Goal: Task Accomplishment & Management: Complete application form

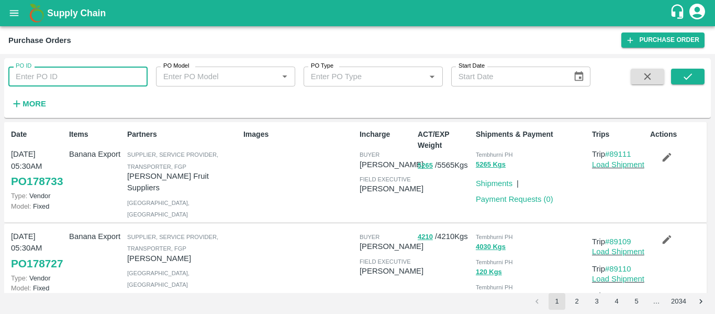
click at [78, 71] on input "PO ID" at bounding box center [77, 76] width 139 height 20
paste input "176983"
type input "176983"
click at [695, 63] on div "PO ID 176983 PO ID PO Model PO Model   * PO Type PO Type   * Start Date Start D…" at bounding box center [357, 87] width 707 height 51
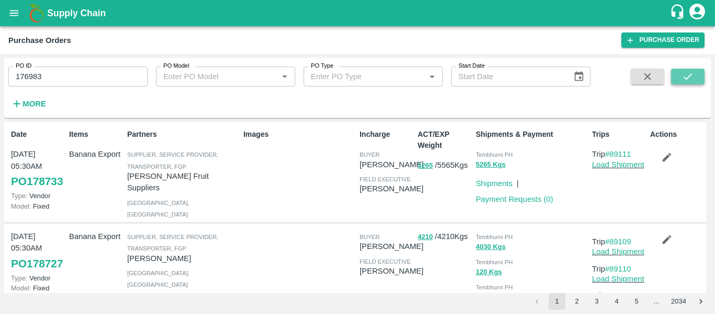
click at [691, 80] on icon "submit" at bounding box center [688, 77] width 12 height 12
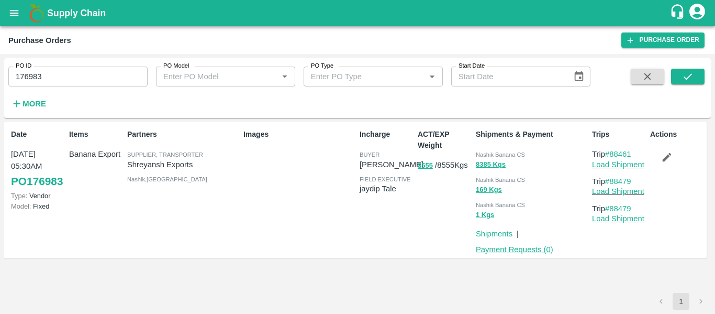
click at [496, 251] on link "Payment Requests ( 0 )" at bounding box center [514, 249] width 77 height 8
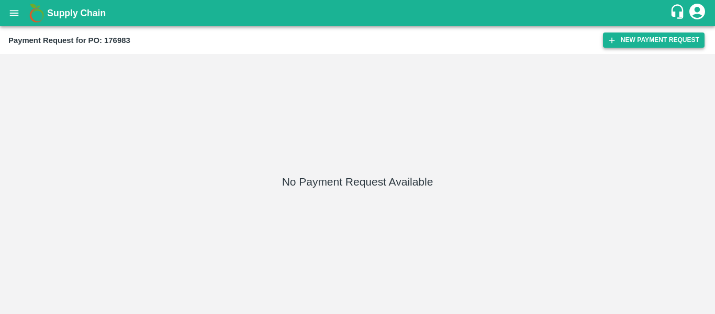
click at [651, 46] on button "New Payment Request" at bounding box center [654, 39] width 102 height 15
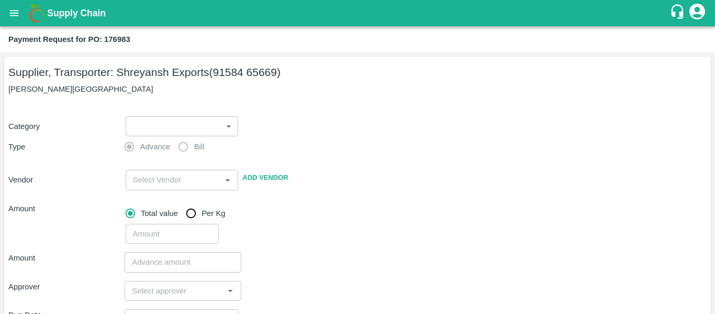
click at [174, 131] on body "Supply Chain Payment Request for PO: 176983 Supplier, Transporter: [PERSON_NAME…" at bounding box center [357, 157] width 715 height 314
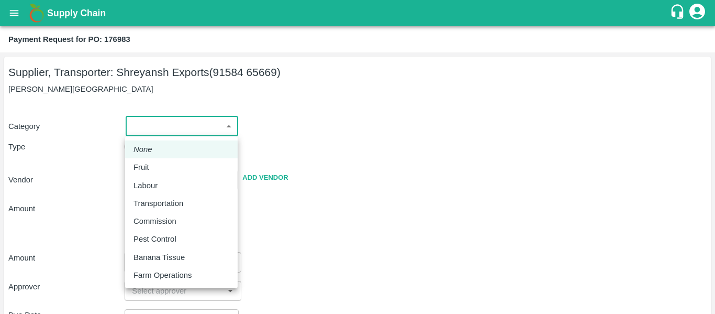
click at [149, 166] on div "Fruit" at bounding box center [143, 167] width 21 height 12
type input "1"
type input "[PERSON_NAME] Exports - 91584 65669(Supplier, Transporter)"
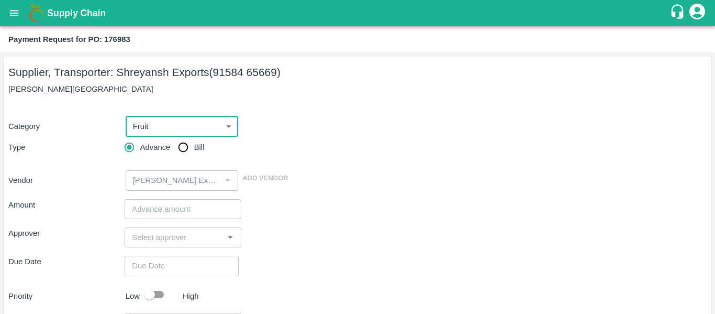
click at [197, 150] on span "Bill" at bounding box center [199, 147] width 10 height 12
click at [194, 150] on input "Bill" at bounding box center [183, 147] width 21 height 21
radio input "true"
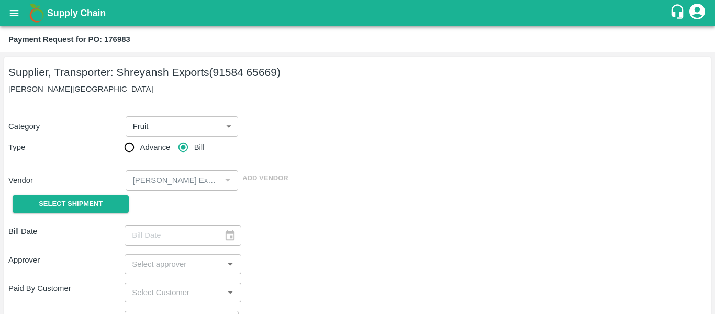
click at [108, 193] on div "Select Shipment" at bounding box center [66, 204] width 116 height 27
click at [101, 195] on button "Select Shipment" at bounding box center [71, 204] width 116 height 18
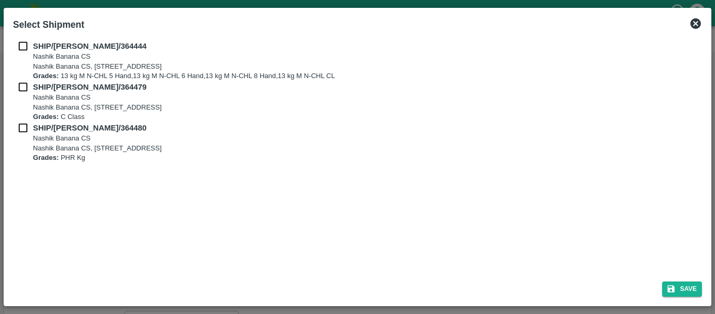
click at [19, 48] on input "checkbox" at bounding box center [23, 46] width 20 height 12
checkbox input "true"
click at [22, 86] on input "checkbox" at bounding box center [23, 87] width 20 height 12
checkbox input "true"
click at [24, 116] on div "SHIP/NASH/364479 Nashik Banana CS Nashik Banana CS, Gat No. 314/2/1, A/p- Mohad…" at bounding box center [357, 101] width 689 height 41
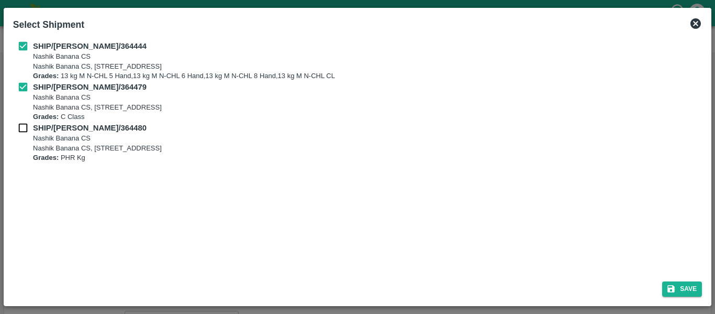
click at [25, 124] on input "checkbox" at bounding box center [23, 128] width 20 height 12
checkbox input "true"
click at [683, 285] on button "Save" at bounding box center [682, 288] width 40 height 15
type input "[DATE]"
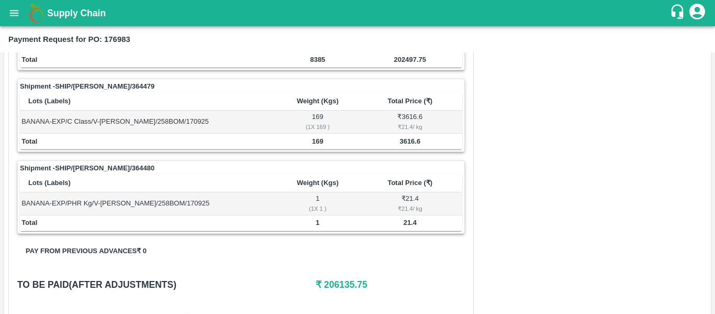
scroll to position [481, 0]
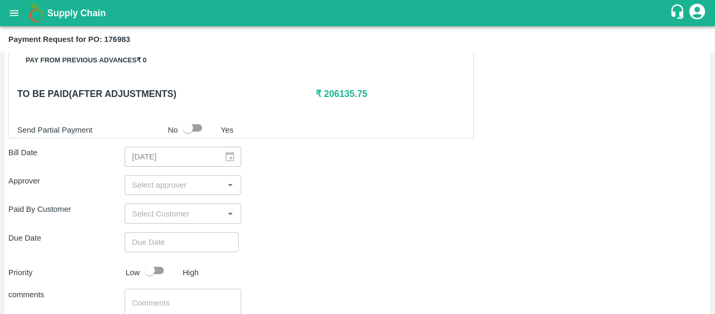
click at [173, 186] on input "input" at bounding box center [174, 185] width 93 height 14
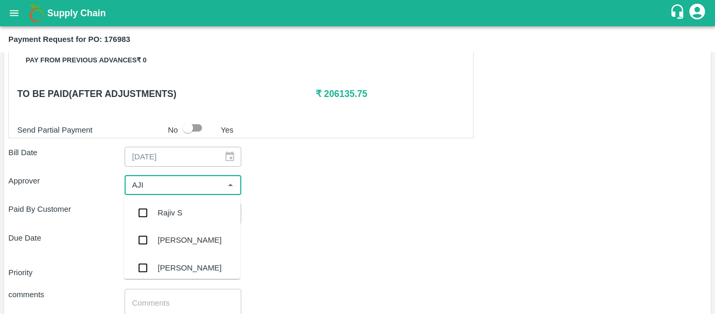
type input "AJIT"
click at [171, 224] on div "[PERSON_NAME]" at bounding box center [182, 212] width 116 height 27
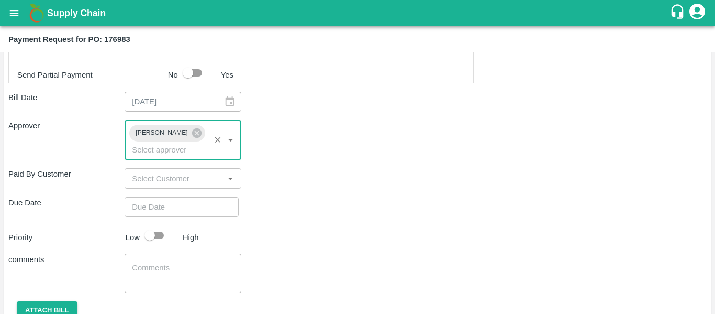
scroll to position [566, 0]
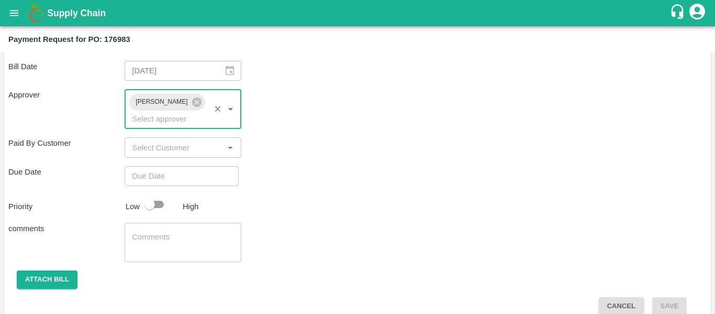
click at [148, 166] on input "Choose date" at bounding box center [178, 176] width 107 height 20
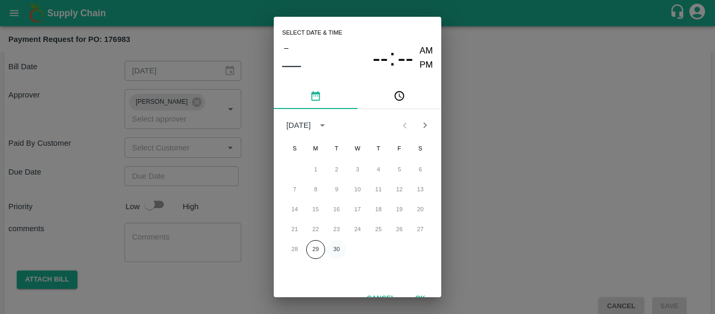
click at [336, 248] on button "30" at bounding box center [336, 249] width 19 height 19
type input "[DATE] 12:00 AM"
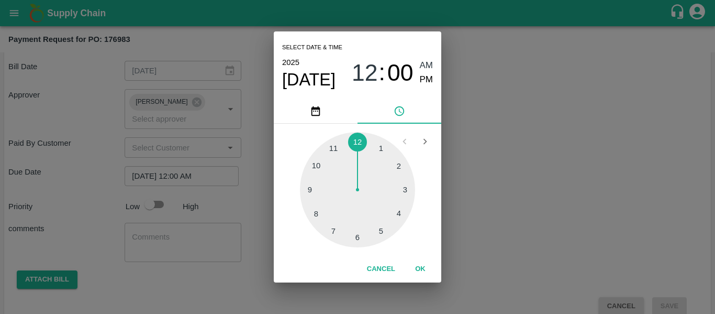
click at [507, 212] on div "Select date & time [DATE] 12 : 00 AM PM 1 2 3 4 5 6 7 8 9 10 11 12 Cancel OK" at bounding box center [357, 157] width 715 height 314
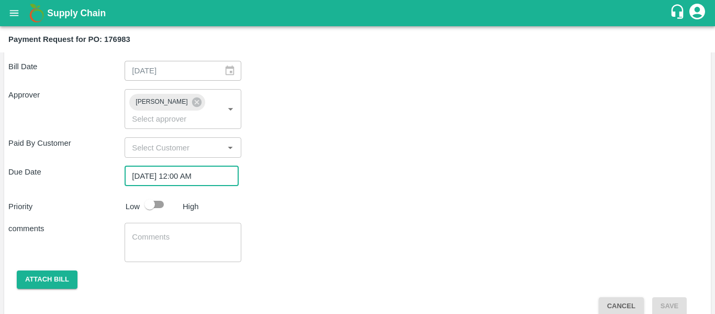
click at [150, 194] on input "checkbox" at bounding box center [150, 204] width 60 height 20
checkbox input "true"
click at [165, 231] on textarea at bounding box center [183, 242] width 102 height 22
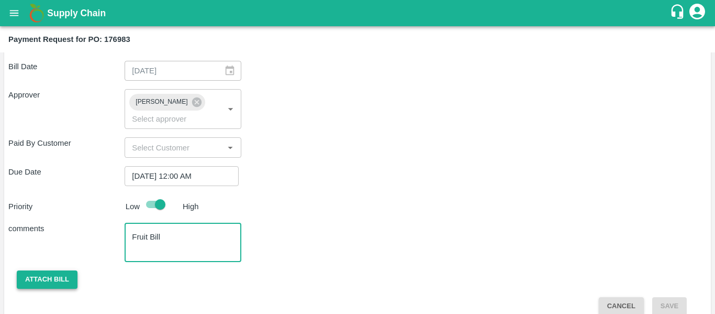
type textarea "Fruit Bill"
click at [54, 270] on button "Attach bill" at bounding box center [47, 279] width 61 height 18
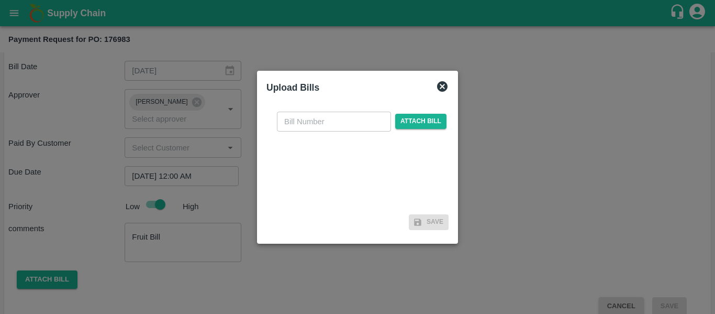
click at [415, 130] on div "​ Attach bill" at bounding box center [362, 122] width 174 height 20
click at [415, 126] on span "Attach bill" at bounding box center [420, 121] width 51 height 15
click at [0, 0] on input "Attach bill" at bounding box center [0, 0] width 0 height 0
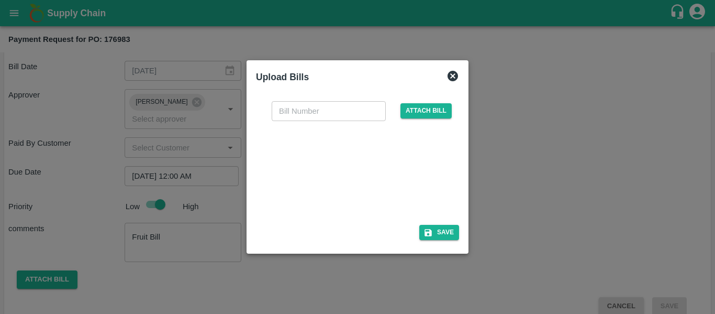
click at [366, 182] on div at bounding box center [355, 169] width 157 height 55
click at [505, 150] on div at bounding box center [357, 157] width 715 height 314
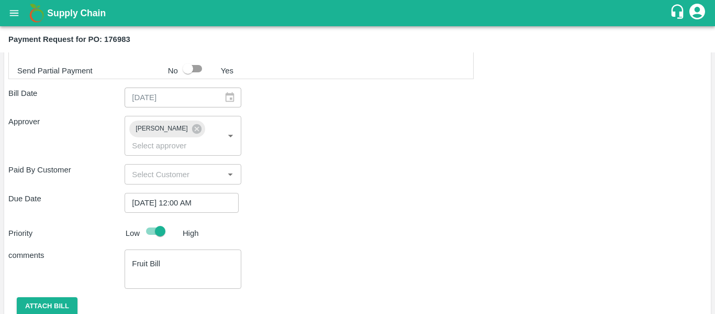
scroll to position [559, 0]
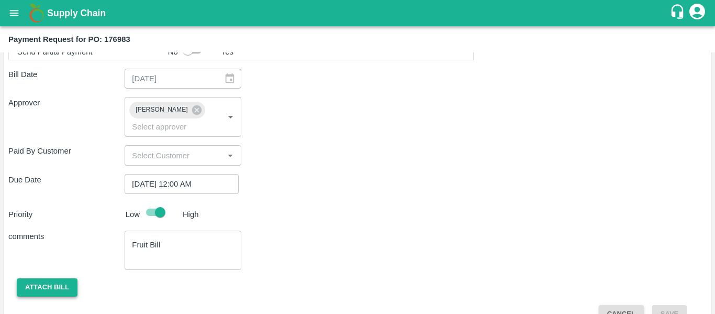
click at [49, 278] on button "Attach bill" at bounding box center [47, 287] width 61 height 18
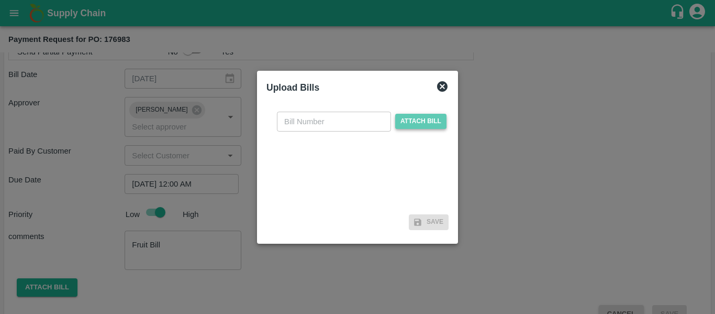
click at [431, 115] on span "Attach bill" at bounding box center [420, 121] width 51 height 15
click at [0, 0] on input "Attach bill" at bounding box center [0, 0] width 0 height 0
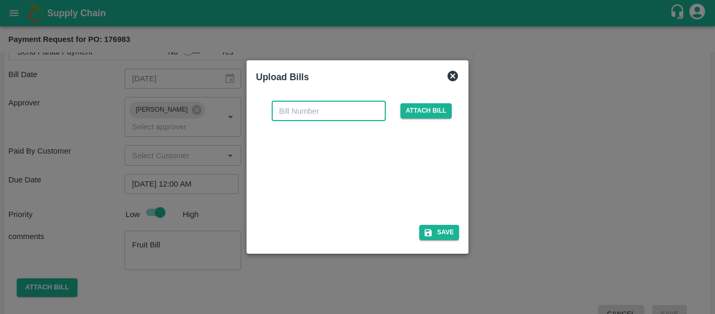
click at [298, 113] on input "text" at bounding box center [329, 111] width 114 height 20
type input "SE/25-26/1524"
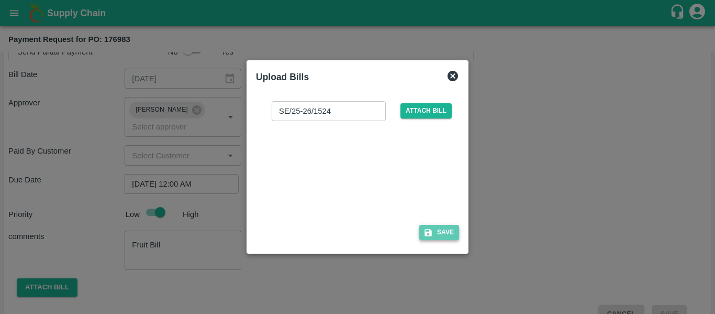
click at [449, 231] on button "Save" at bounding box center [439, 232] width 40 height 15
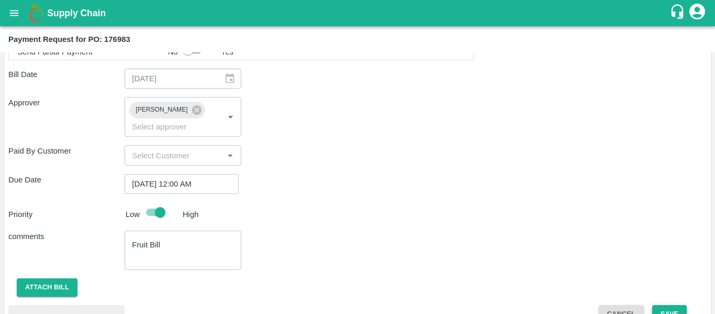
click at [672, 305] on button "Save" at bounding box center [669, 314] width 35 height 18
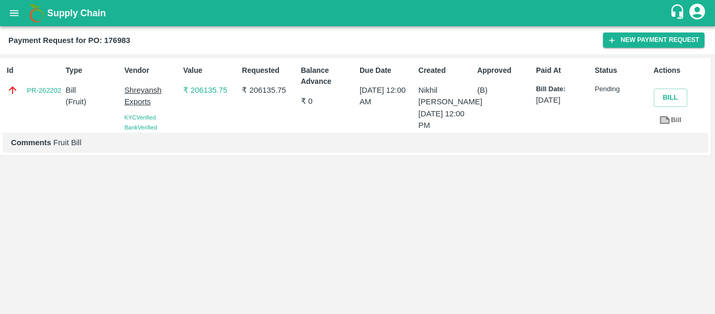
click at [20, 17] on icon "open drawer" at bounding box center [14, 13] width 12 height 12
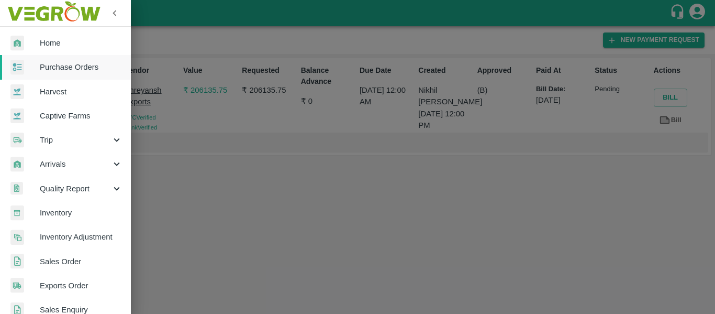
click at [71, 66] on span "Purchase Orders" at bounding box center [81, 67] width 83 height 12
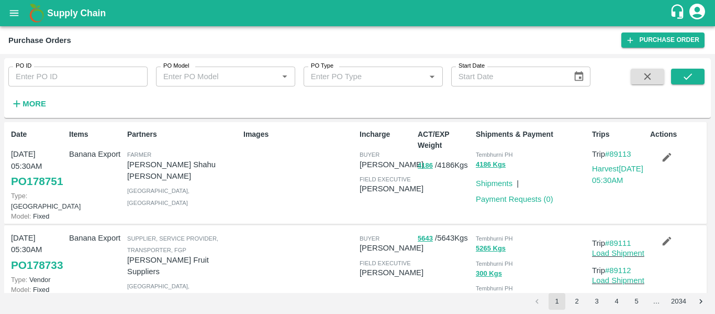
click at [43, 71] on input "PO ID" at bounding box center [77, 76] width 139 height 20
paste input "176956"
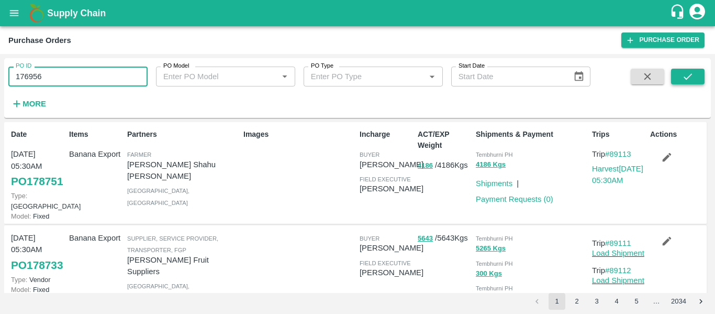
type input "176956"
click at [684, 79] on icon "submit" at bounding box center [688, 77] width 12 height 12
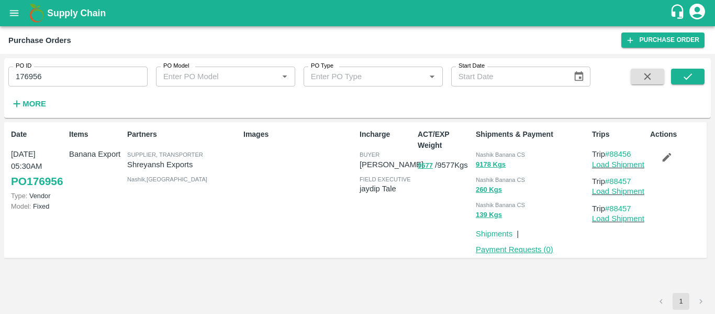
click at [510, 250] on link "Payment Requests ( 0 )" at bounding box center [514, 249] width 77 height 8
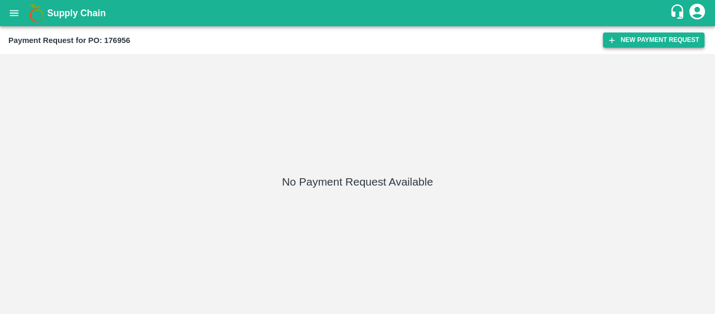
click at [639, 37] on button "New Payment Request" at bounding box center [654, 39] width 102 height 15
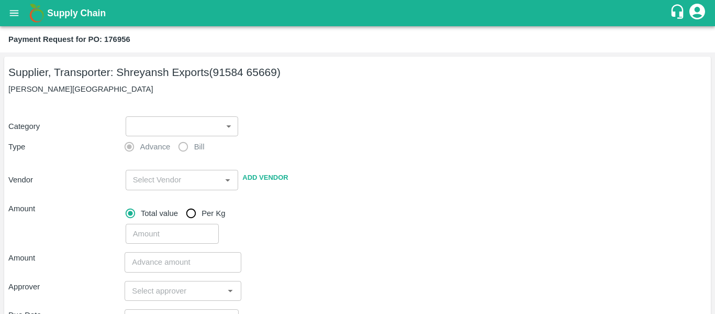
click at [196, 125] on body "Supply Chain Payment Request for PO: 176956 Supplier, Transporter: Shreyansh Ex…" at bounding box center [357, 157] width 715 height 314
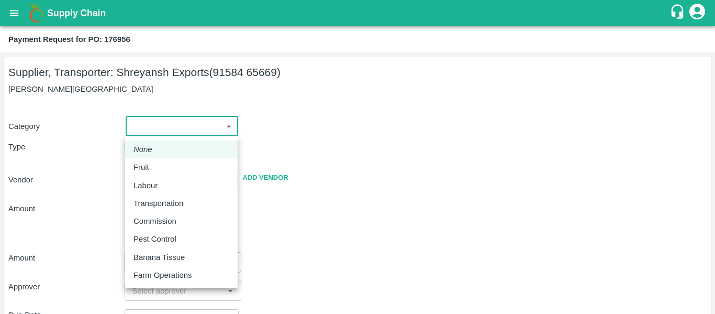
click at [151, 171] on div "Fruit" at bounding box center [143, 167] width 21 height 12
type input "1"
type input "Shreyansh Exports - 91584 65669(Supplier, Transporter)"
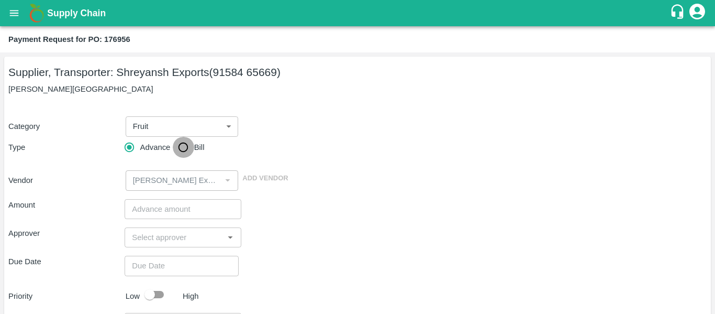
click at [188, 152] on input "Bill" at bounding box center [183, 147] width 21 height 21
radio input "true"
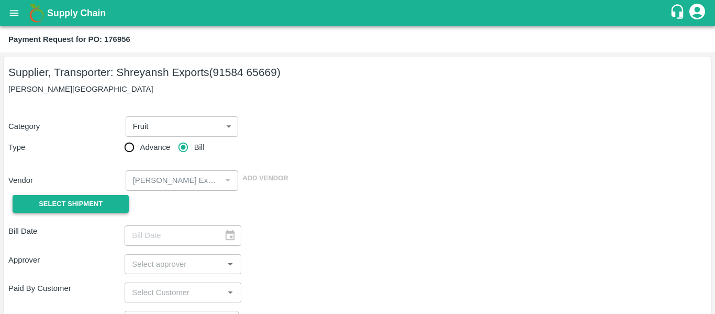
click at [112, 200] on button "Select Shipment" at bounding box center [71, 204] width 116 height 18
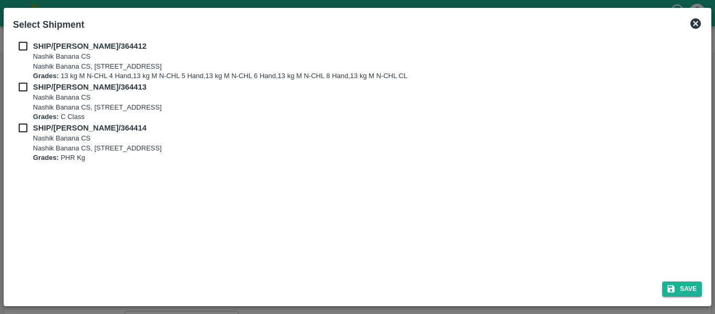
click at [22, 53] on div "SHIP/NASH/364412 Nashik Banana CS Nashik Banana CS, Gat No. 314/2/1, A/p- Mohad…" at bounding box center [357, 60] width 689 height 41
click at [22, 49] on input "checkbox" at bounding box center [23, 46] width 20 height 12
checkbox input "true"
click at [23, 83] on input "checkbox" at bounding box center [23, 87] width 20 height 12
checkbox input "true"
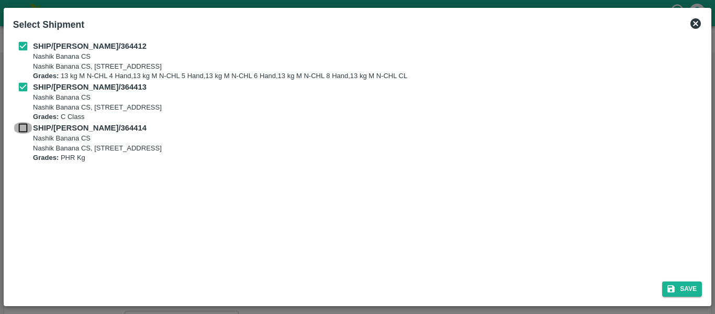
click at [27, 126] on input "checkbox" at bounding box center [23, 128] width 20 height 12
checkbox input "true"
click at [688, 291] on button "Save" at bounding box center [682, 288] width 40 height 15
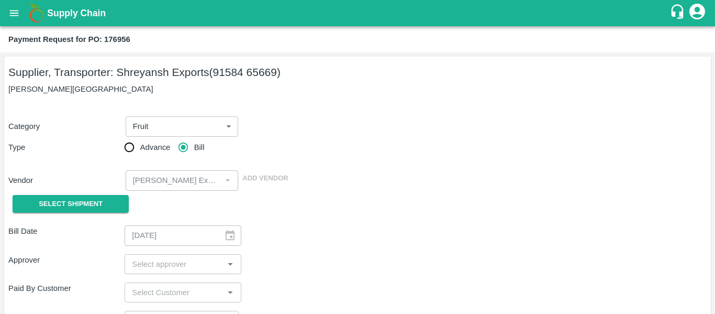
type input "18/09/2025"
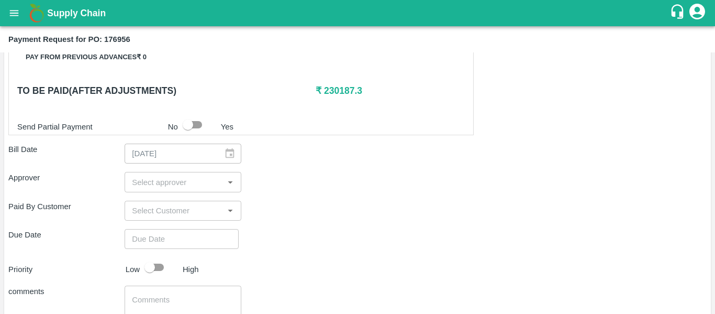
scroll to position [507, 0]
click at [144, 177] on input "input" at bounding box center [174, 182] width 93 height 14
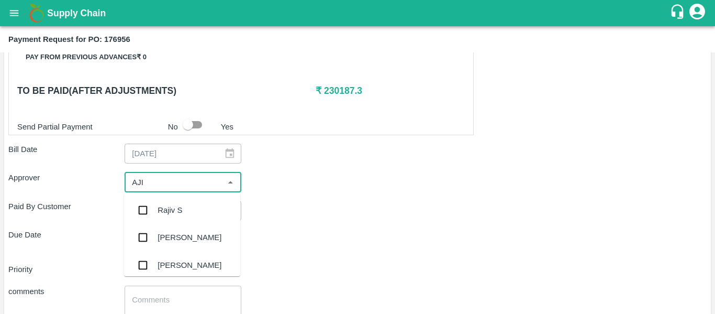
type input "AJIT"
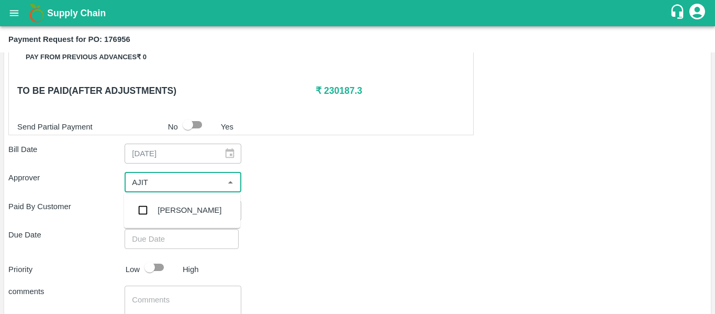
click at [158, 207] on div "[PERSON_NAME]" at bounding box center [190, 210] width 64 height 12
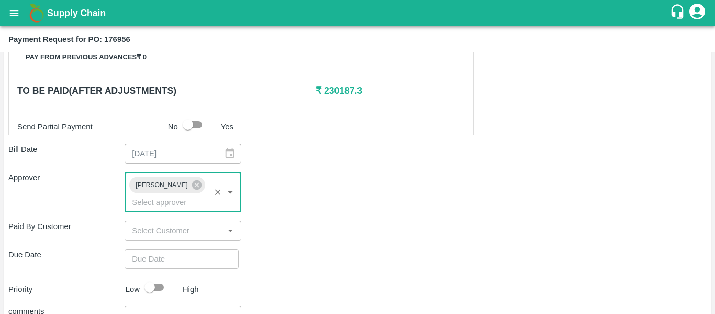
type input "DD/MM/YYYY hh:mm aa"
click at [162, 249] on input "DD/MM/YYYY hh:mm aa" at bounding box center [178, 259] width 107 height 20
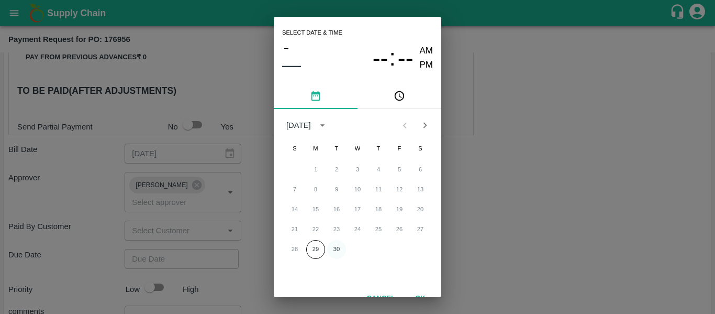
click at [334, 248] on button "30" at bounding box center [336, 249] width 19 height 19
type input "[DATE] 12:00 AM"
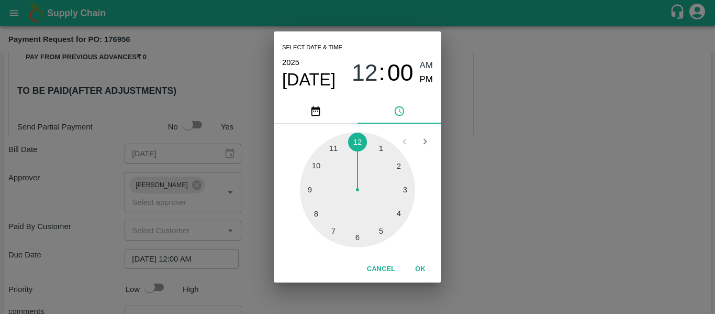
click at [458, 233] on div "Select date & time [DATE] 12 : 00 AM PM 1 2 3 4 5 6 7 8 9 10 11 12 Cancel OK" at bounding box center [357, 157] width 715 height 314
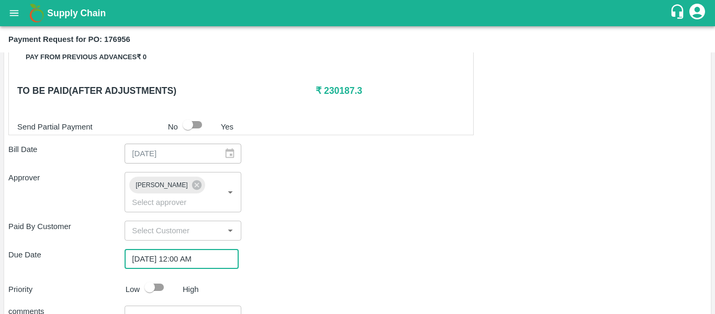
click at [169, 277] on input "checkbox" at bounding box center [150, 287] width 60 height 20
checkbox input "true"
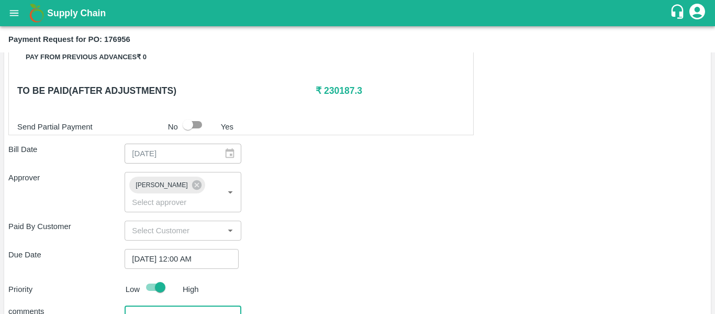
scroll to position [590, 0]
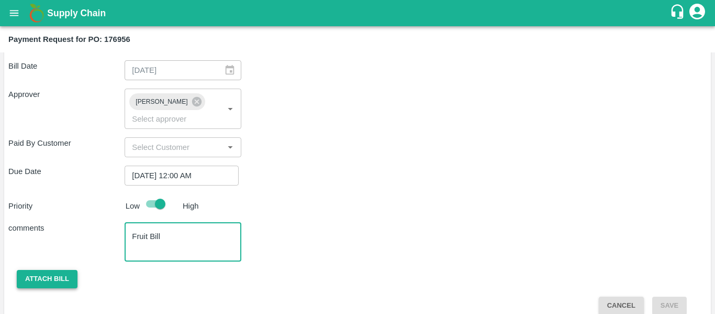
type textarea "Fruit Bill"
click at [62, 270] on button "Attach bill" at bounding box center [47, 279] width 61 height 18
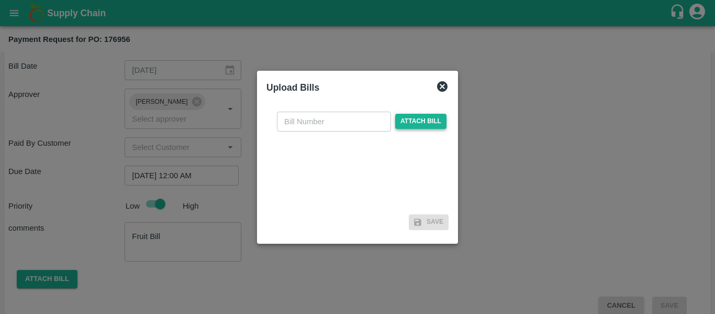
click at [407, 119] on span "Attach bill" at bounding box center [420, 121] width 51 height 15
click at [0, 0] on input "Attach bill" at bounding box center [0, 0] width 0 height 0
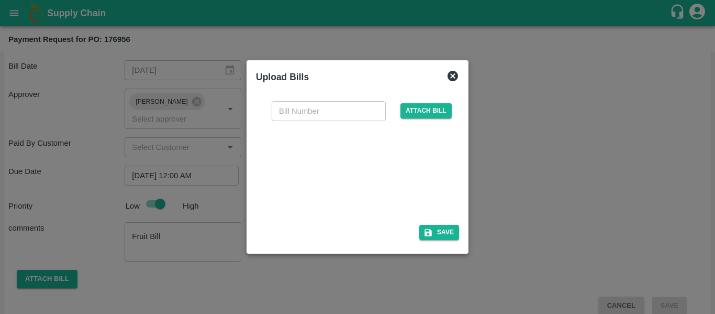
click at [332, 185] on div at bounding box center [355, 169] width 157 height 55
click at [286, 102] on input "text" at bounding box center [329, 111] width 114 height 20
type input "SE/25-26/1525"
click at [438, 229] on button "Save" at bounding box center [439, 232] width 40 height 15
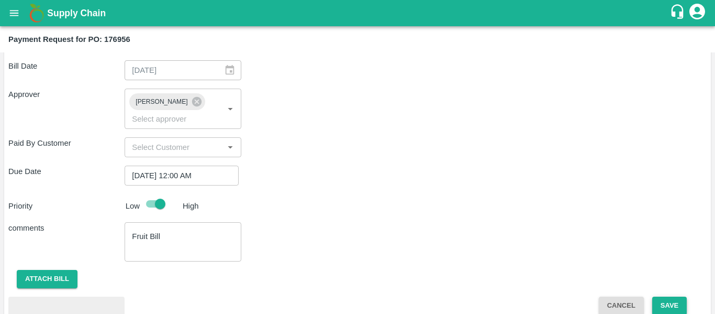
click at [676, 296] on button "Save" at bounding box center [669, 305] width 35 height 18
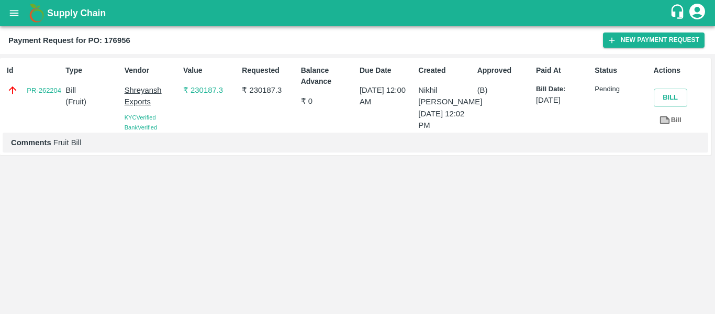
click at [7, 20] on button "open drawer" at bounding box center [14, 13] width 24 height 24
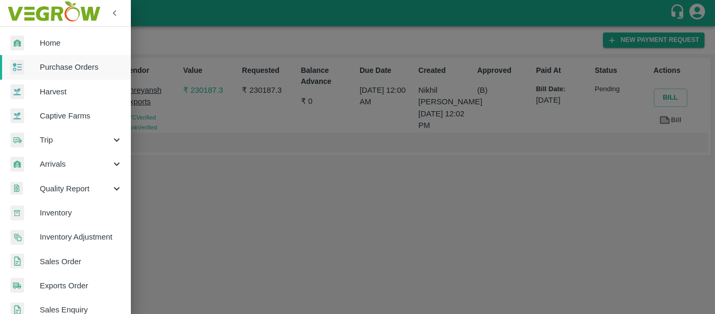
click at [93, 69] on span "Purchase Orders" at bounding box center [81, 67] width 83 height 12
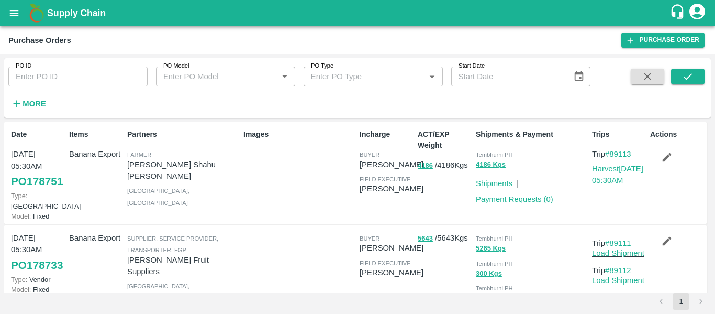
click at [93, 70] on input "PO ID" at bounding box center [77, 76] width 139 height 20
paste input "177000"
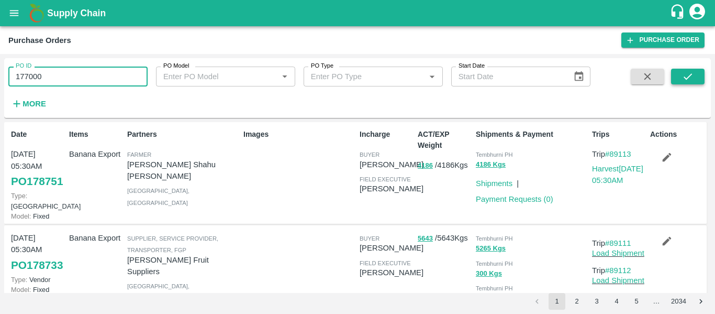
type input "177000"
click at [685, 77] on icon "submit" at bounding box center [688, 76] width 8 height 6
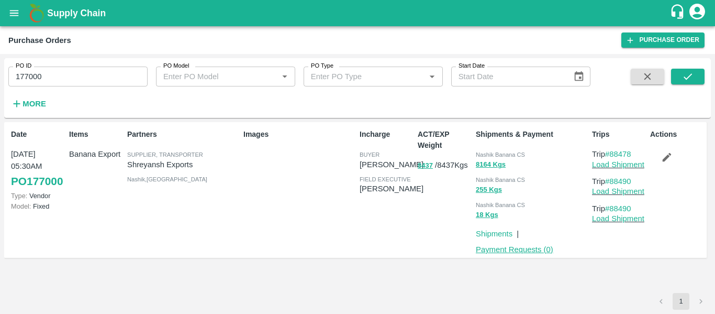
click at [499, 250] on link "Payment Requests ( 0 )" at bounding box center [514, 249] width 77 height 8
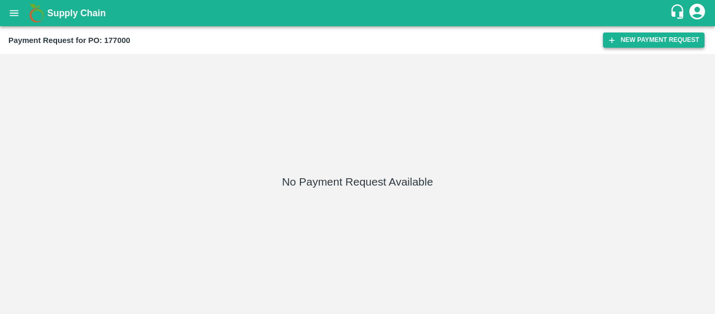
click at [616, 41] on icon "button" at bounding box center [611, 40] width 9 height 9
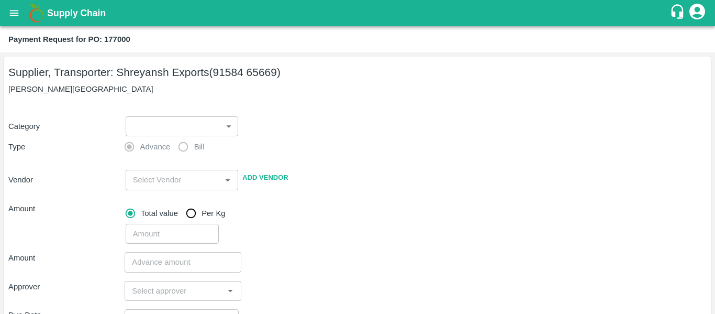
click at [135, 127] on body "Supply Chain Payment Request for PO: 177000 Supplier, Transporter: Shreyansh Ex…" at bounding box center [357, 157] width 715 height 314
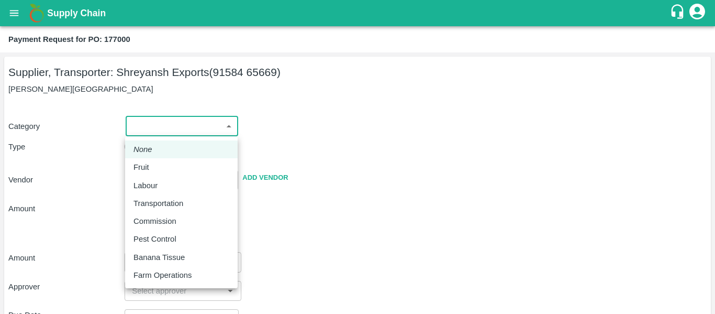
click at [141, 170] on p "Fruit" at bounding box center [141, 167] width 16 height 12
type input "1"
type input "[PERSON_NAME] Exports - 91584 65669(Supplier, Transporter)"
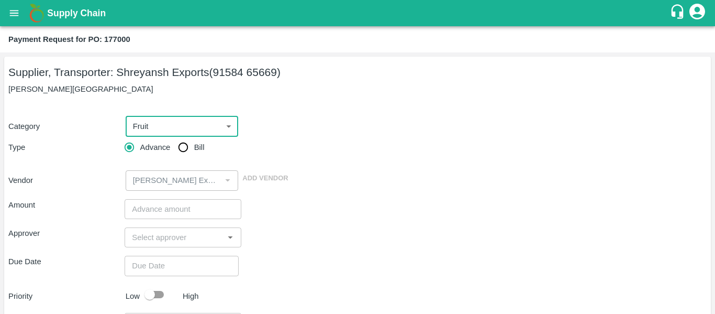
click at [184, 158] on input "Bill" at bounding box center [183, 147] width 21 height 21
radio input "true"
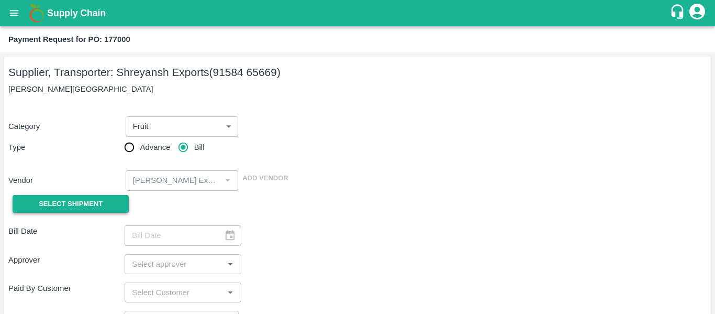
click at [109, 196] on button "Select Shipment" at bounding box center [71, 204] width 116 height 18
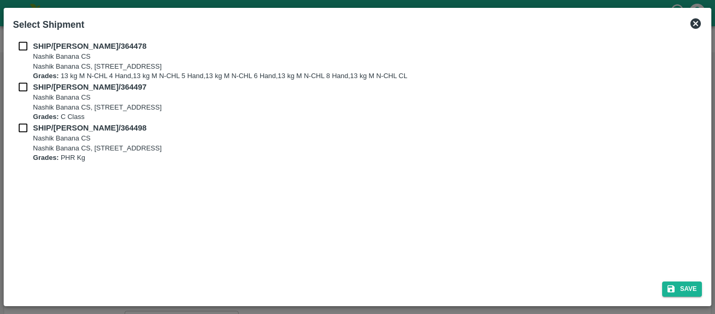
click at [24, 42] on input "checkbox" at bounding box center [23, 46] width 20 height 12
checkbox input "true"
click at [25, 77] on div "SHIP/NASH/364478 Nashik Banana CS Nashik Banana CS, Gat No. 314/2/1, A/p- Mohad…" at bounding box center [357, 60] width 689 height 41
click at [25, 85] on input "checkbox" at bounding box center [23, 87] width 20 height 12
checkbox input "true"
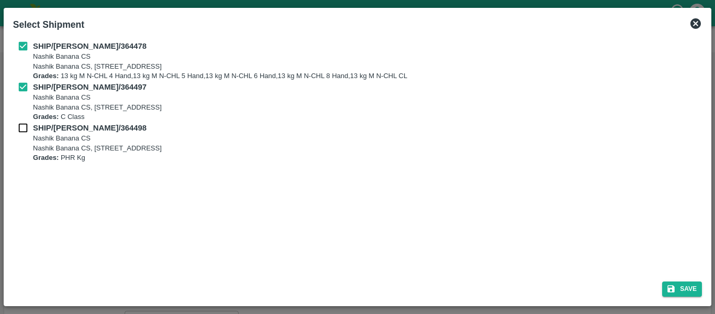
click at [27, 124] on input "checkbox" at bounding box center [23, 128] width 20 height 12
checkbox input "true"
click at [683, 296] on button "Save" at bounding box center [682, 288] width 40 height 15
type input "18/09/2025"
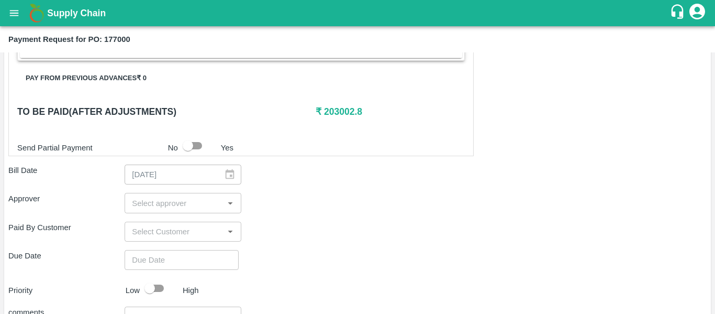
scroll to position [486, 0]
click at [150, 195] on input "input" at bounding box center [174, 202] width 93 height 14
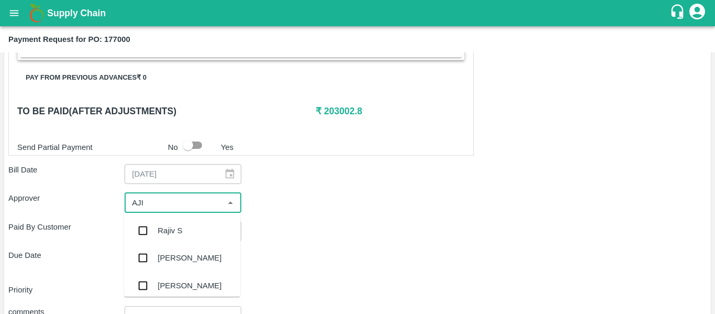
type input "AJIT"
click at [155, 218] on div "[PERSON_NAME]" at bounding box center [182, 230] width 116 height 27
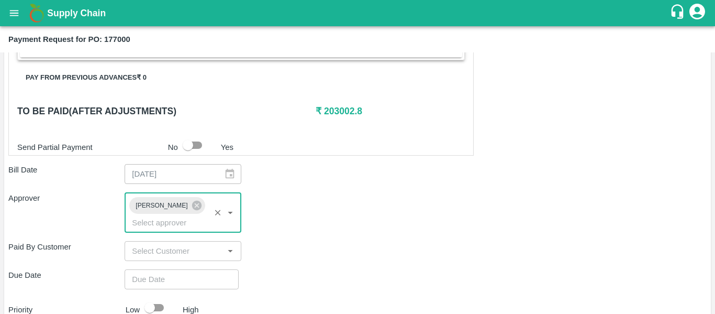
type input "DD/MM/YYYY hh:mm aa"
click at [169, 274] on input "DD/MM/YYYY hh:mm aa" at bounding box center [178, 279] width 107 height 20
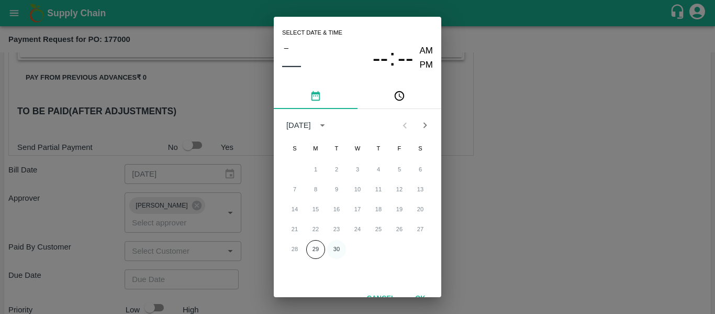
click at [343, 250] on button "30" at bounding box center [336, 249] width 19 height 19
type input "[DATE] 12:00 AM"
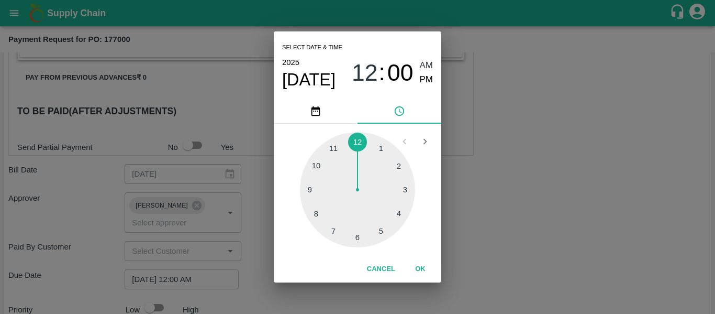
click at [506, 236] on div "Select date & time [DATE] 12 : 00 AM PM 1 2 3 4 5 6 7 8 9 10 11 12 Cancel OK" at bounding box center [357, 157] width 715 height 314
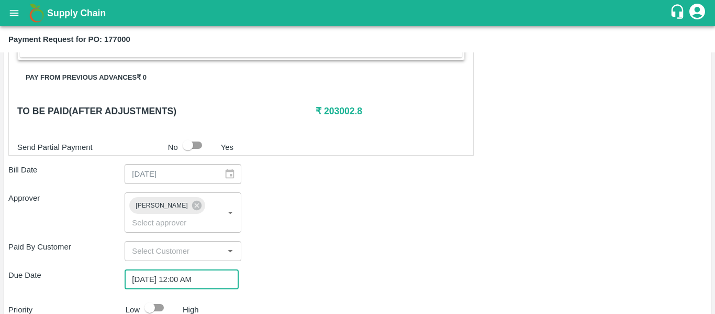
click at [153, 297] on input "checkbox" at bounding box center [150, 307] width 60 height 20
checkbox input "true"
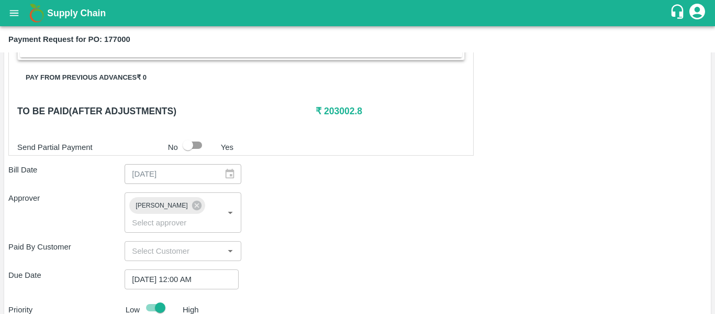
scroll to position [590, 0]
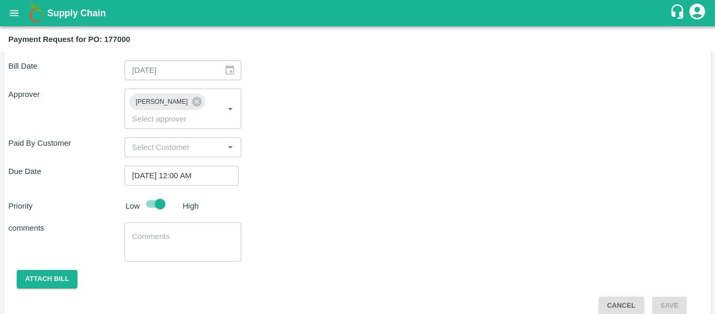
click at [146, 231] on textarea at bounding box center [183, 242] width 102 height 22
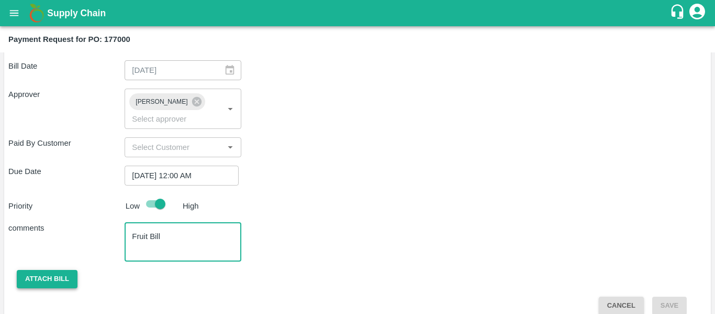
type textarea "Fruit Bill"
click at [66, 270] on button "Attach bill" at bounding box center [47, 279] width 61 height 18
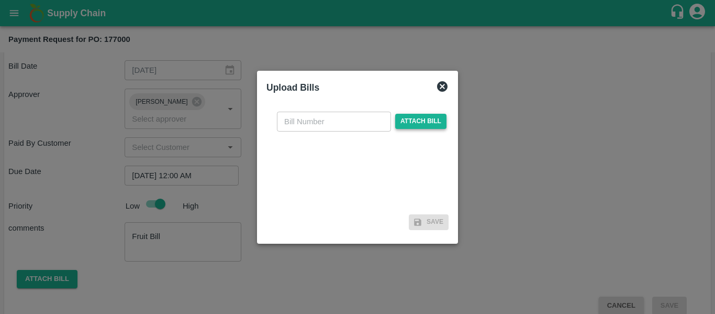
click at [408, 116] on span "Attach bill" at bounding box center [420, 121] width 51 height 15
click at [0, 0] on input "Attach bill" at bounding box center [0, 0] width 0 height 0
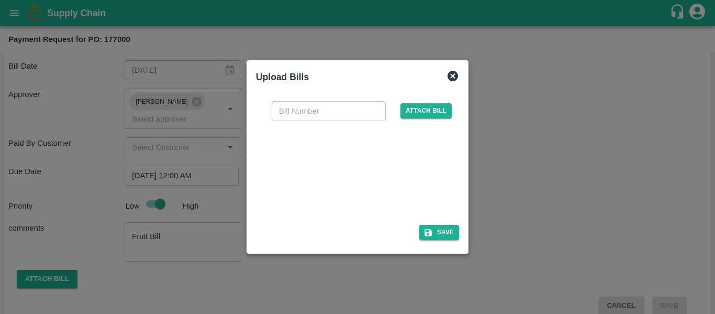
click at [326, 170] on div at bounding box center [355, 169] width 157 height 55
click at [316, 112] on input "text" at bounding box center [329, 111] width 114 height 20
type input "SE/25-26/1526"
click at [442, 232] on button "Save" at bounding box center [439, 232] width 40 height 15
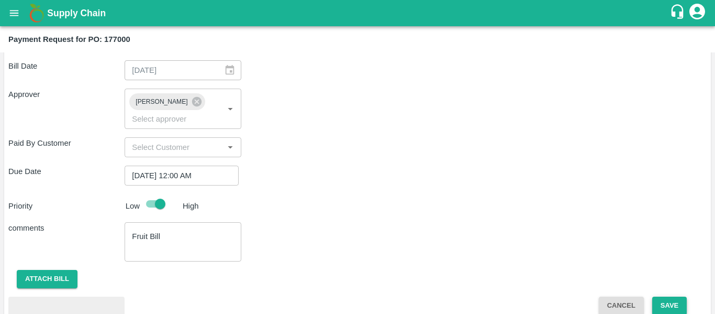
click at [659, 296] on button "Save" at bounding box center [669, 305] width 35 height 18
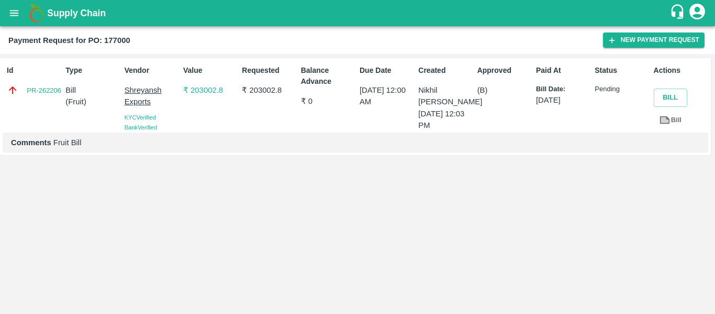
click at [14, 12] on icon "open drawer" at bounding box center [14, 13] width 12 height 12
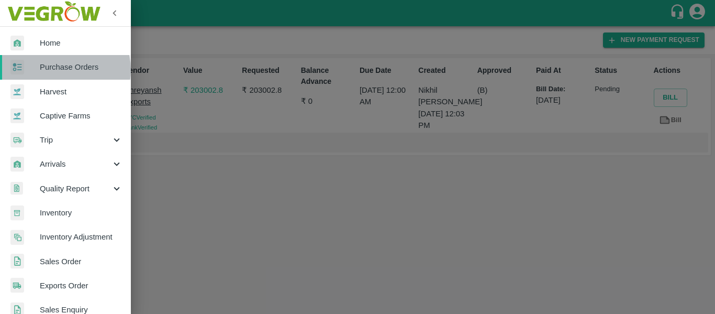
click at [60, 70] on span "Purchase Orders" at bounding box center [81, 67] width 83 height 12
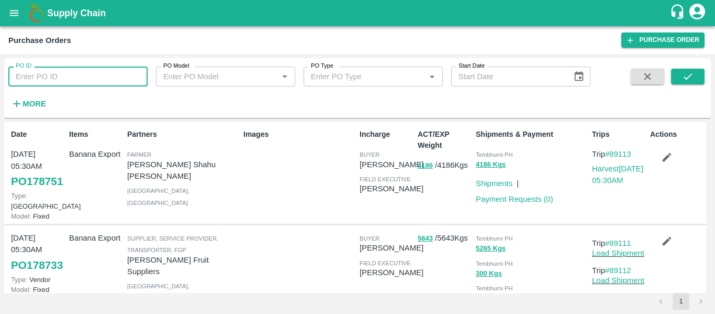
click at [66, 75] on input "PO ID" at bounding box center [77, 76] width 139 height 20
paste input "176989"
type input "176989"
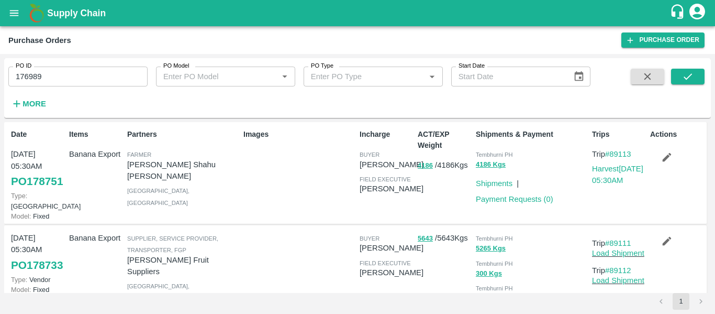
click at [666, 87] on span at bounding box center [648, 90] width 42 height 43
click at [695, 75] on button "submit" at bounding box center [688, 77] width 34 height 16
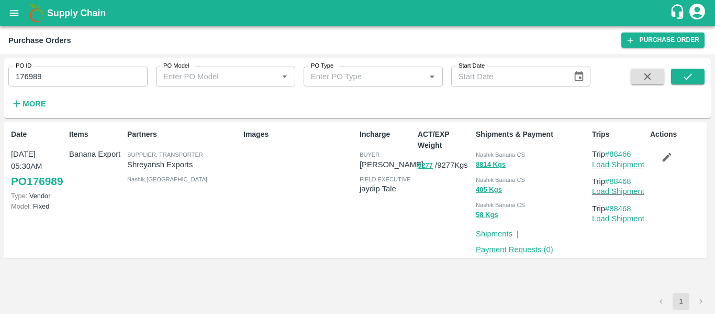
click at [528, 246] on link "Payment Requests ( 0 )" at bounding box center [514, 249] width 77 height 8
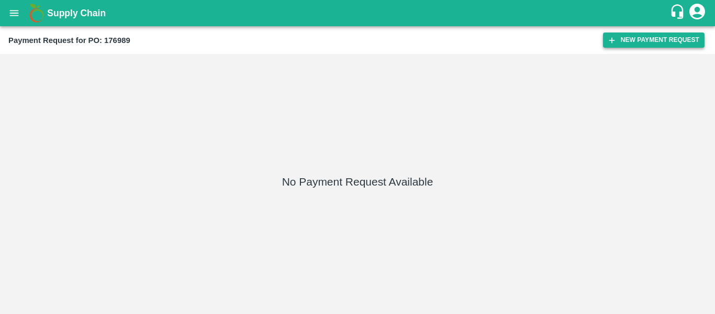
click at [633, 44] on button "New Payment Request" at bounding box center [654, 39] width 102 height 15
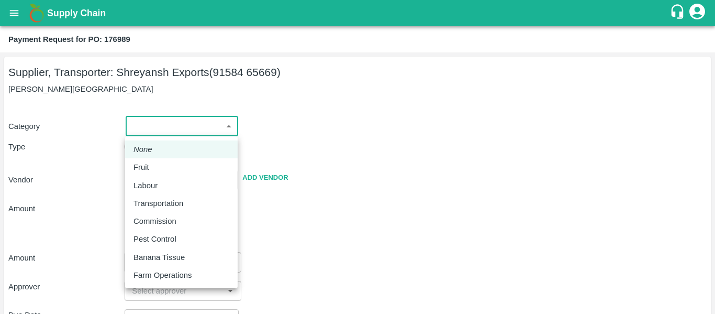
click at [147, 133] on body "Supply Chain Payment Request for PO: 176989 Supplier, Transporter: Shreyansh Ex…" at bounding box center [357, 157] width 715 height 314
click at [153, 157] on li "None" at bounding box center [181, 149] width 113 height 18
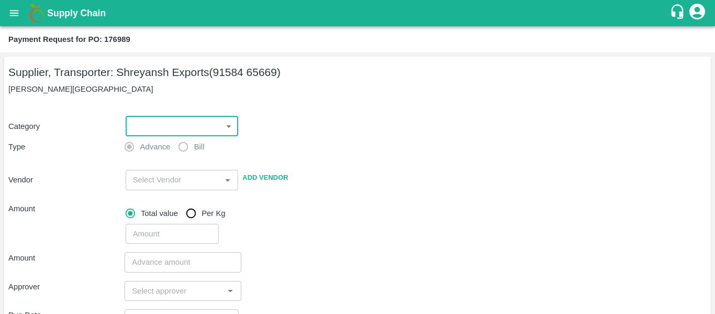
click at [163, 124] on body "Supply Chain Payment Request for PO: 176989 Supplier, Transporter: Shreyansh Ex…" at bounding box center [357, 157] width 715 height 314
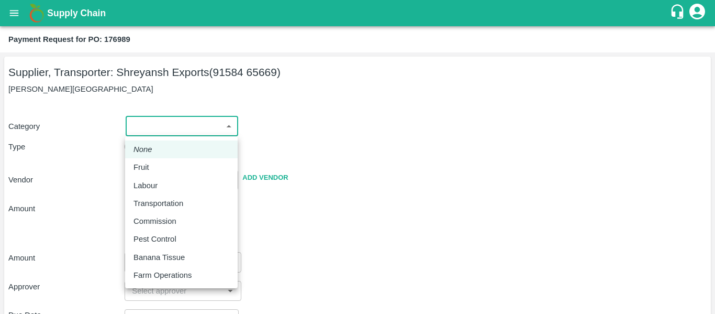
click at [165, 168] on div "Fruit" at bounding box center [181, 167] width 96 height 12
type input "1"
type input "[PERSON_NAME] Exports - 91584 65669(Supplier, Transporter)"
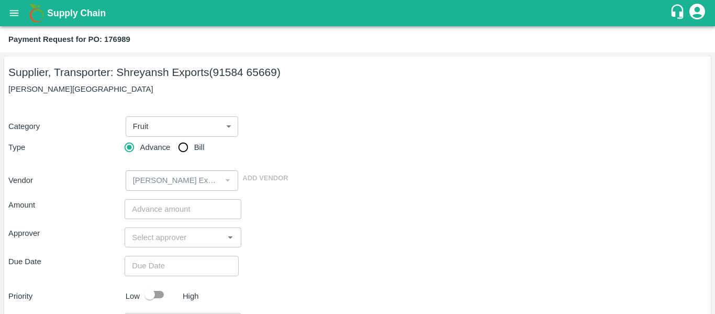
click at [194, 148] on span "Bill" at bounding box center [199, 147] width 10 height 12
click at [194, 148] on input "Bill" at bounding box center [183, 147] width 21 height 21
radio input "true"
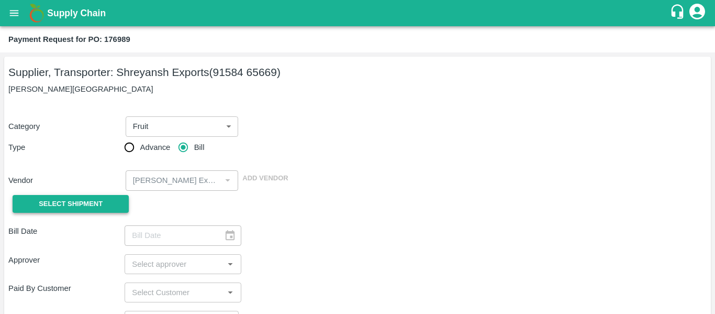
click at [80, 206] on span "Select Shipment" at bounding box center [71, 204] width 64 height 12
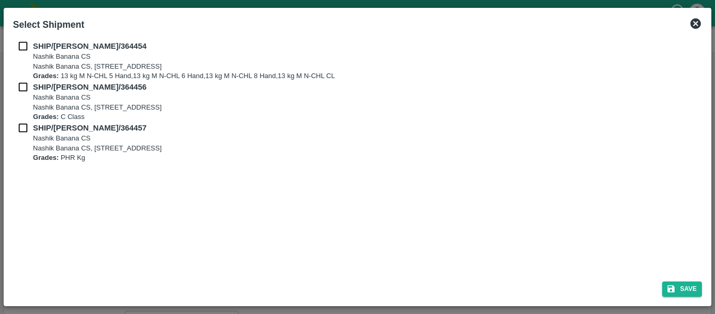
click at [38, 44] on b "SHIP/NASH/364454" at bounding box center [90, 46] width 114 height 8
checkbox input "true"
click at [31, 84] on input "checkbox" at bounding box center [23, 87] width 20 height 12
checkbox input "true"
click at [29, 130] on input "checkbox" at bounding box center [23, 128] width 20 height 12
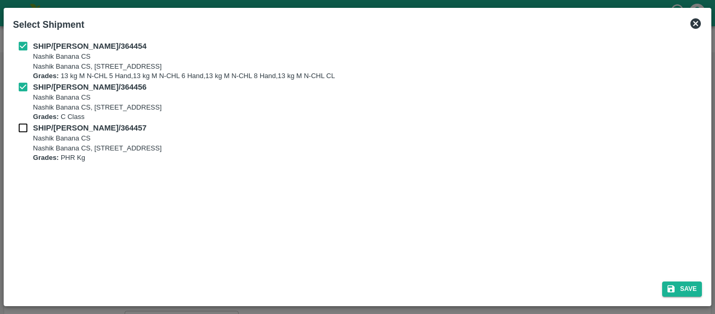
checkbox input "true"
click at [691, 302] on div "Select Shipment SHIP/NASH/364454 Nashik Banana CS Nashik Banana CS, Gat No. 314…" at bounding box center [358, 157] width 708 height 298
click at [685, 290] on button "Save" at bounding box center [682, 288] width 40 height 15
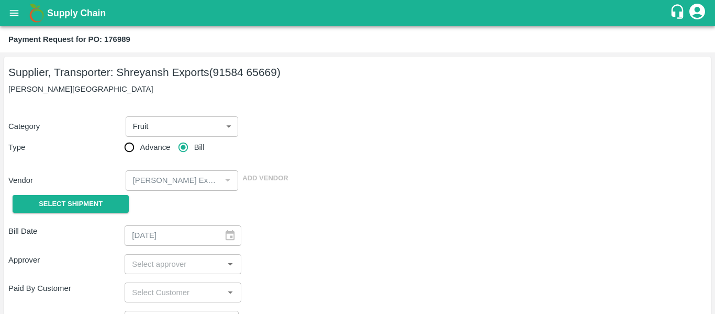
type input "18/09/2025"
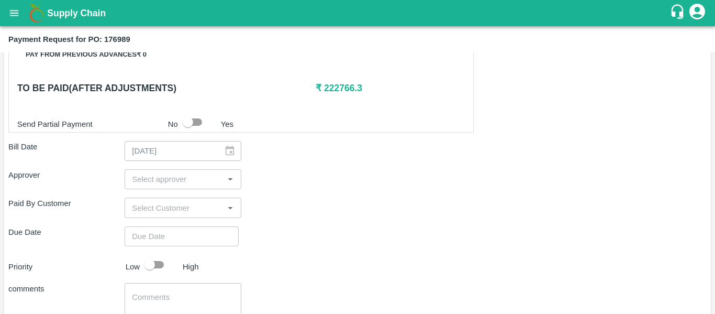
scroll to position [488, 0]
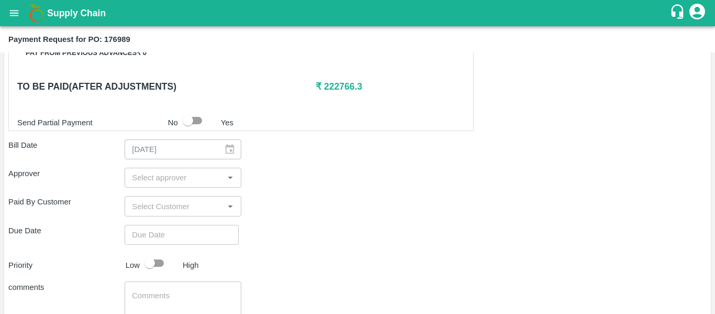
click at [152, 188] on div "Shipment - SHIP/NASH/364454 Lots (Labels) Weight (Kgs) Total Price (₹) BANANA-E…" at bounding box center [357, 51] width 698 height 644
click at [139, 180] on input "input" at bounding box center [174, 178] width 93 height 14
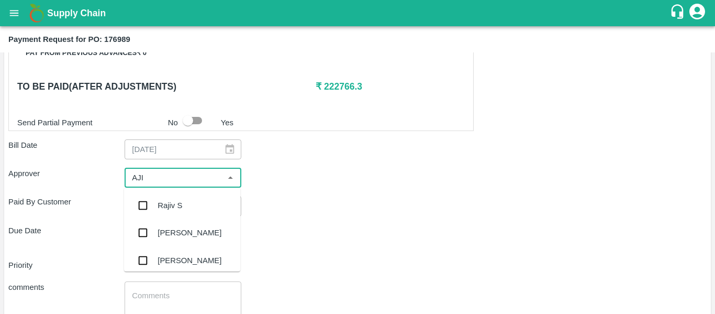
type input "AJIT"
click at [148, 200] on input "checkbox" at bounding box center [142, 205] width 21 height 21
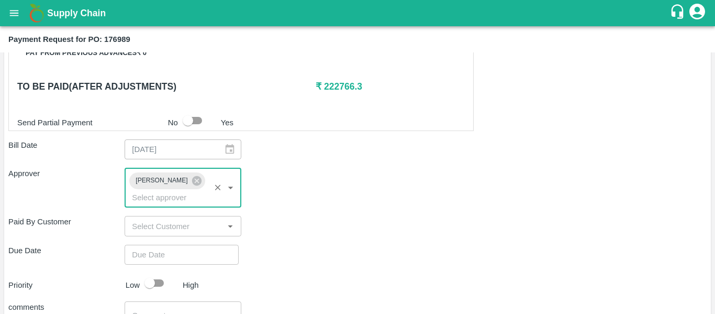
type input "DD/MM/YYYY hh:mm aa"
click at [161, 244] on input "DD/MM/YYYY hh:mm aa" at bounding box center [178, 254] width 107 height 20
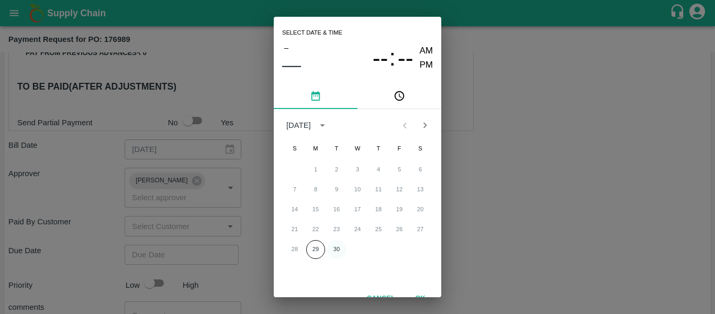
click at [334, 248] on button "30" at bounding box center [336, 249] width 19 height 19
type input "[DATE] 12:00 AM"
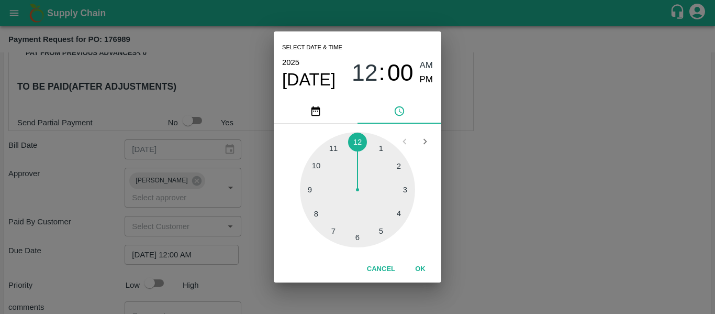
click at [490, 237] on div "Select date & time [DATE] 12 : 00 AM PM 1 2 3 4 5 6 7 8 9 10 11 12 Cancel OK" at bounding box center [357, 157] width 715 height 314
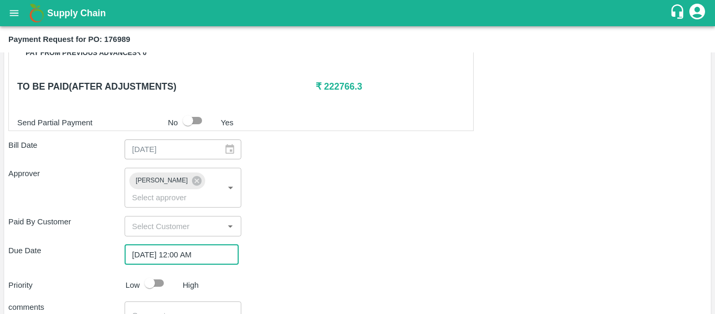
click at [162, 273] on input "checkbox" at bounding box center [150, 283] width 60 height 20
checkbox input "true"
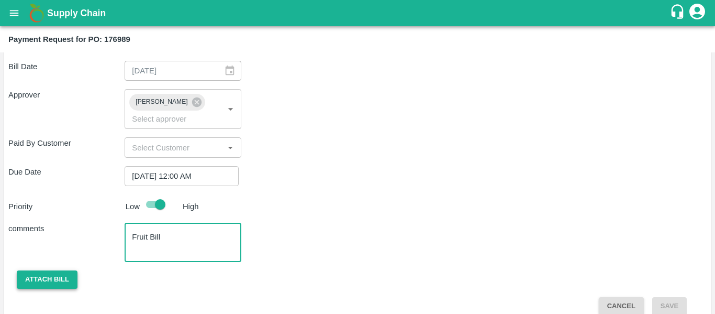
type textarea "Fruit Bill"
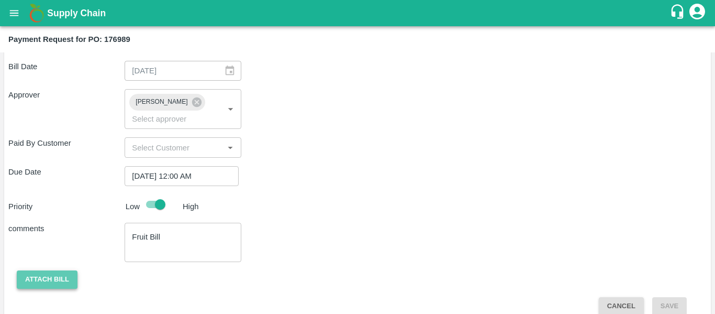
click at [56, 270] on button "Attach bill" at bounding box center [47, 279] width 61 height 18
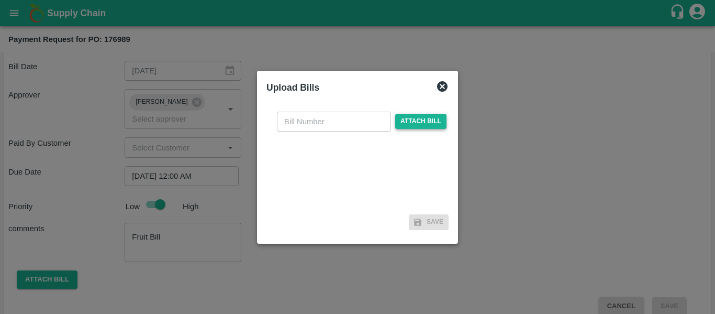
click at [411, 121] on span "Attach bill" at bounding box center [420, 121] width 51 height 15
click at [0, 0] on input "Attach bill" at bounding box center [0, 0] width 0 height 0
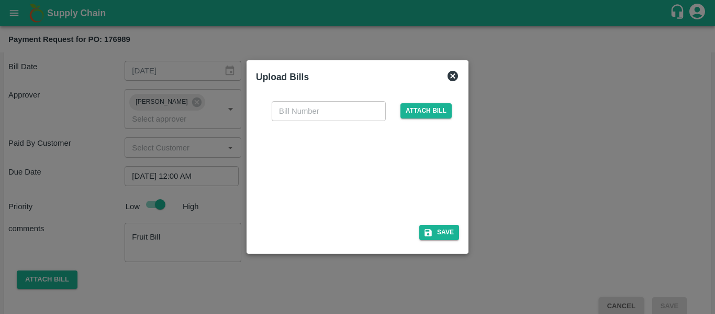
click at [320, 170] on div at bounding box center [355, 169] width 157 height 55
click at [292, 99] on div "​ Attach bill" at bounding box center [357, 157] width 203 height 128
click at [293, 115] on input "text" at bounding box center [329, 111] width 114 height 20
type input "SE/25-26/1527"
click at [439, 230] on button "Save" at bounding box center [439, 232] width 40 height 15
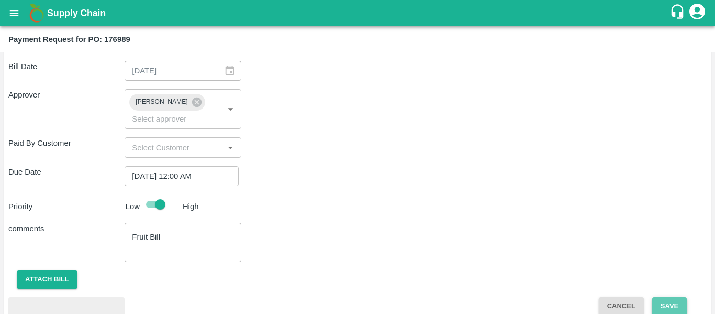
click at [667, 297] on button "Save" at bounding box center [669, 306] width 35 height 18
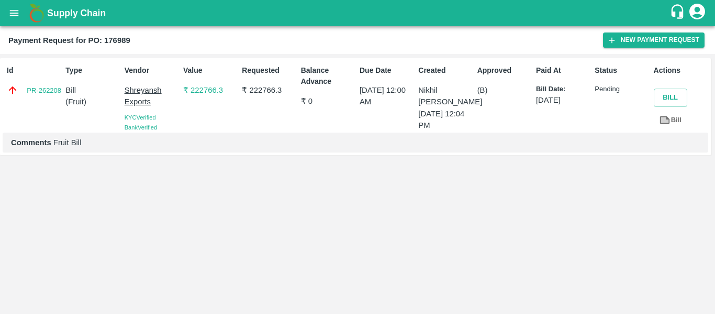
click at [11, 10] on icon "open drawer" at bounding box center [14, 13] width 12 height 12
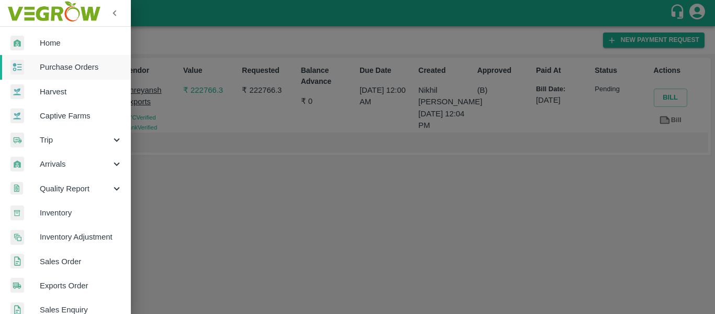
click at [80, 63] on span "Purchase Orders" at bounding box center [81, 67] width 83 height 12
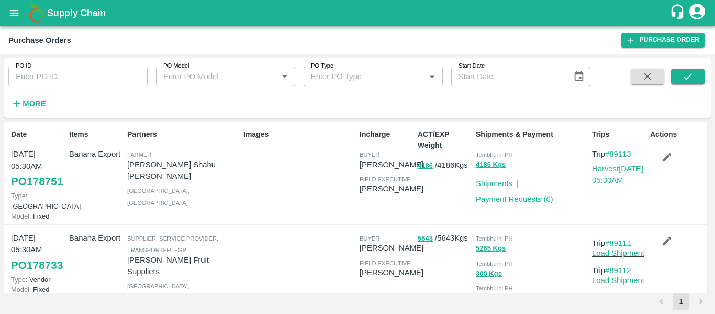
click at [63, 76] on input "PO ID" at bounding box center [77, 76] width 139 height 20
paste input "177245"
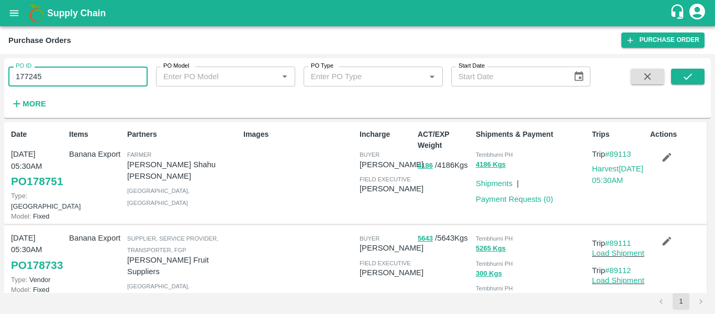
type input "177245"
click at [697, 68] on div "PO ID 177245 PO ID PO Model PO Model   * PO Type PO Type   * Start Date Start D…" at bounding box center [357, 87] width 707 height 51
click at [696, 72] on button "submit" at bounding box center [688, 77] width 34 height 16
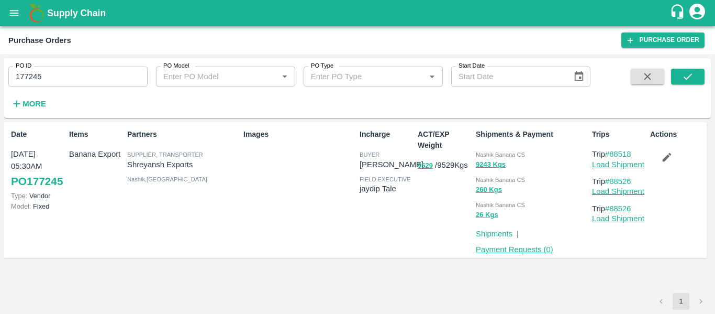
click at [492, 250] on link "Payment Requests ( 0 )" at bounding box center [514, 249] width 77 height 8
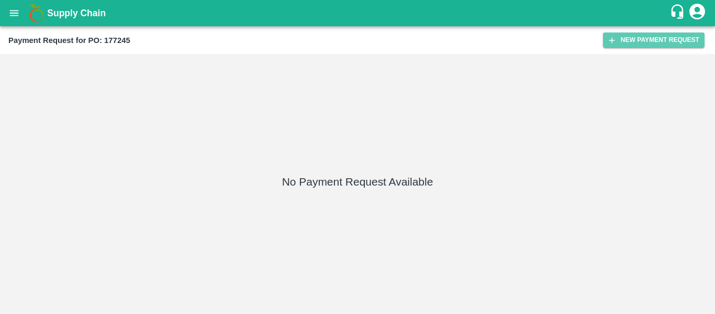
click at [676, 34] on button "New Payment Request" at bounding box center [654, 39] width 102 height 15
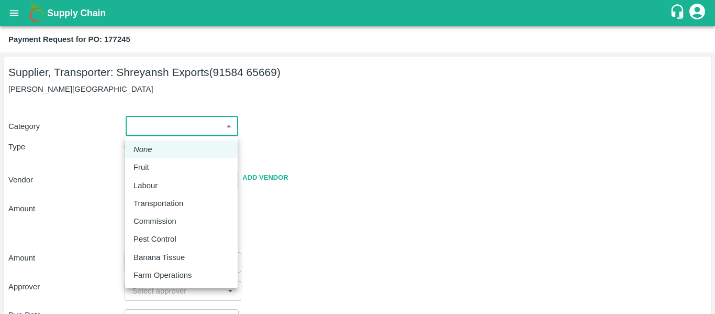
click at [202, 131] on body "Supply Chain Payment Request for PO: 177245 Supplier, Transporter: [PERSON_NAME…" at bounding box center [357, 157] width 715 height 314
click at [161, 164] on div "Fruit" at bounding box center [181, 167] width 96 height 12
type input "1"
type input "[PERSON_NAME] Exports - 91584 65669(Supplier, Transporter)"
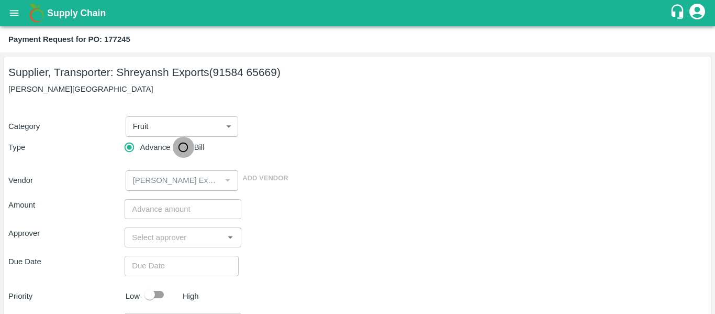
click at [180, 150] on input "Bill" at bounding box center [183, 147] width 21 height 21
radio input "true"
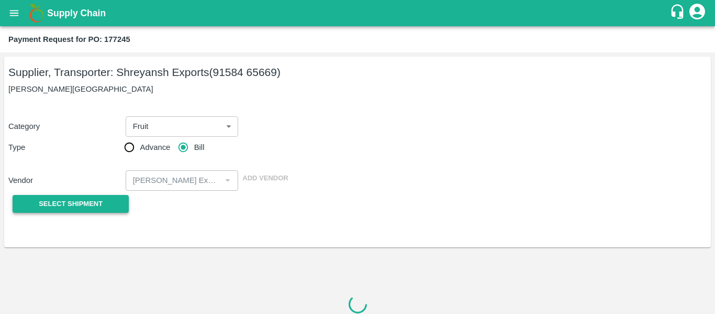
click at [102, 199] on span "Select Shipment" at bounding box center [71, 204] width 64 height 12
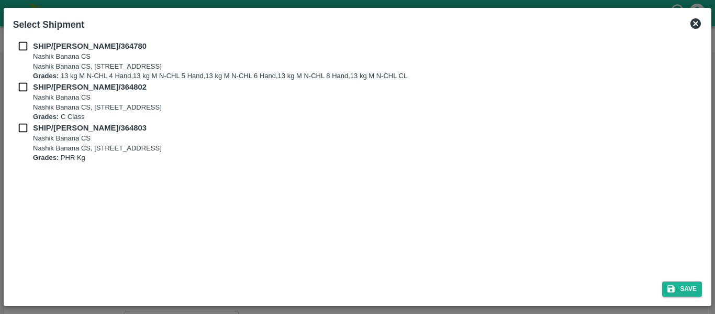
click at [24, 51] on input "checkbox" at bounding box center [23, 46] width 20 height 12
checkbox input "true"
click at [34, 93] on p "Nashik Banana CS" at bounding box center [97, 98] width 129 height 10
click at [31, 85] on input "checkbox" at bounding box center [23, 87] width 20 height 12
checkbox input "true"
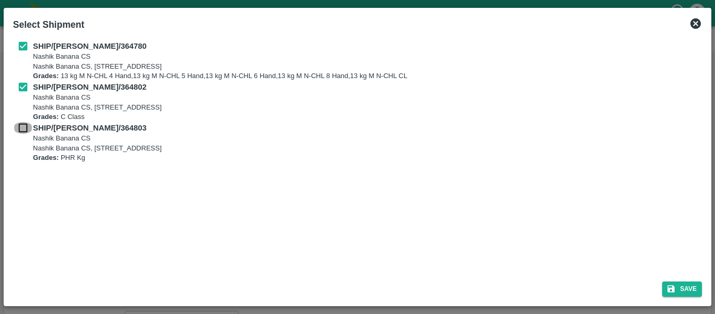
click at [32, 125] on input "checkbox" at bounding box center [23, 128] width 20 height 12
checkbox input "true"
click at [688, 289] on button "Save" at bounding box center [682, 288] width 40 height 15
type input "[DATE]"
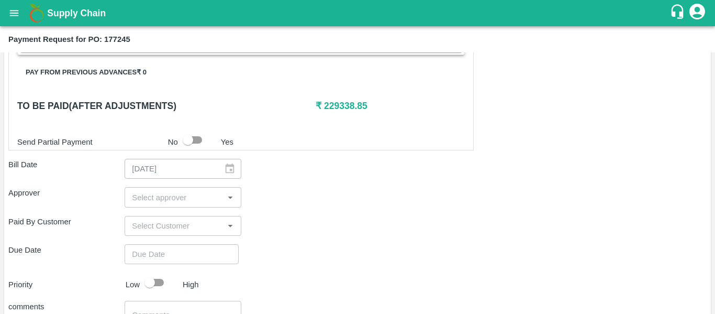
scroll to position [497, 0]
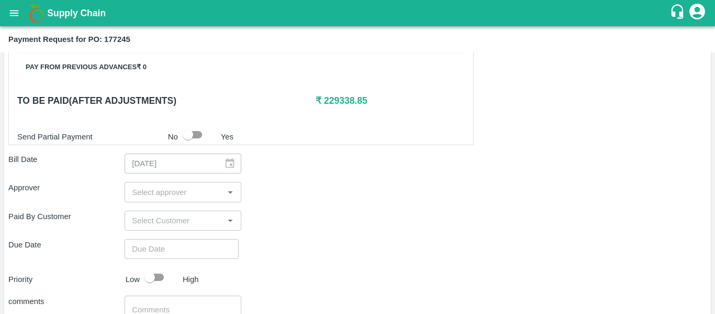
click at [171, 188] on input "input" at bounding box center [174, 192] width 93 height 14
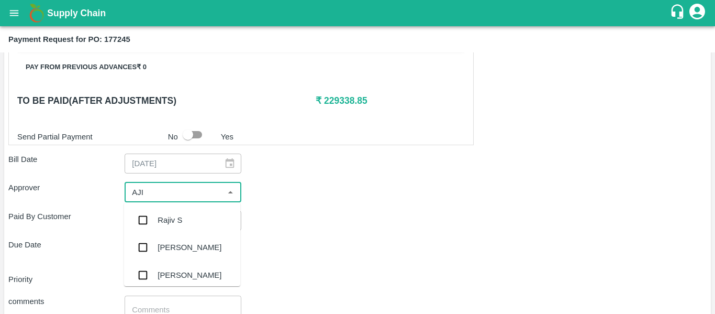
type input "AJIT"
click at [170, 220] on div "[PERSON_NAME]" at bounding box center [190, 220] width 64 height 12
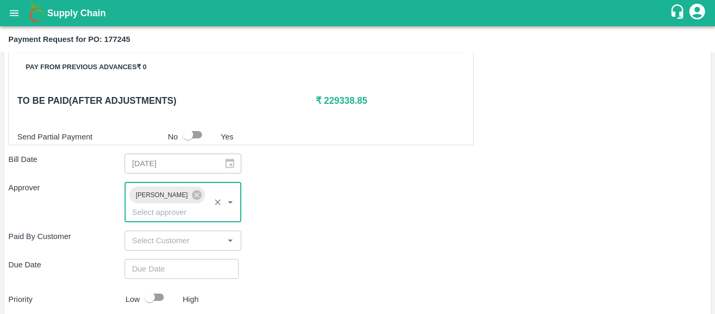
type input "DD/MM/YYYY hh:mm aa"
click at [176, 259] on input "DD/MM/YYYY hh:mm aa" at bounding box center [178, 269] width 107 height 20
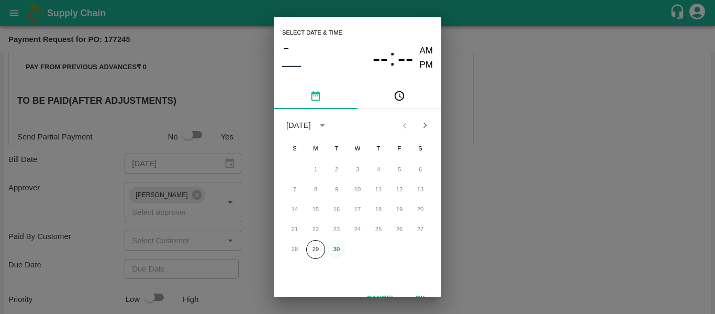
click at [339, 250] on button "30" at bounding box center [336, 249] width 19 height 19
type input "[DATE] 12:00 AM"
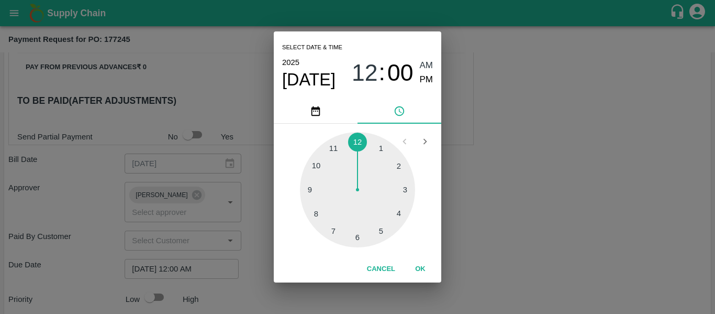
click at [543, 215] on div "Select date & time [DATE] 12 : 00 AM PM 1 2 3 4 5 6 7 8 9 10 11 12 Cancel OK" at bounding box center [357, 157] width 715 height 314
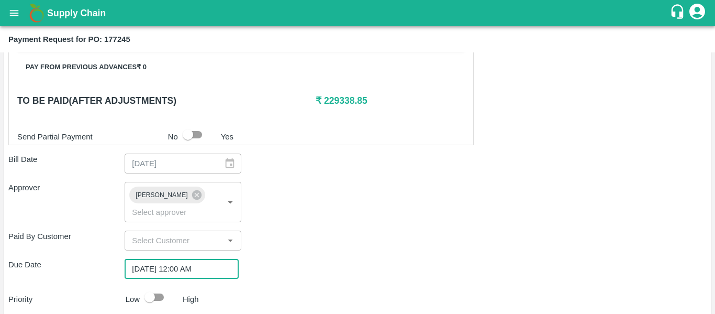
scroll to position [590, 0]
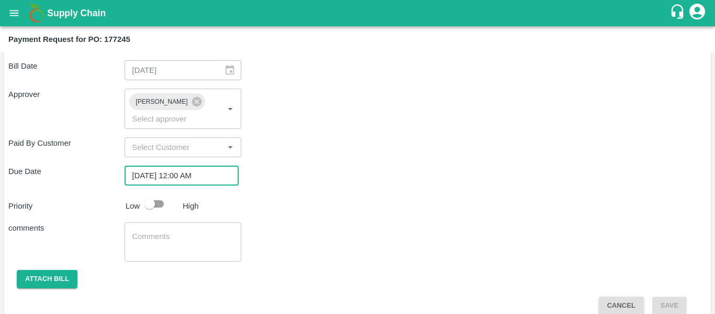
click at [157, 194] on input "checkbox" at bounding box center [150, 204] width 60 height 20
checkbox input "true"
click at [169, 231] on textarea at bounding box center [183, 242] width 102 height 22
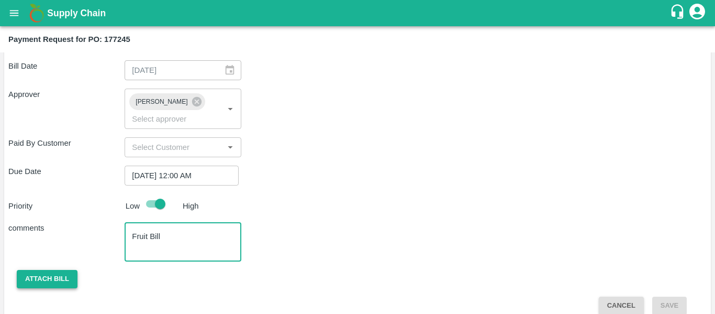
type textarea "Fruit Bill"
click at [55, 270] on button "Attach bill" at bounding box center [47, 279] width 61 height 18
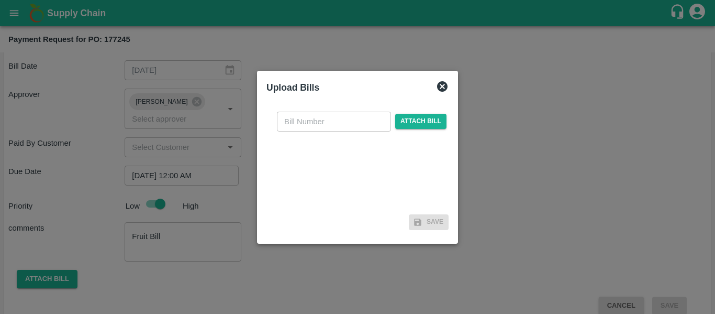
click at [410, 136] on div "​ Attach bill" at bounding box center [357, 156] width 182 height 107
click at [408, 127] on span "Attach bill" at bounding box center [420, 121] width 51 height 15
click at [0, 0] on input "Attach bill" at bounding box center [0, 0] width 0 height 0
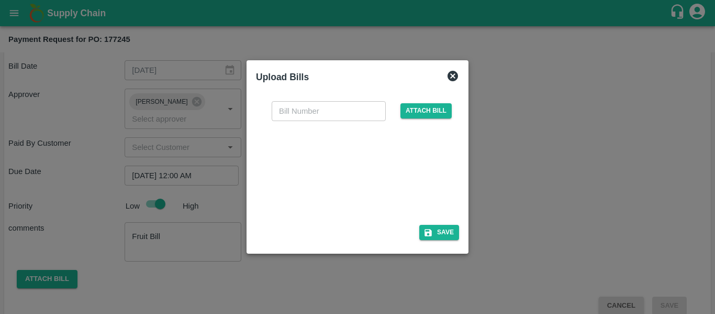
click at [370, 171] on div at bounding box center [355, 169] width 157 height 55
click at [306, 104] on input "text" at bounding box center [329, 111] width 114 height 20
type input "SE/25-26/1528"
click at [420, 109] on span "Attach bill" at bounding box center [425, 110] width 51 height 15
click at [0, 0] on input "Attach bill" at bounding box center [0, 0] width 0 height 0
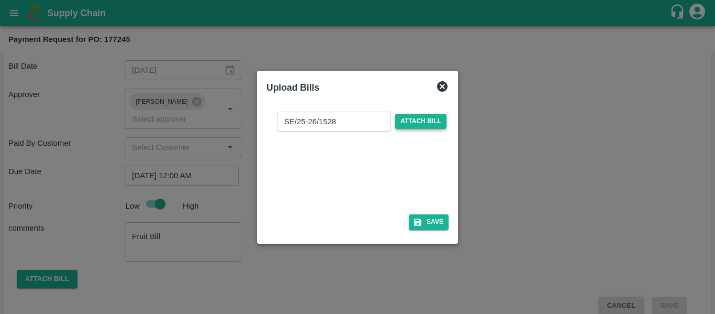
click at [400, 122] on span "Attach bill" at bounding box center [420, 121] width 51 height 15
click at [0, 0] on input "Attach bill" at bounding box center [0, 0] width 0 height 0
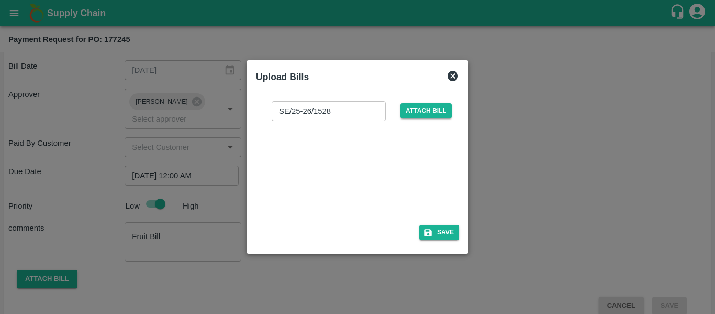
click at [344, 172] on div at bounding box center [355, 169] width 157 height 55
click at [437, 228] on button "Save" at bounding box center [439, 232] width 40 height 15
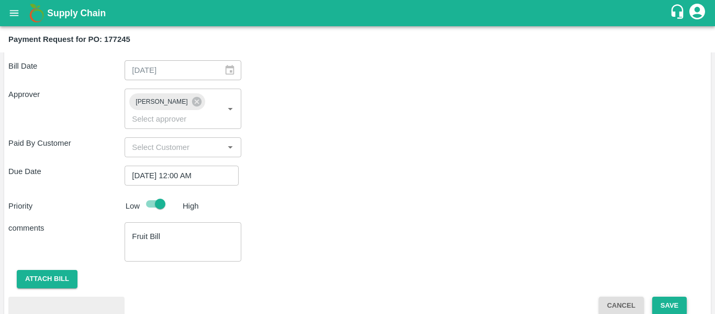
click at [662, 296] on button "Save" at bounding box center [669, 305] width 35 height 18
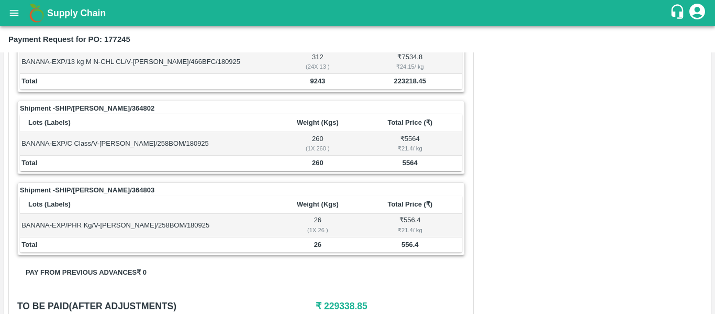
scroll to position [0, 0]
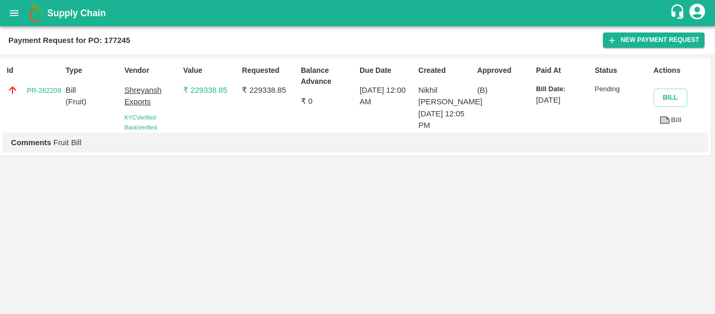
click at [15, 9] on icon "open drawer" at bounding box center [14, 13] width 12 height 12
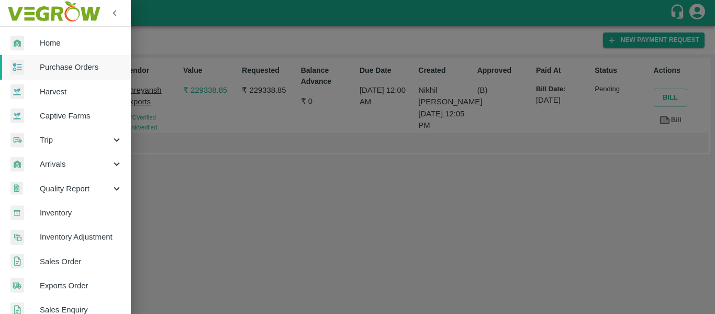
click at [70, 61] on span "Purchase Orders" at bounding box center [81, 67] width 83 height 12
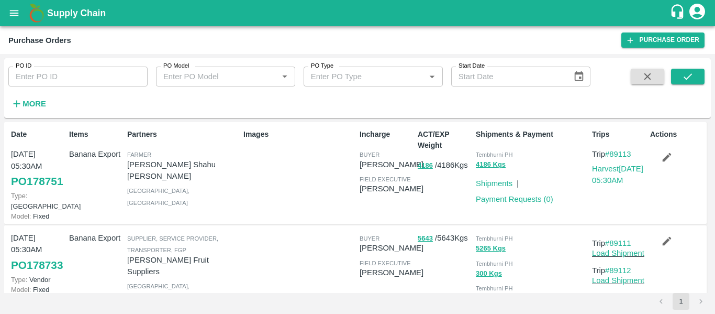
click at [83, 71] on input "PO ID" at bounding box center [77, 76] width 139 height 20
paste input "177269"
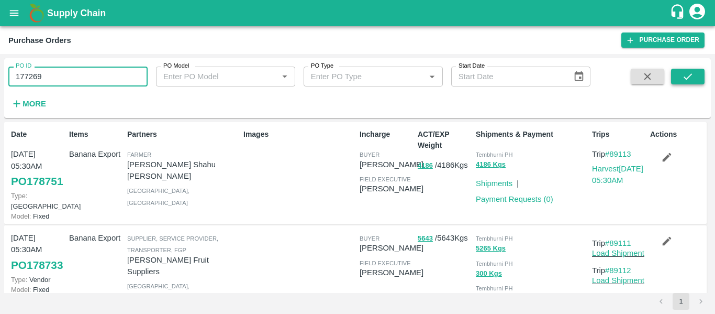
type input "177269"
click at [698, 79] on button "submit" at bounding box center [688, 77] width 34 height 16
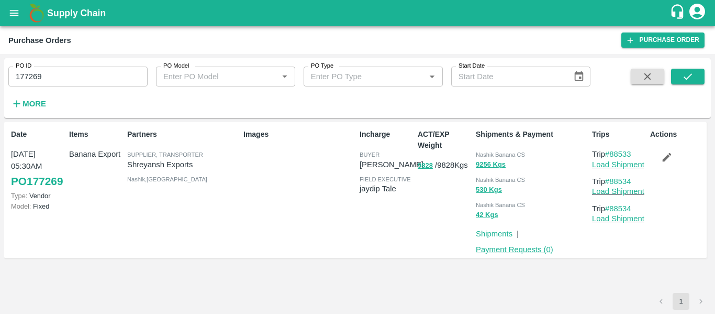
click at [532, 251] on link "Payment Requests ( 0 )" at bounding box center [514, 249] width 77 height 8
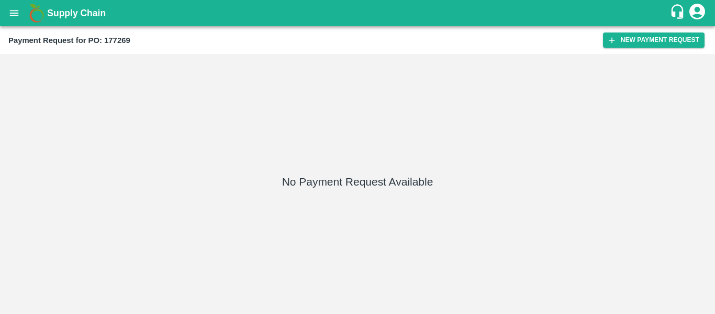
click at [632, 32] on div "Payment Request for PO: 177269 New Payment Request" at bounding box center [357, 40] width 715 height 28
click at [610, 42] on icon "button" at bounding box center [611, 40] width 9 height 9
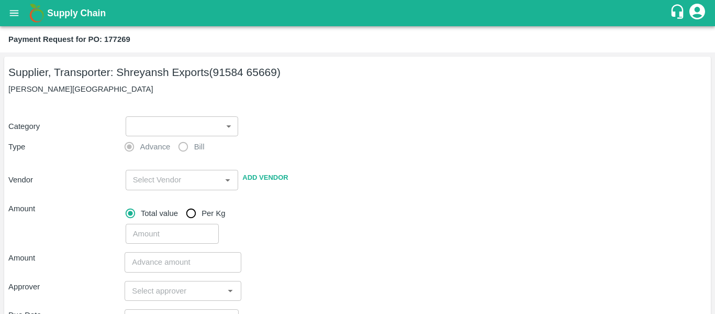
click at [203, 130] on body "Supply Chain Payment Request for PO: 177269 Supplier, Transporter: Shreyansh Ex…" at bounding box center [357, 157] width 715 height 314
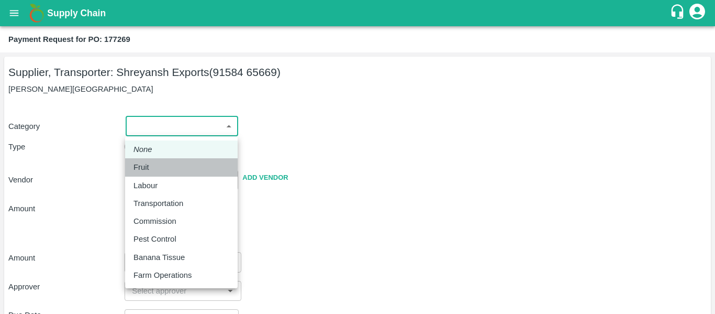
click at [165, 163] on div "Fruit" at bounding box center [181, 167] width 96 height 12
type input "1"
type input "[PERSON_NAME] Exports - 91584 65669(Supplier, Transporter)"
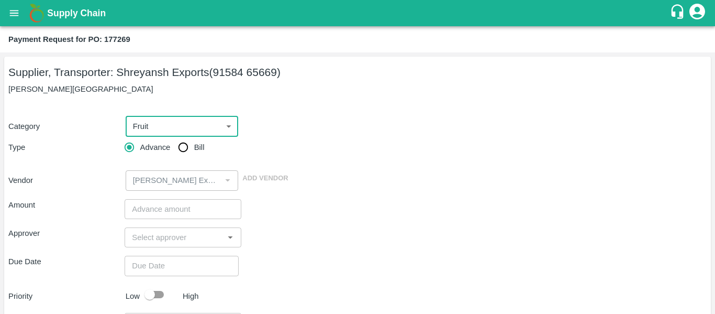
click at [184, 153] on input "Bill" at bounding box center [183, 147] width 21 height 21
radio input "true"
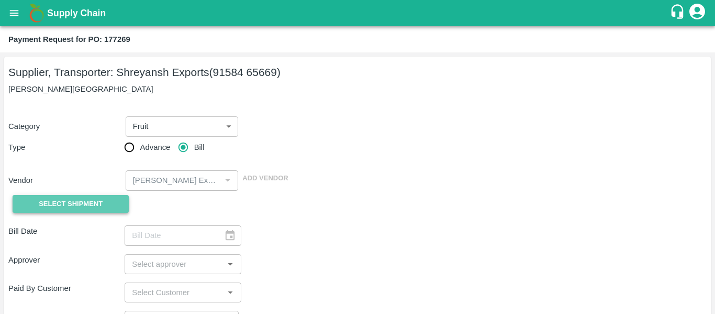
click at [114, 206] on button "Select Shipment" at bounding box center [71, 204] width 116 height 18
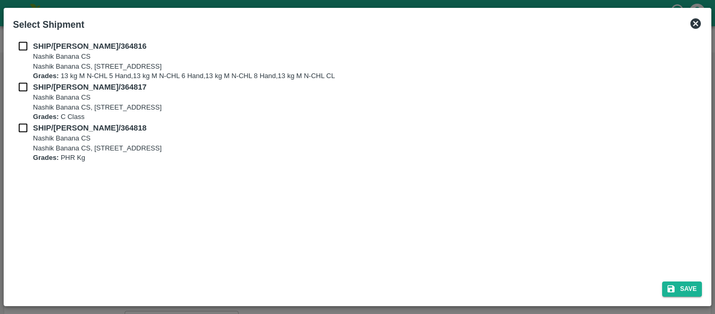
click at [23, 51] on input "checkbox" at bounding box center [23, 46] width 20 height 12
checkbox input "true"
click at [24, 83] on input "checkbox" at bounding box center [23, 87] width 20 height 12
checkbox input "true"
click at [24, 128] on input "checkbox" at bounding box center [23, 128] width 20 height 12
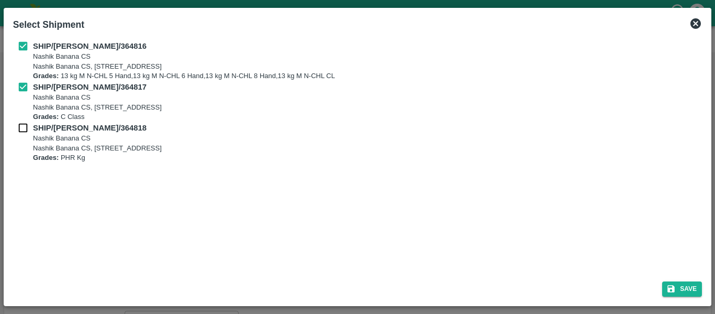
checkbox input "true"
click at [664, 284] on button "Save" at bounding box center [682, 288] width 40 height 15
type input "[DATE]"
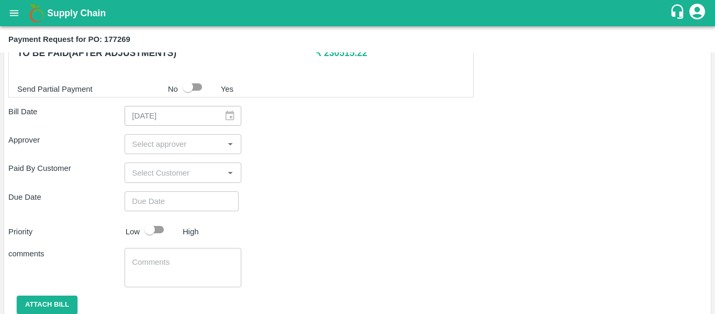
scroll to position [522, 0]
click at [171, 143] on input "input" at bounding box center [174, 144] width 93 height 14
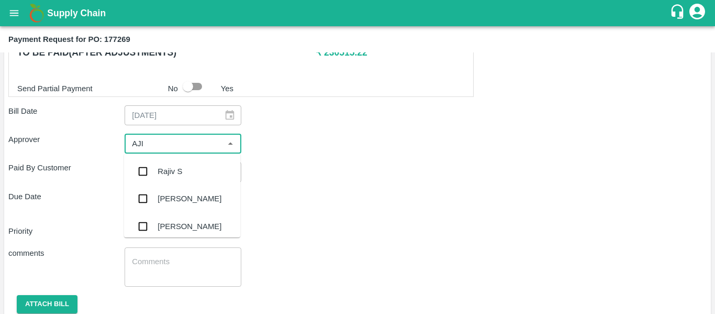
type input "AJIT"
click at [171, 169] on div "[PERSON_NAME]" at bounding box center [190, 171] width 64 height 12
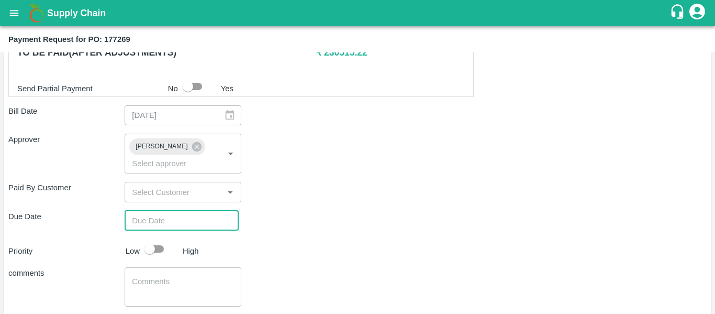
type input "DD/MM/YYYY hh:mm aa"
click at [177, 210] on input "DD/MM/YYYY hh:mm aa" at bounding box center [178, 220] width 107 height 20
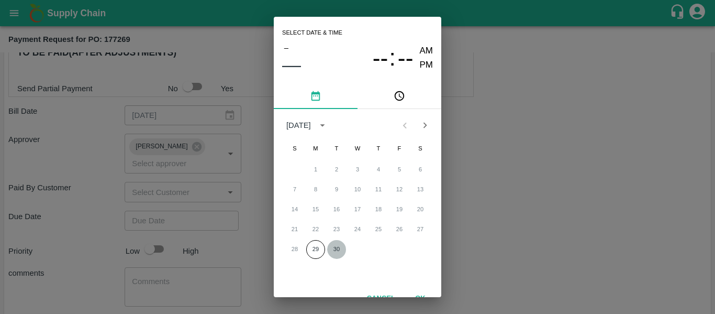
click at [331, 255] on button "30" at bounding box center [336, 249] width 19 height 19
type input "[DATE] 12:00 AM"
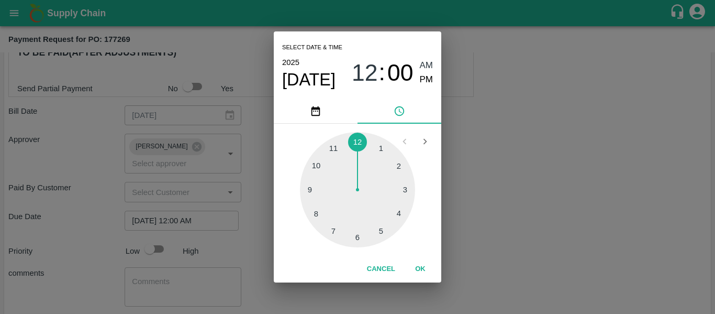
click at [510, 200] on div "Select date & time [DATE] 12 : 00 AM PM 1 2 3 4 5 6 7 8 9 10 11 12 Cancel OK" at bounding box center [357, 157] width 715 height 314
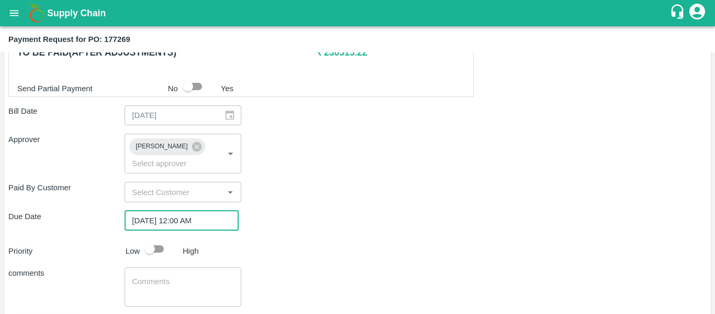
click at [164, 239] on input "checkbox" at bounding box center [150, 249] width 60 height 20
checkbox input "true"
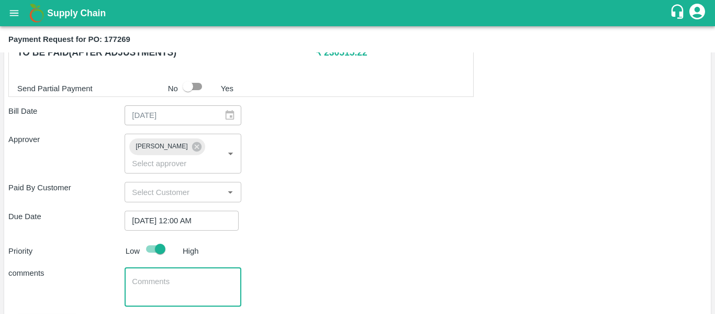
click at [170, 276] on textarea at bounding box center [183, 287] width 102 height 22
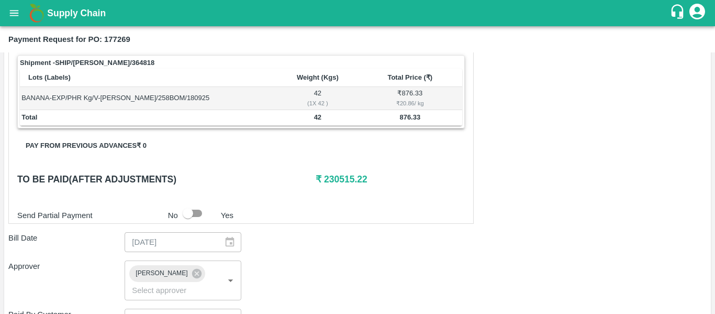
scroll to position [395, 0]
type textarea "Fruit Bill"
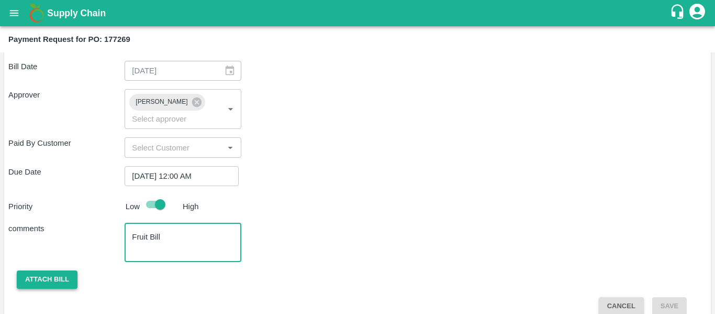
click at [56, 270] on button "Attach bill" at bounding box center [47, 279] width 61 height 18
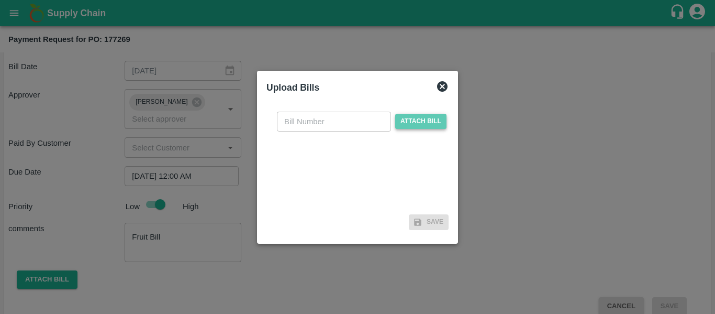
click at [408, 123] on span "Attach bill" at bounding box center [420, 121] width 51 height 15
click at [0, 0] on input "Attach bill" at bounding box center [0, 0] width 0 height 0
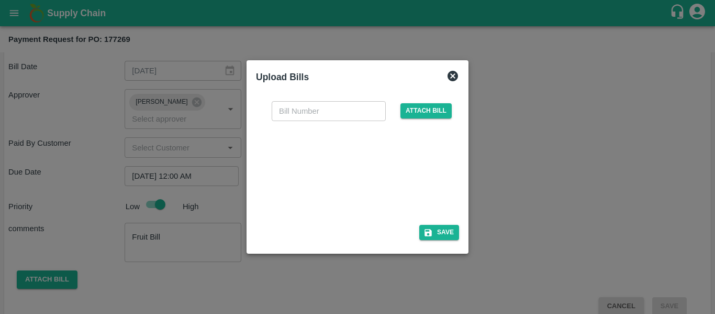
click at [350, 168] on div at bounding box center [355, 169] width 157 height 55
click at [288, 100] on div "​ Attach bill" at bounding box center [357, 157] width 203 height 128
click at [291, 110] on input "text" at bounding box center [329, 111] width 114 height 20
type input "SE/25-26/1529"
click at [432, 236] on icon "button" at bounding box center [428, 232] width 9 height 9
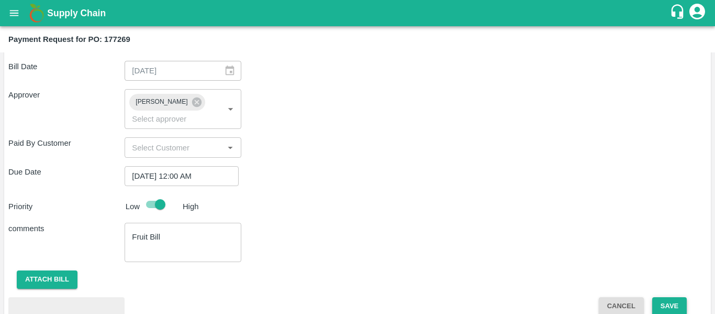
click at [672, 297] on button "Save" at bounding box center [669, 306] width 35 height 18
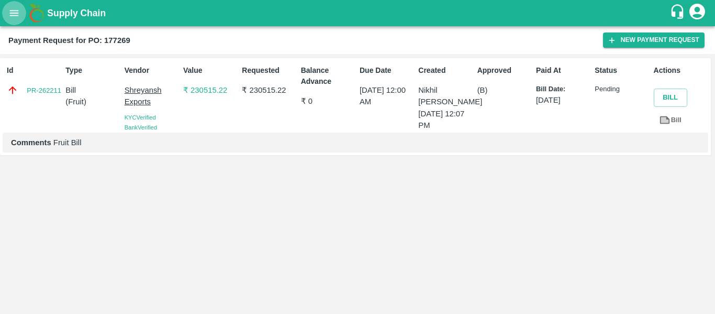
click at [13, 14] on icon "open drawer" at bounding box center [14, 13] width 12 height 12
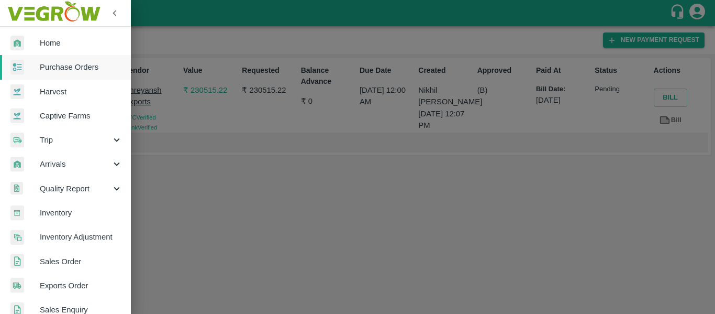
click at [61, 68] on span "Purchase Orders" at bounding box center [81, 67] width 83 height 12
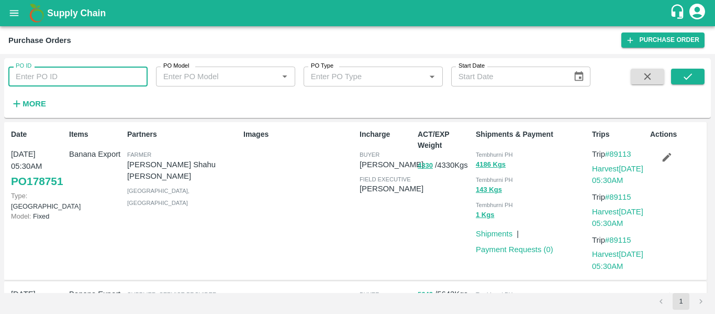
click at [101, 80] on input "PO ID" at bounding box center [77, 76] width 139 height 20
paste input "177250"
type input "177250"
click at [685, 74] on icon "submit" at bounding box center [688, 77] width 12 height 12
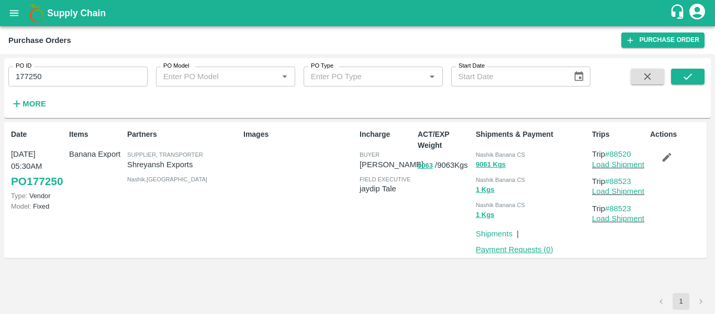
click at [527, 249] on link "Payment Requests ( 0 )" at bounding box center [514, 249] width 77 height 8
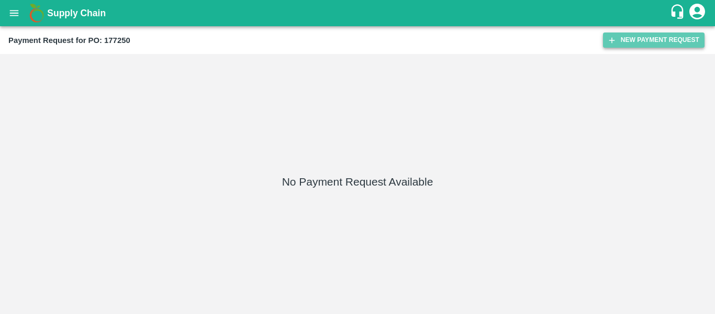
click at [625, 39] on button "New Payment Request" at bounding box center [654, 39] width 102 height 15
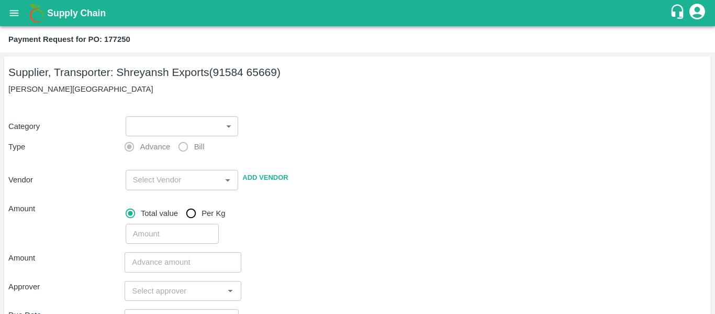
click at [206, 124] on body "Supply Chain Payment Request for PO: 177250 Supplier, Transporter: [PERSON_NAME…" at bounding box center [357, 157] width 715 height 314
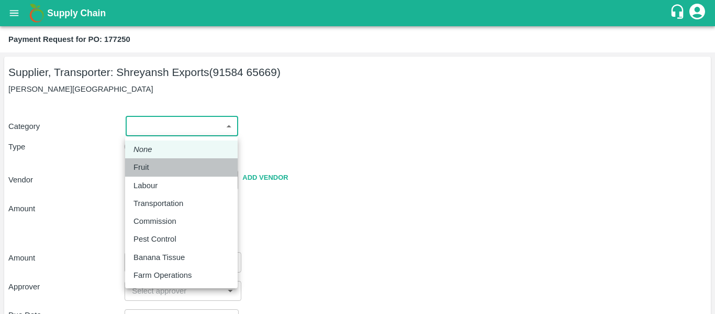
click at [164, 163] on div "Fruit" at bounding box center [181, 167] width 96 height 12
type input "1"
type input "[PERSON_NAME] Exports - 91584 65669(Supplier, Transporter)"
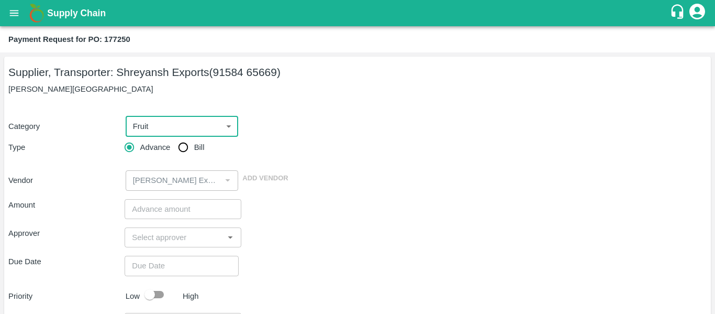
click at [181, 151] on input "Bill" at bounding box center [183, 147] width 21 height 21
radio input "true"
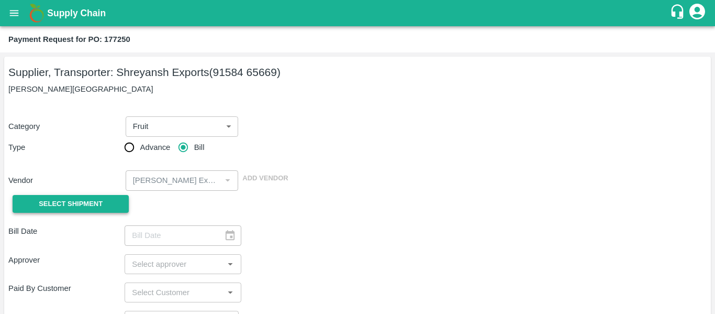
click at [99, 198] on span "Select Shipment" at bounding box center [71, 204] width 64 height 12
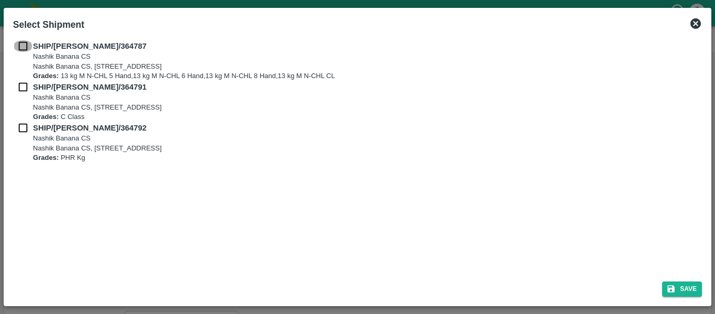
click at [17, 41] on input "checkbox" at bounding box center [23, 46] width 20 height 12
checkbox input "true"
click at [27, 90] on input "checkbox" at bounding box center [23, 87] width 20 height 12
checkbox input "true"
click at [24, 125] on input "checkbox" at bounding box center [23, 128] width 20 height 12
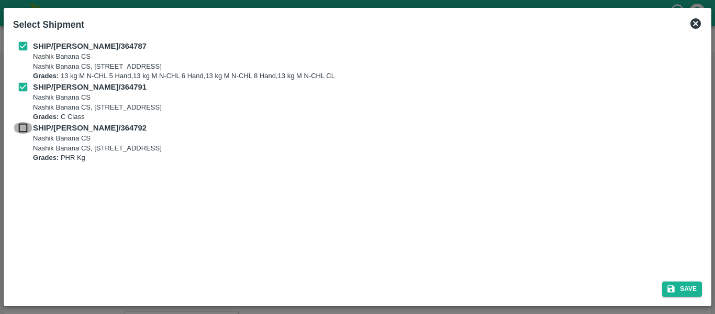
checkbox input "true"
click at [683, 282] on button "Save" at bounding box center [682, 288] width 40 height 15
type input "[DATE]"
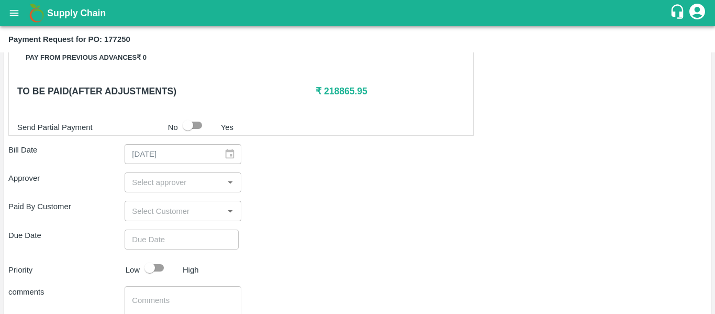
scroll to position [484, 0]
click at [176, 182] on input "input" at bounding box center [174, 182] width 93 height 14
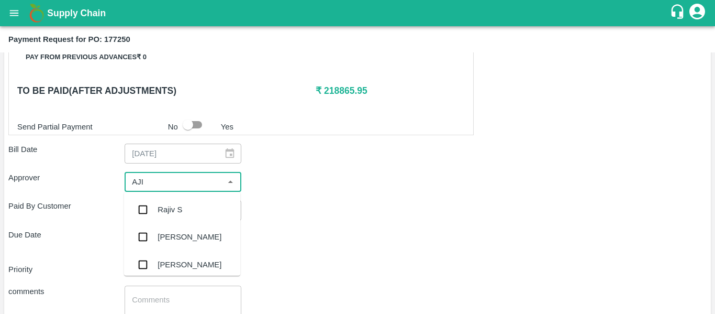
type input "AJIT"
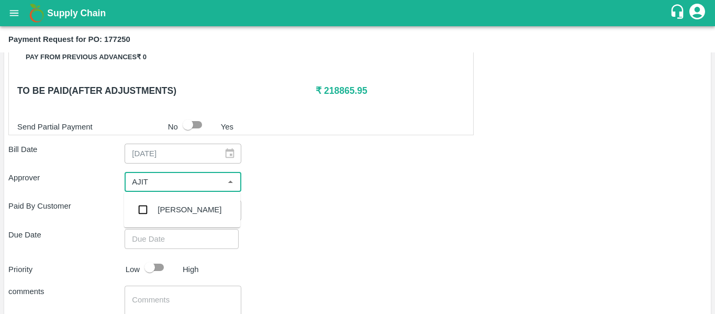
click at [175, 201] on div "[PERSON_NAME]" at bounding box center [182, 209] width 116 height 27
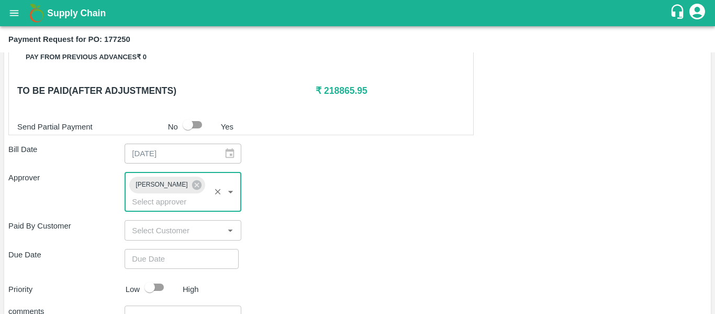
type input "DD/MM/YYYY hh:mm aa"
click at [183, 249] on input "DD/MM/YYYY hh:mm aa" at bounding box center [178, 259] width 107 height 20
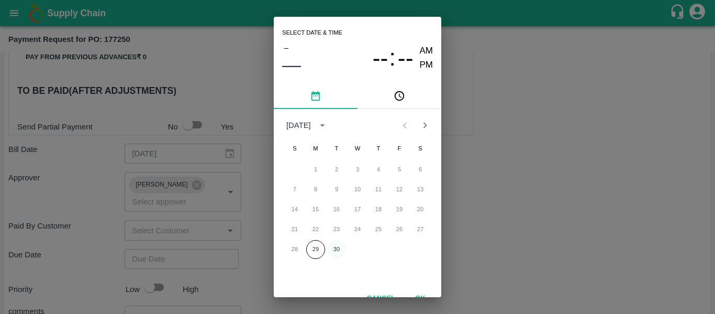
click at [335, 248] on button "30" at bounding box center [336, 249] width 19 height 19
type input "[DATE] 12:00 AM"
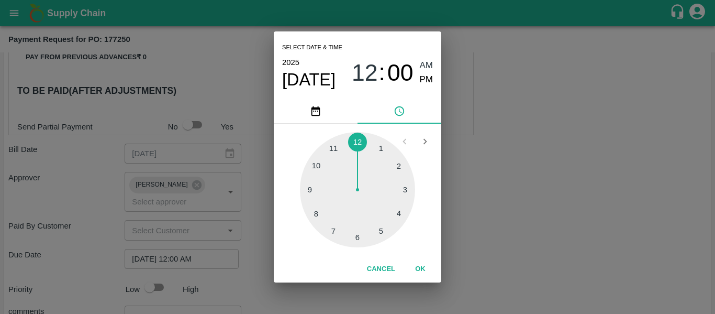
click at [500, 219] on div "Select date & time [DATE] 12 : 00 AM PM 1 2 3 4 5 6 7 8 9 10 11 12 Cancel OK" at bounding box center [357, 157] width 715 height 314
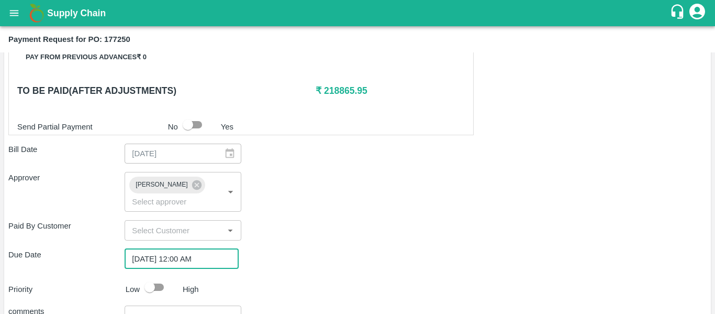
scroll to position [566, 0]
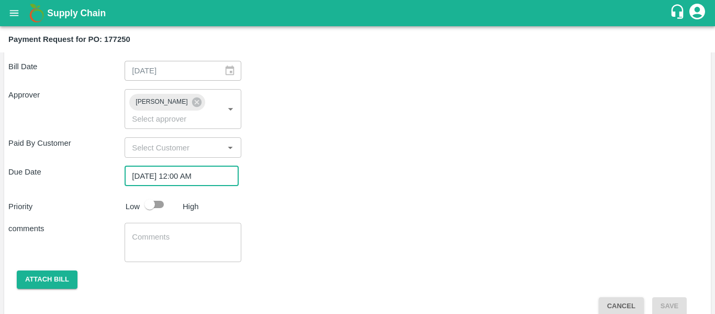
click at [151, 194] on input "checkbox" at bounding box center [150, 204] width 60 height 20
checkbox input "true"
click at [167, 222] on div "x ​" at bounding box center [183, 241] width 116 height 39
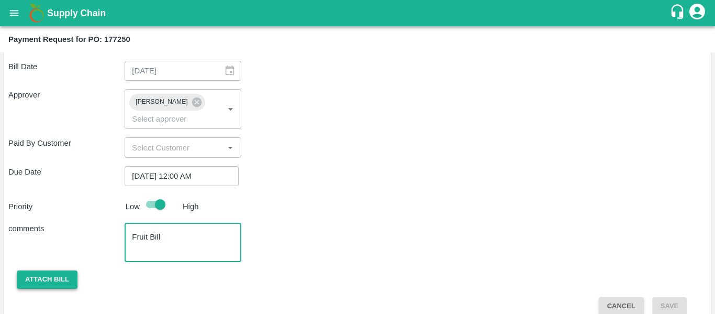
type textarea "Fruit Bill"
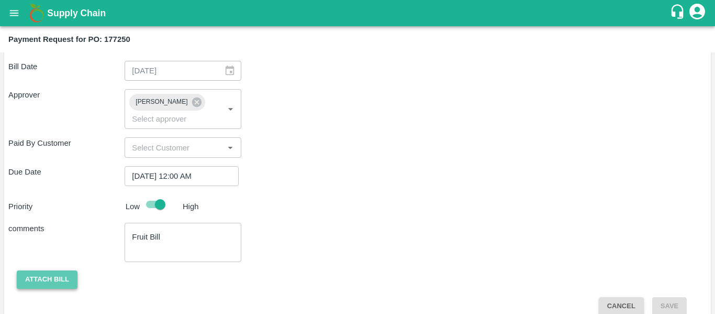
click at [64, 270] on button "Attach bill" at bounding box center [47, 279] width 61 height 18
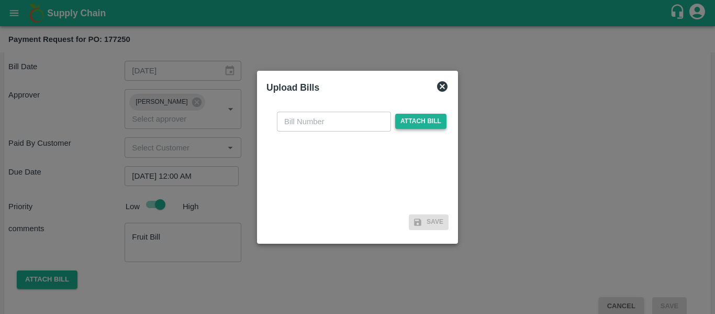
click at [403, 126] on span "Attach bill" at bounding box center [420, 121] width 51 height 15
click at [0, 0] on input "Attach bill" at bounding box center [0, 0] width 0 height 0
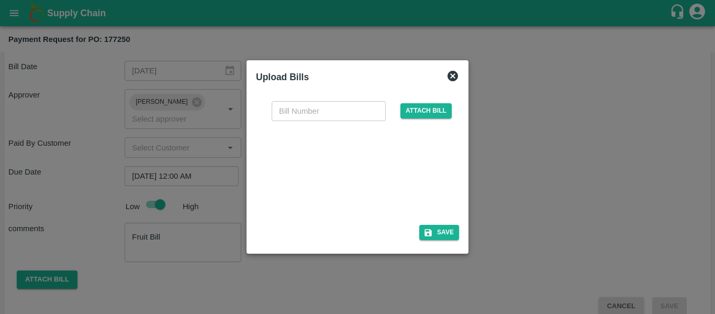
click at [377, 174] on div at bounding box center [355, 169] width 157 height 55
click at [294, 136] on div at bounding box center [361, 170] width 195 height 83
click at [288, 116] on input "text" at bounding box center [329, 111] width 114 height 20
type input "SE/25-26/1530"
click at [450, 223] on div "SE/25-26/1530 ​ Attach bill Save" at bounding box center [357, 169] width 203 height 152
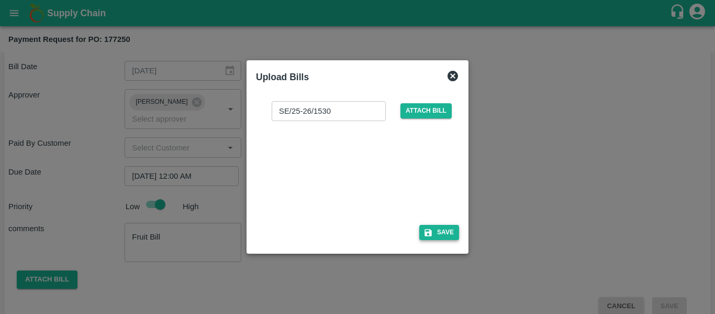
click at [450, 230] on button "Save" at bounding box center [439, 232] width 40 height 15
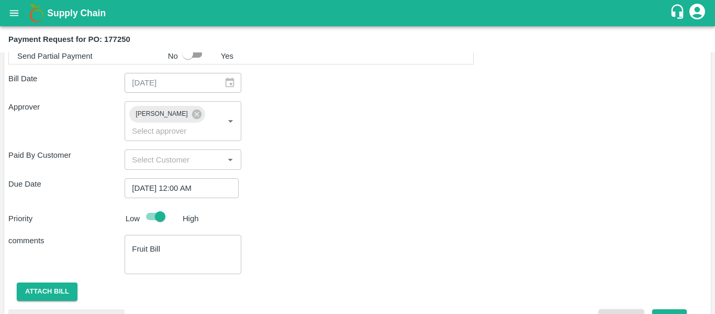
scroll to position [555, 0]
click at [675, 308] on button "Save" at bounding box center [669, 317] width 35 height 18
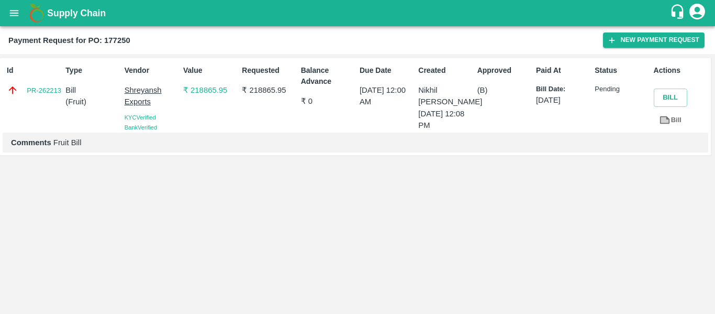
click at [14, 12] on icon "open drawer" at bounding box center [14, 13] width 12 height 12
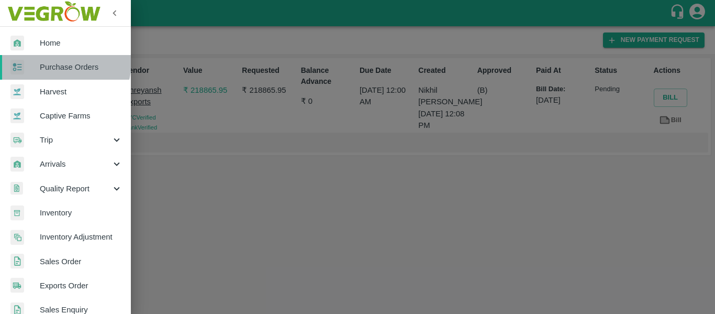
click at [60, 62] on span "Purchase Orders" at bounding box center [81, 67] width 83 height 12
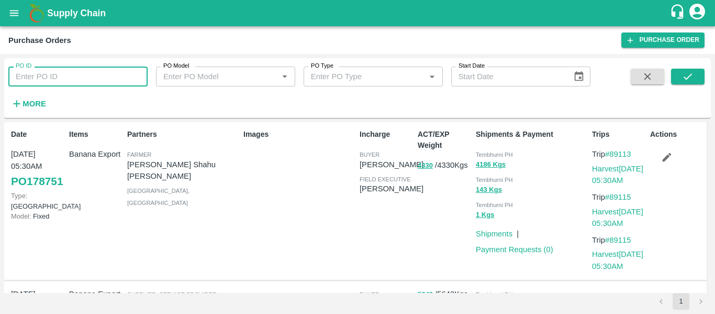
click at [65, 81] on input "PO ID" at bounding box center [77, 76] width 139 height 20
paste input "177281"
type input "177281"
click at [675, 76] on button "submit" at bounding box center [688, 77] width 34 height 16
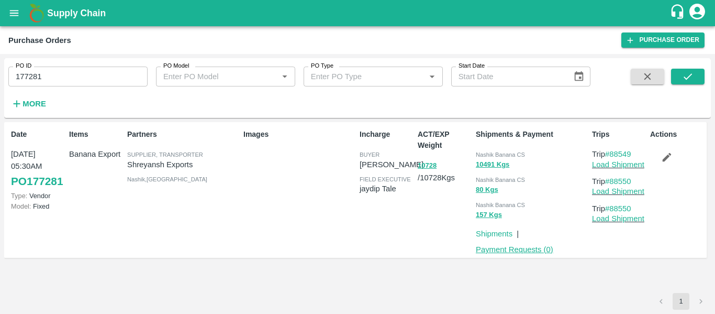
click at [506, 248] on link "Payment Requests ( 0 )" at bounding box center [514, 249] width 77 height 8
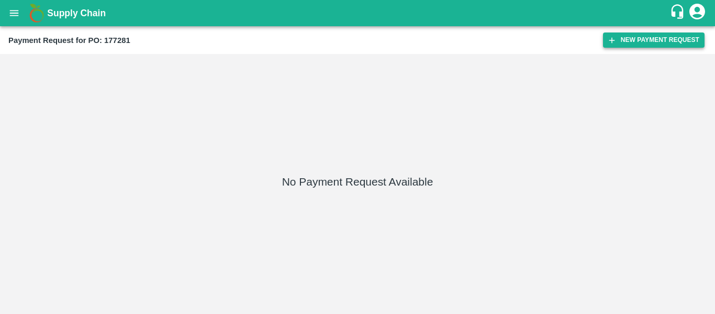
click at [644, 34] on button "New Payment Request" at bounding box center [654, 39] width 102 height 15
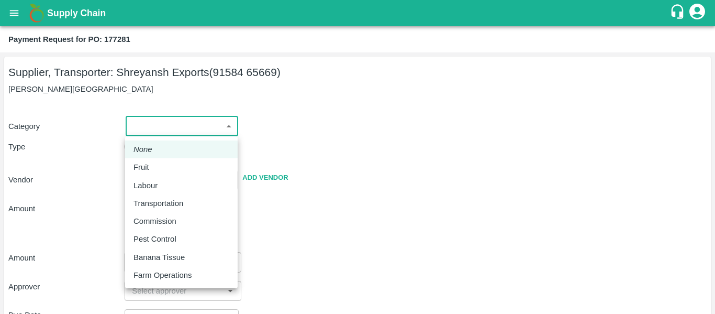
click at [157, 128] on body "Supply Chain Payment Request for PO: 177281 Supplier, Transporter: [PERSON_NAME…" at bounding box center [357, 157] width 715 height 314
click at [155, 173] on li "Fruit" at bounding box center [181, 167] width 113 height 18
type input "1"
type input "[PERSON_NAME] Exports - 91584 65669(Supplier, Transporter)"
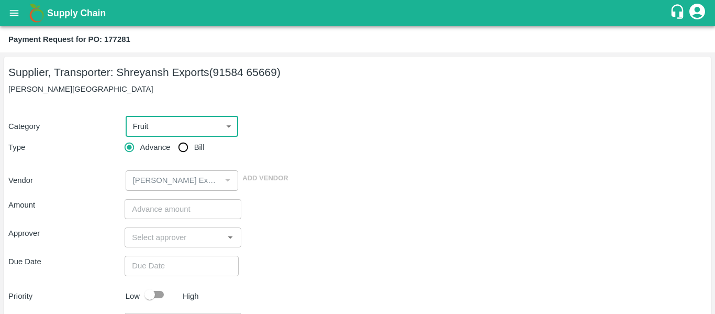
click at [186, 151] on input "Bill" at bounding box center [183, 147] width 21 height 21
radio input "true"
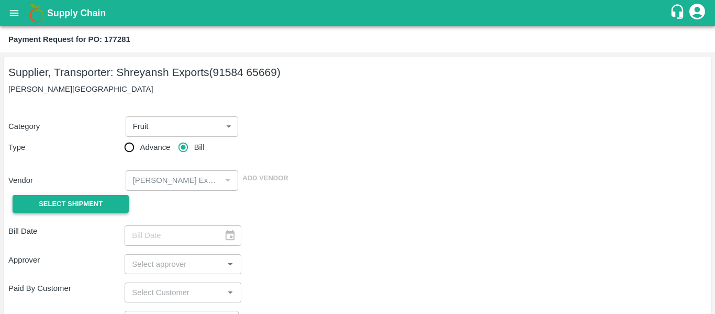
click at [96, 197] on button "Select Shipment" at bounding box center [71, 204] width 116 height 18
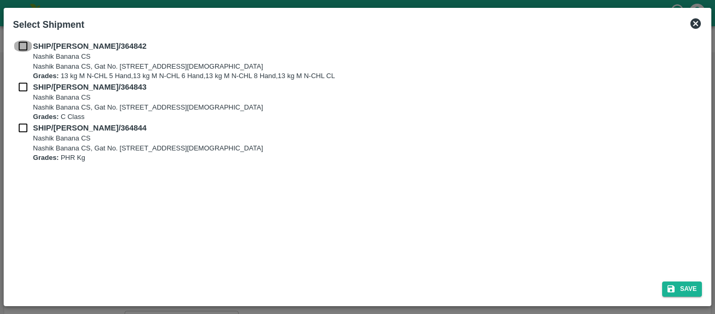
click at [24, 51] on input "checkbox" at bounding box center [23, 46] width 20 height 12
checkbox input "true"
click at [24, 81] on input "checkbox" at bounding box center [23, 87] width 20 height 12
checkbox input "true"
click at [26, 120] on div "SHIP/[PERSON_NAME]/364843 Nashik Banana CS Nashik Banana CS, Gat No. [STREET_AD…" at bounding box center [357, 101] width 689 height 41
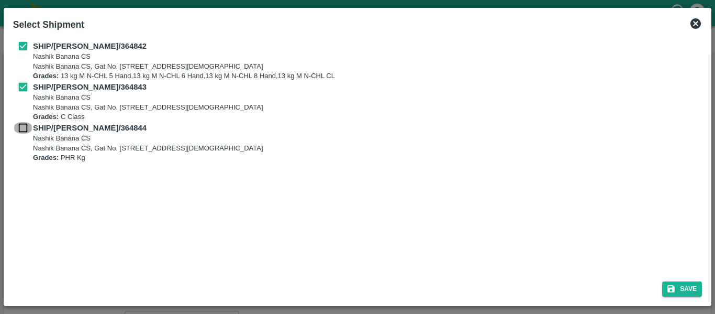
click at [28, 125] on input "checkbox" at bounding box center [23, 128] width 20 height 12
checkbox input "true"
click at [696, 293] on button "Save" at bounding box center [682, 288] width 40 height 15
type input "[DATE]"
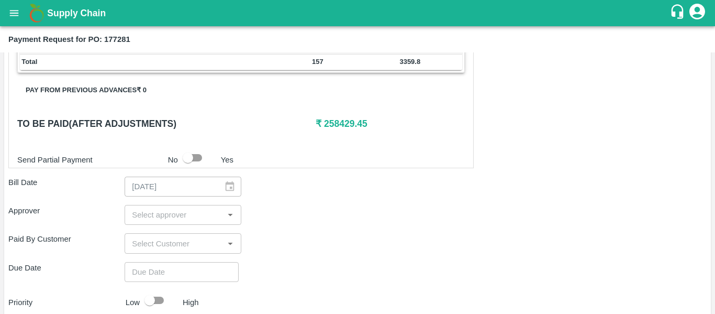
scroll to position [451, 0]
click at [168, 217] on input "input" at bounding box center [174, 214] width 93 height 14
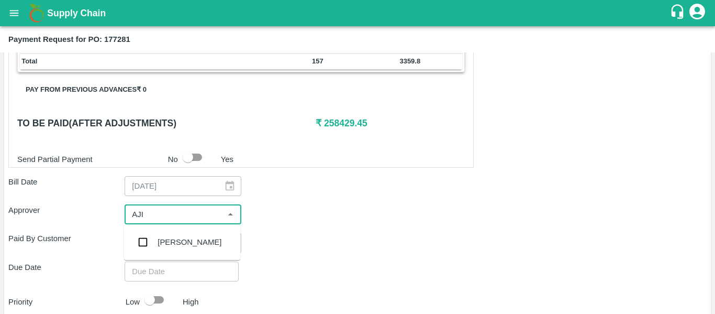
type input "AJIT"
click at [170, 238] on div "[PERSON_NAME]" at bounding box center [190, 242] width 64 height 12
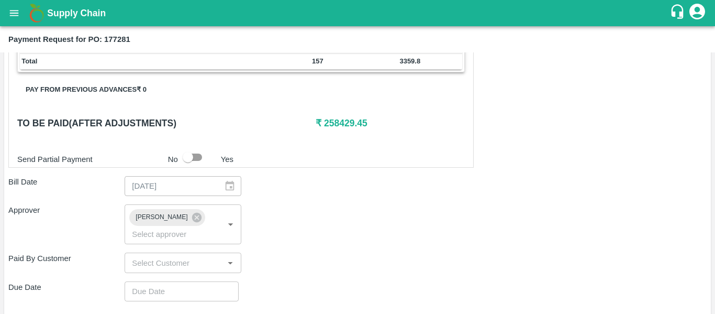
click at [171, 263] on div "Shipment - SHIP/[PERSON_NAME]/364842 Lots (Labels) Weight (Kgs) Total Price (₹)…" at bounding box center [357, 97] width 698 height 664
type input "DD/MM/YYYY hh:mm aa"
click at [174, 281] on input "DD/MM/YYYY hh:mm aa" at bounding box center [178, 291] width 107 height 20
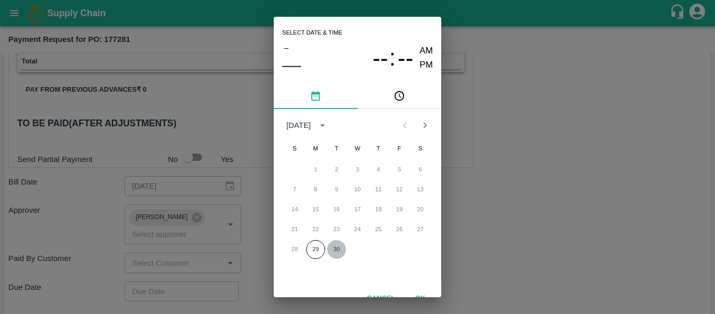
click at [328, 255] on button "30" at bounding box center [336, 249] width 19 height 19
type input "[DATE] 12:00 AM"
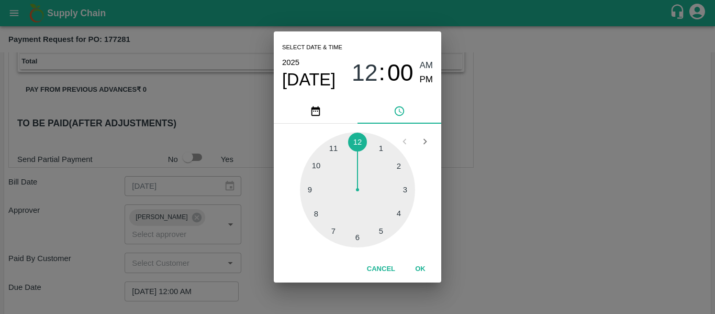
click at [492, 234] on div "Select date & time [DATE] 12 : 00 AM PM 1 2 3 4 5 6 7 8 9 10 11 12 Cancel OK" at bounding box center [357, 157] width 715 height 314
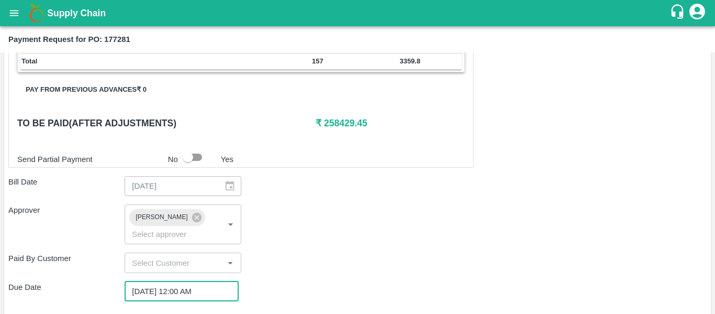
scroll to position [566, 0]
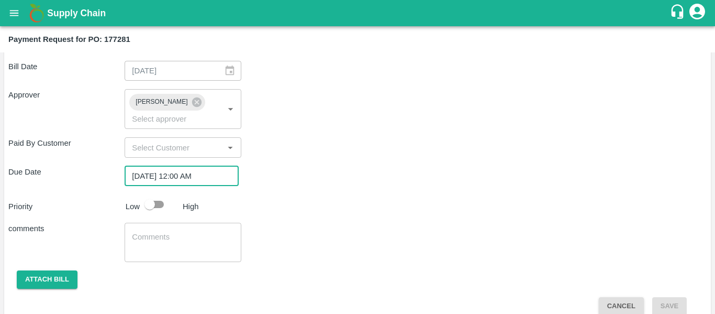
click at [160, 194] on input "checkbox" at bounding box center [150, 204] width 60 height 20
checkbox input "true"
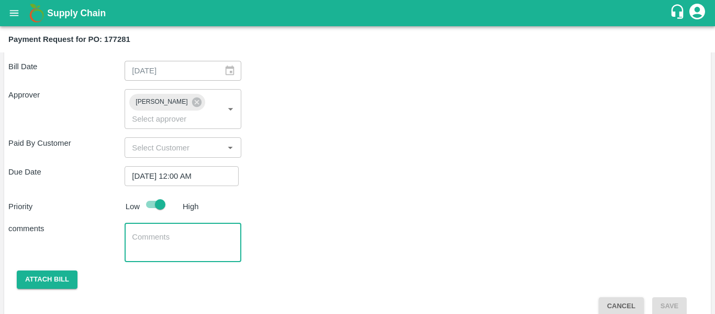
click at [163, 236] on textarea at bounding box center [183, 242] width 102 height 22
type textarea "Fruit Bill"
click at [66, 270] on button "Attach bill" at bounding box center [47, 279] width 61 height 18
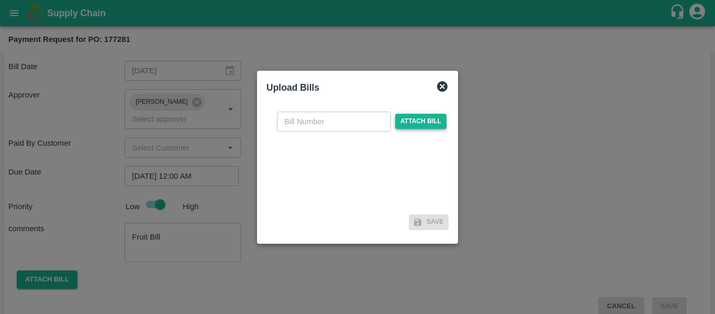
click at [407, 120] on span "Attach bill" at bounding box center [420, 121] width 51 height 15
click at [0, 0] on input "Attach bill" at bounding box center [0, 0] width 0 height 0
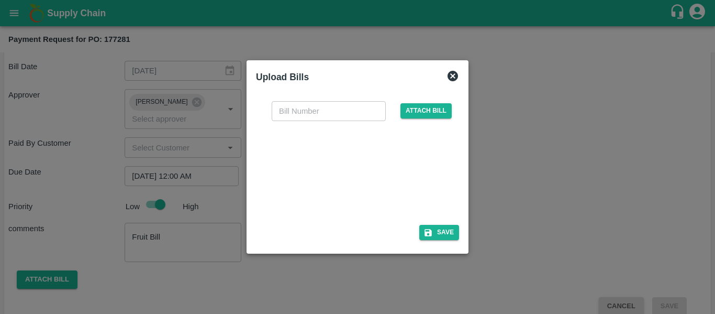
click at [370, 181] on div at bounding box center [355, 169] width 157 height 55
click at [418, 114] on span "Attach bill" at bounding box center [425, 110] width 51 height 15
click at [0, 0] on input "Attach bill" at bounding box center [0, 0] width 0 height 0
click at [414, 204] on div at bounding box center [361, 170] width 195 height 83
click at [376, 176] on div at bounding box center [355, 169] width 157 height 55
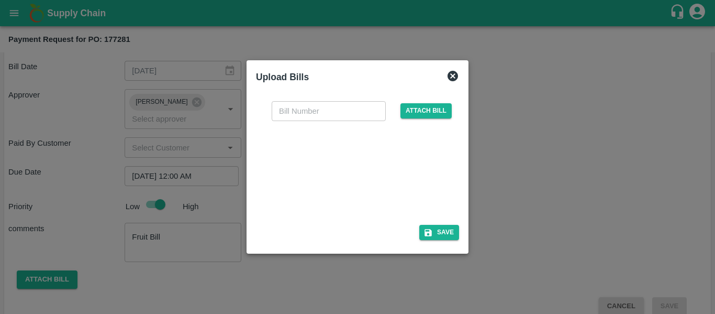
click at [311, 113] on input "text" at bounding box center [329, 111] width 114 height 20
type input "SE/25-26/1531"
click at [430, 233] on icon "button" at bounding box center [428, 232] width 7 height 7
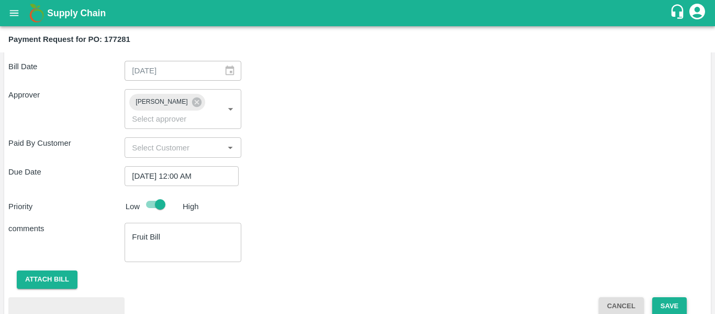
click at [661, 297] on button "Save" at bounding box center [669, 306] width 35 height 18
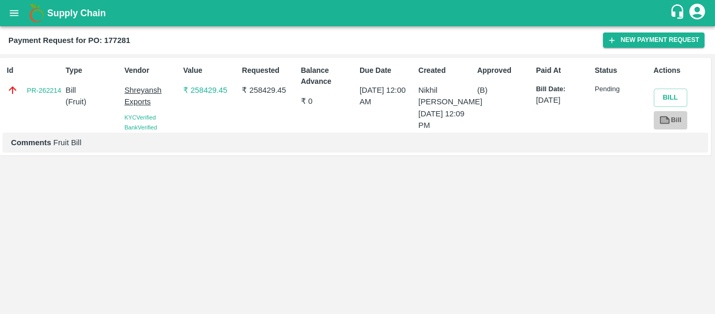
click at [671, 122] on link "Bill" at bounding box center [671, 120] width 34 height 18
click at [18, 17] on icon "open drawer" at bounding box center [14, 13] width 12 height 12
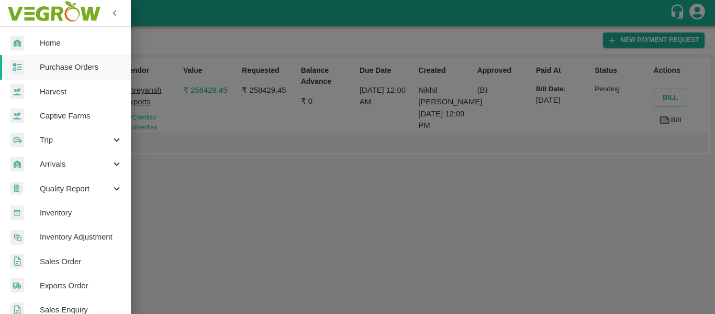
click at [61, 64] on span "Purchase Orders" at bounding box center [81, 67] width 83 height 12
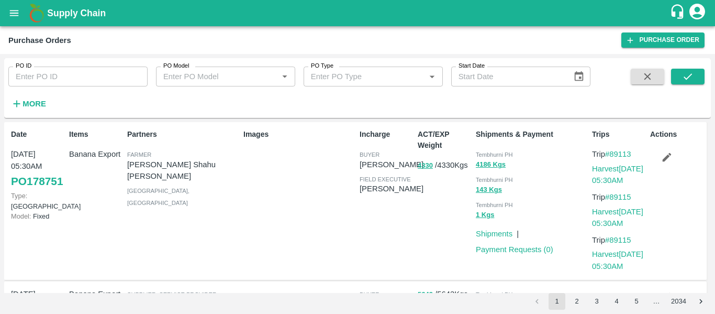
click at [53, 81] on input "PO ID" at bounding box center [77, 76] width 139 height 20
paste input "177282"
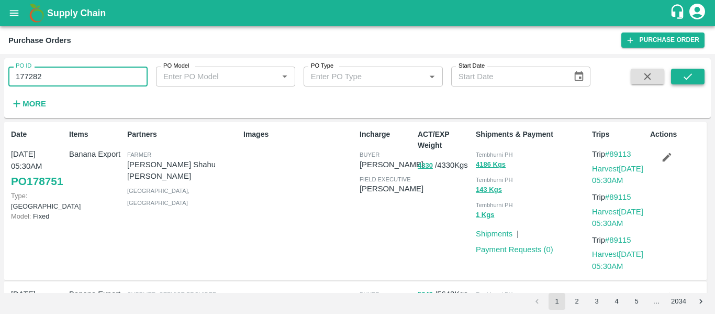
type input "177282"
click at [678, 73] on button "submit" at bounding box center [688, 77] width 34 height 16
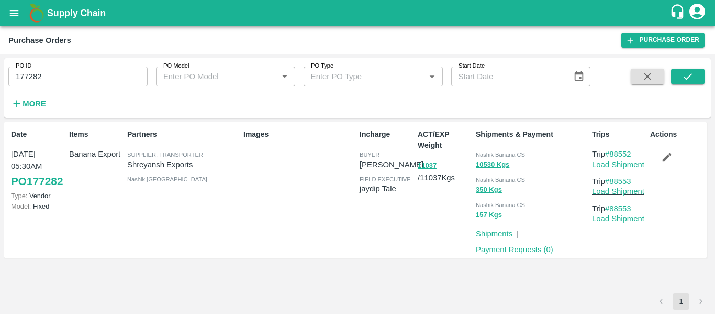
click at [498, 250] on link "Payment Requests ( 0 )" at bounding box center [514, 249] width 77 height 8
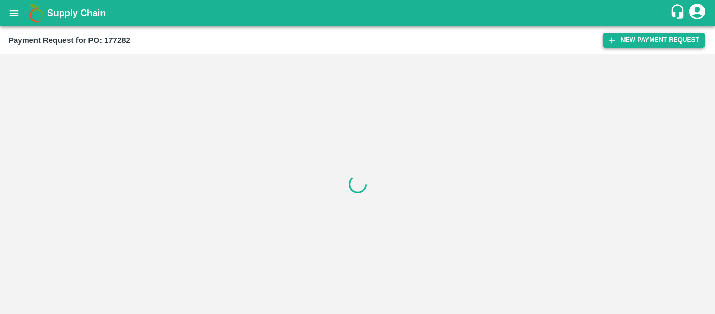
click at [626, 38] on button "New Payment Request" at bounding box center [654, 39] width 102 height 15
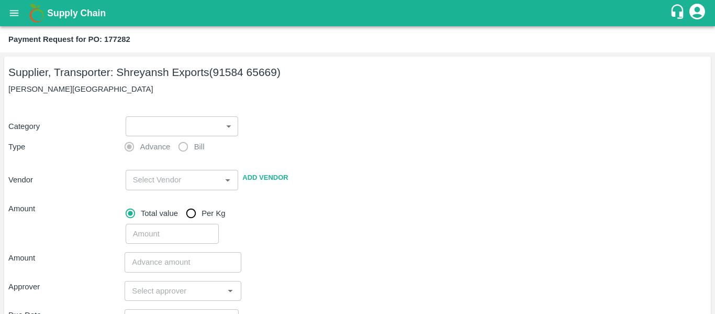
click at [155, 135] on body "Supply Chain Payment Request for PO: 177282 Supplier, Transporter: [PERSON_NAME…" at bounding box center [357, 157] width 715 height 314
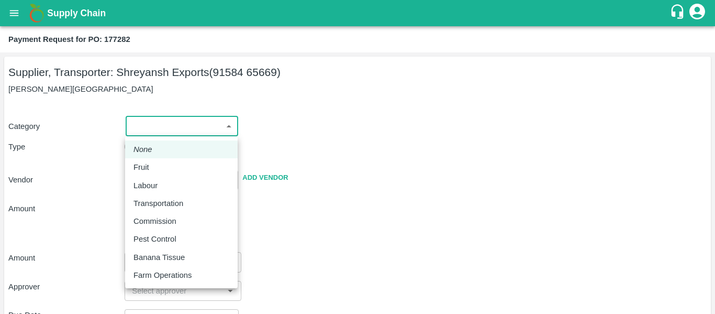
click at [157, 164] on div "Fruit" at bounding box center [181, 167] width 96 height 12
type input "1"
type input "[PERSON_NAME] Exports - 91584 65669(Supplier, Transporter)"
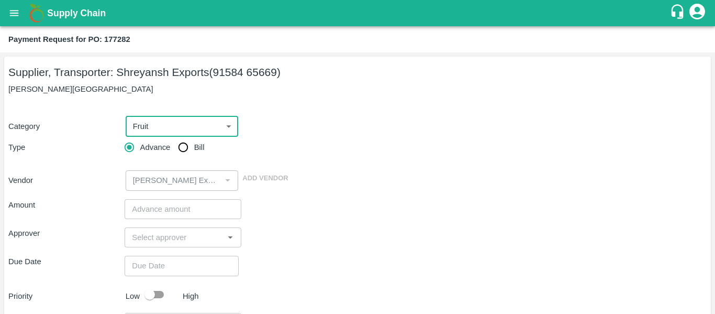
click at [185, 149] on input "Bill" at bounding box center [183, 147] width 21 height 21
radio input "true"
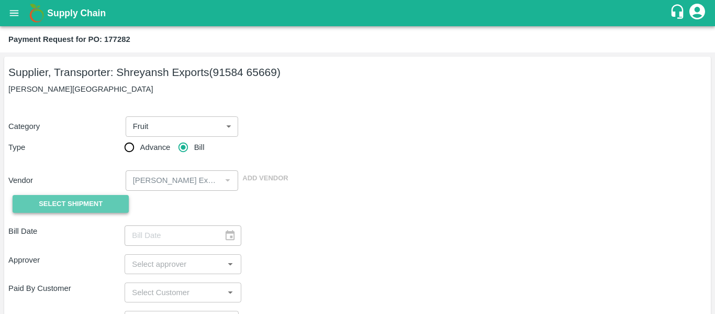
click at [101, 205] on span "Select Shipment" at bounding box center [71, 204] width 64 height 12
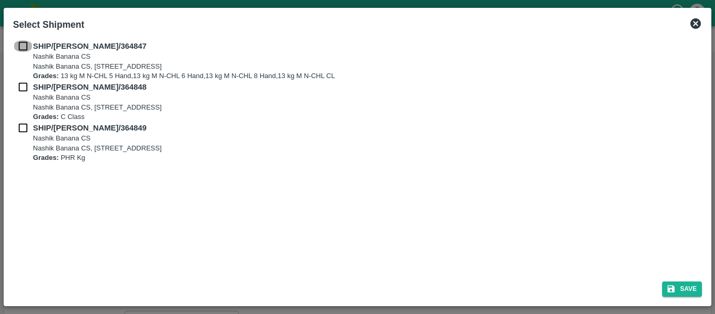
click at [23, 41] on input "checkbox" at bounding box center [23, 46] width 20 height 12
checkbox input "true"
click at [26, 79] on div "SHIP/[PERSON_NAME]/364847 Nashik Banana CS Nashik Banana CS, Gat No. 314/2/1, A…" at bounding box center [357, 60] width 689 height 41
click at [25, 88] on input "checkbox" at bounding box center [23, 87] width 20 height 12
checkbox input "true"
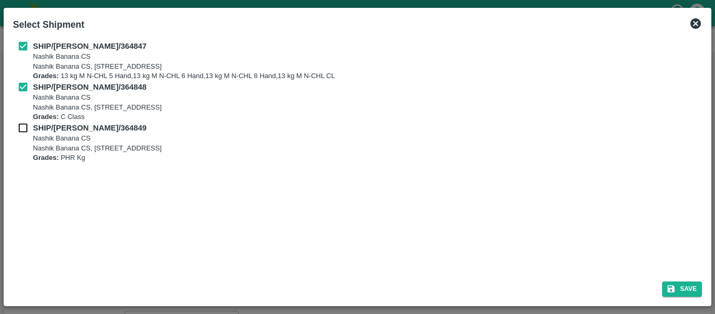
click at [25, 125] on input "checkbox" at bounding box center [23, 128] width 20 height 12
checkbox input "true"
click at [672, 298] on div "Save" at bounding box center [357, 287] width 697 height 28
click at [707, 284] on div "Select Shipment SHIP/NASH/364847 Nashik Banana CS Nashik Banana CS, Gat No. 314…" at bounding box center [358, 157] width 708 height 298
click at [701, 285] on button "Save" at bounding box center [682, 288] width 40 height 15
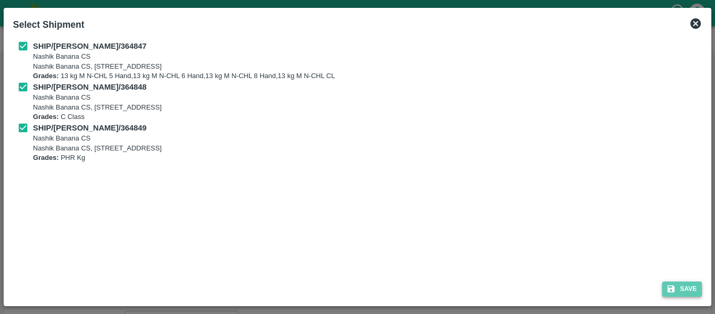
type input "[DATE]"
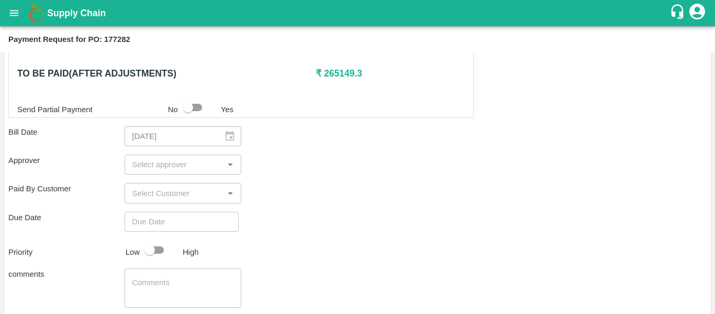
scroll to position [502, 0]
click at [157, 166] on input "input" at bounding box center [174, 164] width 93 height 14
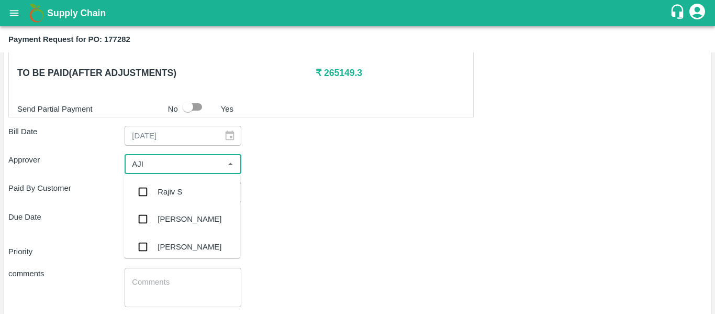
type input "AJIT"
click at [159, 187] on div "[PERSON_NAME]" at bounding box center [190, 192] width 64 height 12
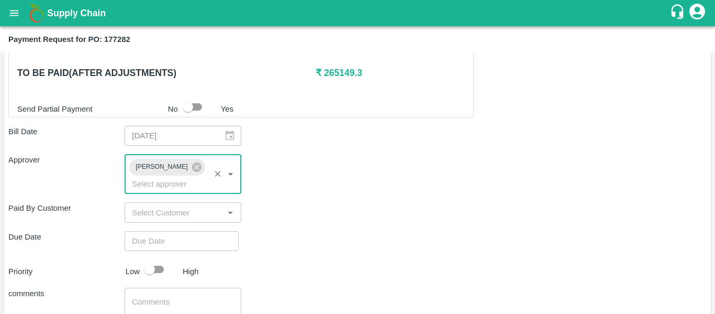
type input "DD/MM/YYYY hh:mm aa"
click at [166, 233] on input "DD/MM/YYYY hh:mm aa" at bounding box center [178, 241] width 107 height 20
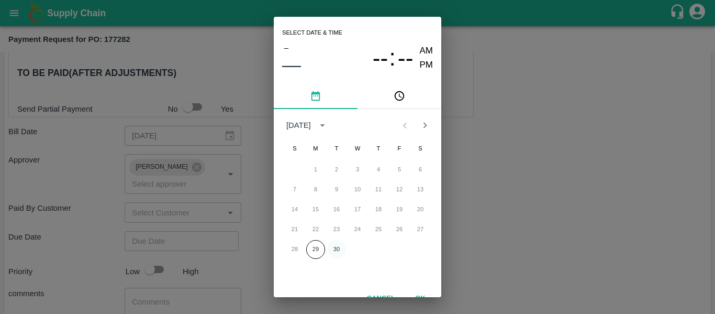
click at [336, 243] on button "30" at bounding box center [336, 249] width 19 height 19
type input "[DATE] 12:00 AM"
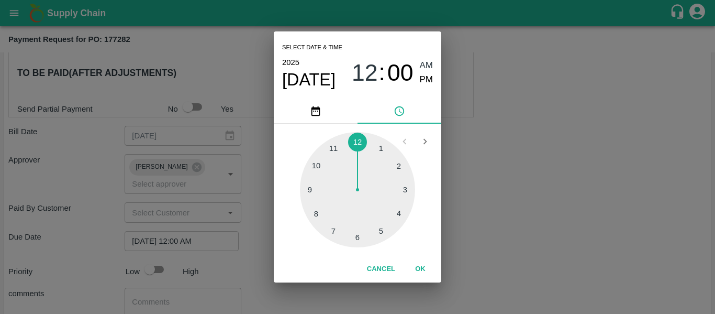
click at [489, 230] on div "Select date & time [DATE] 12 : 00 AM PM 1 2 3 4 5 6 7 8 9 10 11 12 Cancel OK" at bounding box center [357, 157] width 715 height 314
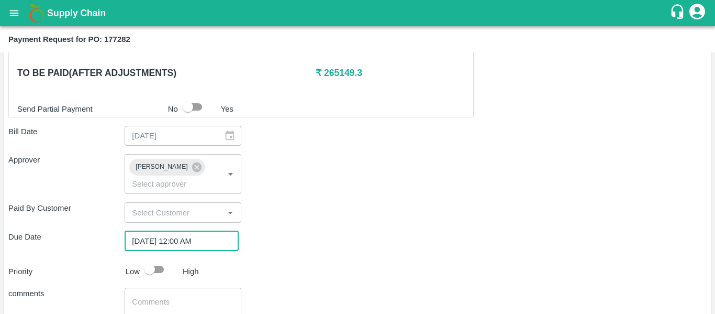
click at [154, 259] on input "checkbox" at bounding box center [150, 269] width 60 height 20
checkbox input "true"
click at [161, 296] on textarea at bounding box center [183, 307] width 102 height 22
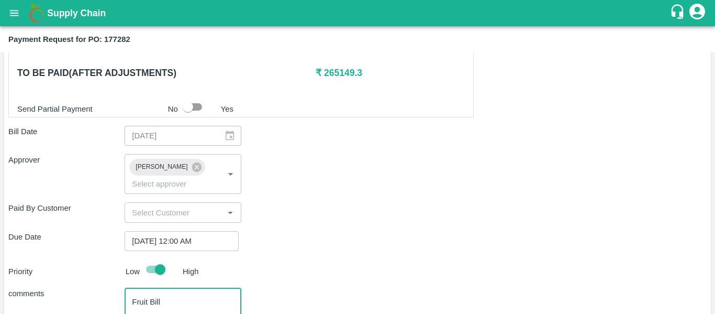
scroll to position [566, 0]
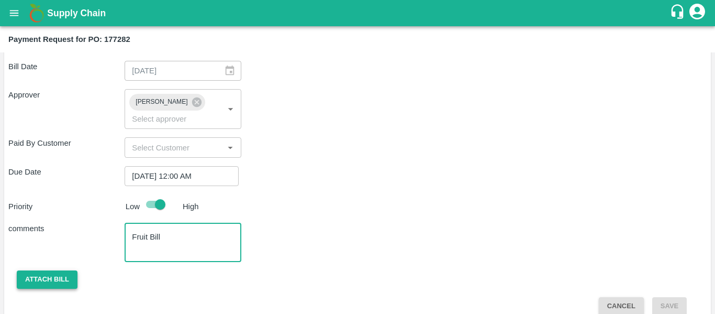
type textarea "Fruit Bill"
click at [44, 272] on button "Attach bill" at bounding box center [47, 279] width 61 height 18
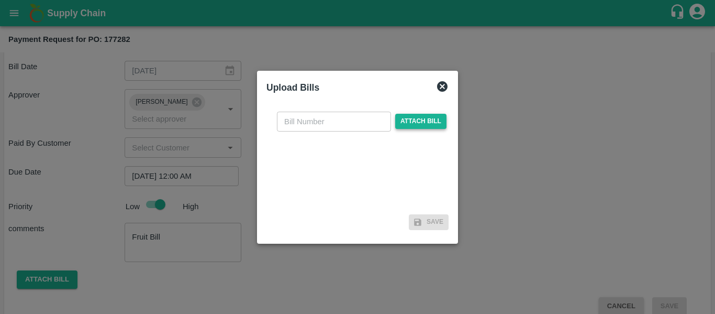
click at [399, 117] on span "Attach bill" at bounding box center [420, 121] width 51 height 15
click at [0, 0] on input "Attach bill" at bounding box center [0, 0] width 0 height 0
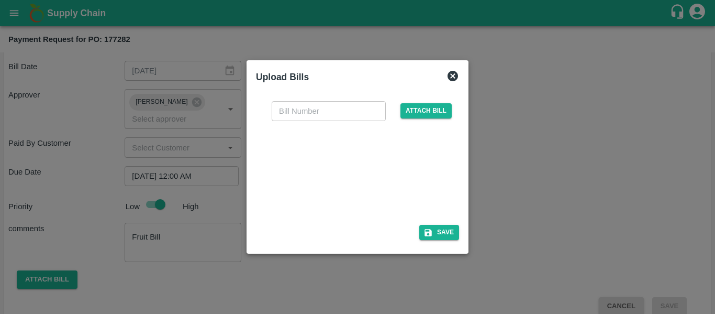
click at [351, 171] on div at bounding box center [355, 169] width 157 height 55
click at [384, 162] on div at bounding box center [355, 169] width 157 height 55
click at [315, 106] on input "text" at bounding box center [329, 111] width 114 height 20
type input "SE/25-26/1532"
click at [440, 233] on button "Save" at bounding box center [439, 232] width 40 height 15
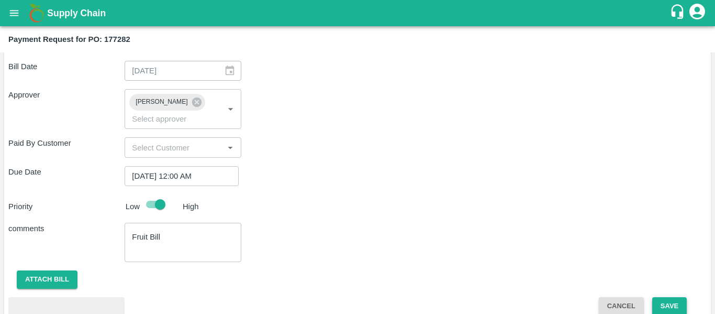
click at [664, 297] on button "Save" at bounding box center [669, 306] width 35 height 18
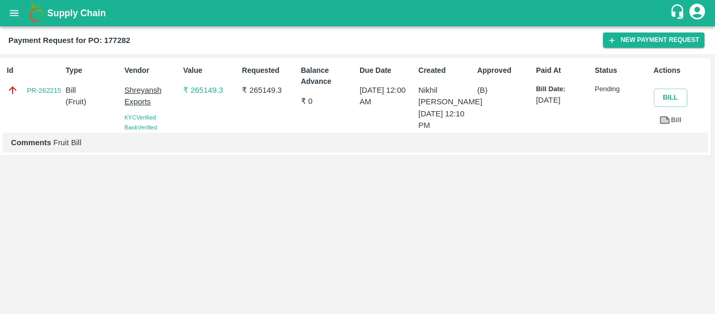
click at [10, 6] on button "open drawer" at bounding box center [14, 13] width 24 height 24
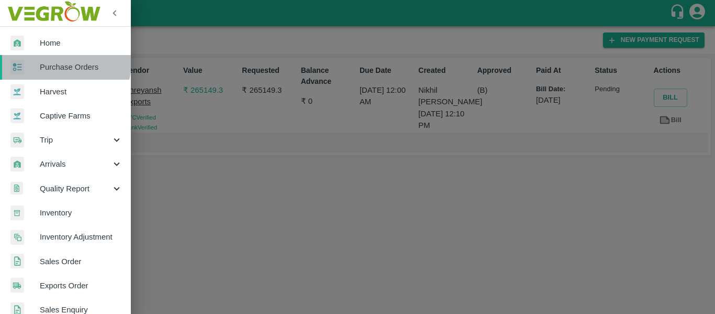
click at [59, 62] on span "Purchase Orders" at bounding box center [81, 67] width 83 height 12
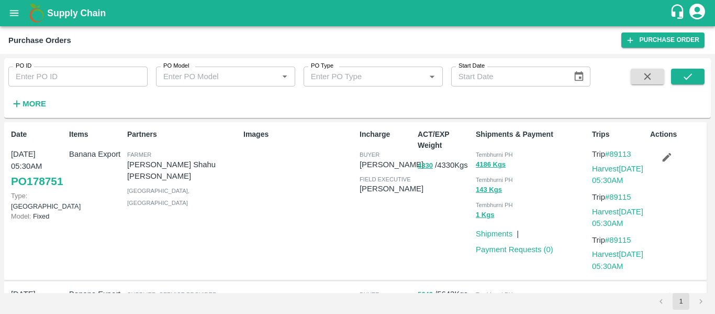
click at [69, 75] on input "PO ID" at bounding box center [77, 76] width 139 height 20
paste input "177283"
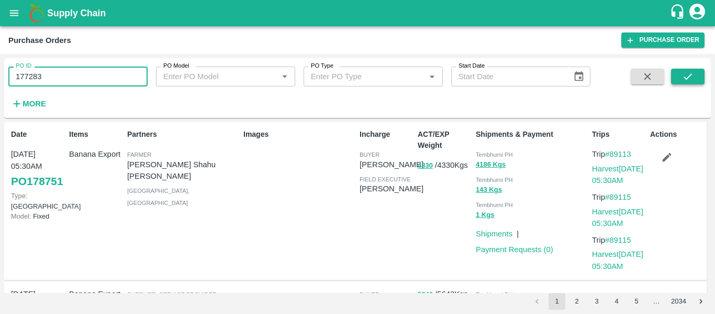
type input "177283"
click at [692, 80] on icon "submit" at bounding box center [688, 77] width 12 height 12
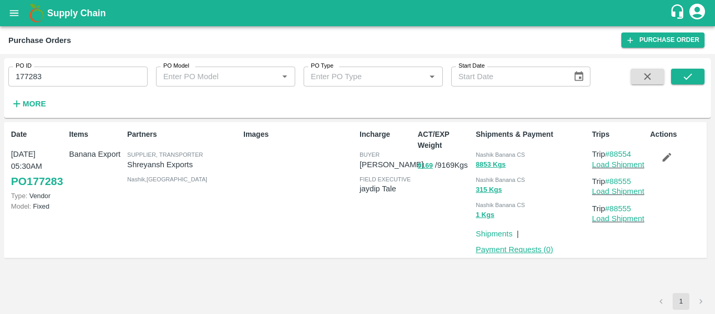
click at [516, 251] on link "Payment Requests ( 0 )" at bounding box center [514, 249] width 77 height 8
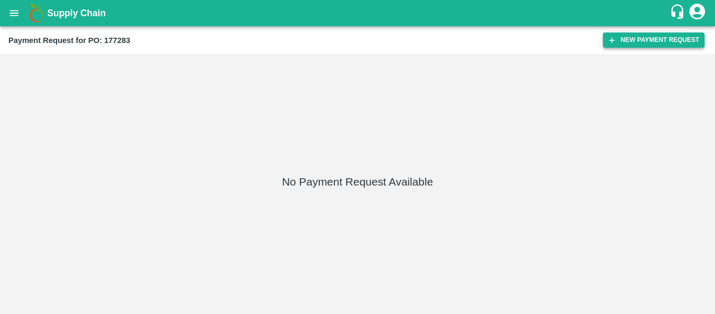
click at [634, 40] on button "New Payment Request" at bounding box center [654, 39] width 102 height 15
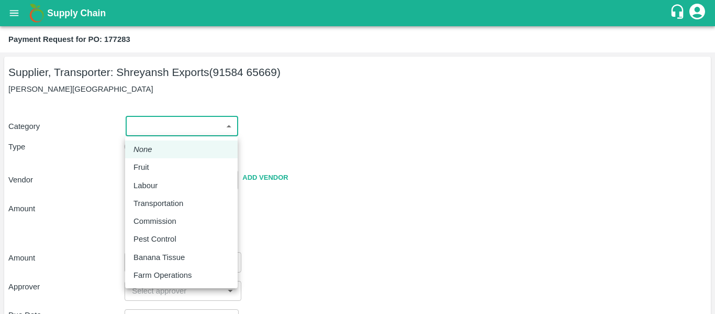
click at [146, 132] on body "Supply Chain Payment Request for PO: 177283 Supplier, Transporter: [PERSON_NAME…" at bounding box center [357, 157] width 715 height 314
click at [151, 173] on li "Fruit" at bounding box center [181, 167] width 113 height 18
type input "1"
type input "[PERSON_NAME] Exports - 91584 65669(Supplier, Transporter)"
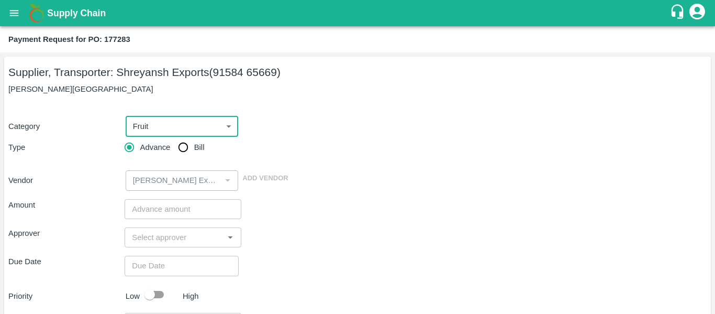
click at [182, 148] on input "Bill" at bounding box center [183, 147] width 21 height 21
radio input "true"
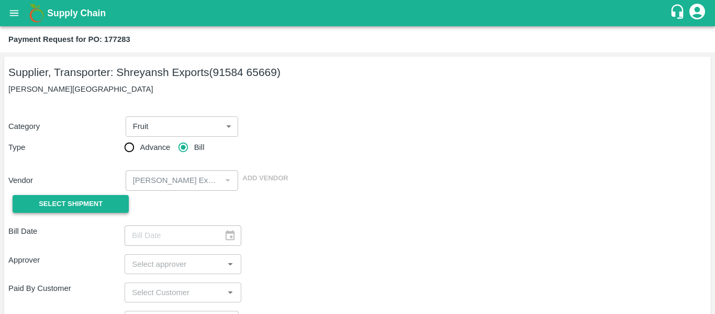
click at [83, 205] on span "Select Shipment" at bounding box center [71, 204] width 64 height 12
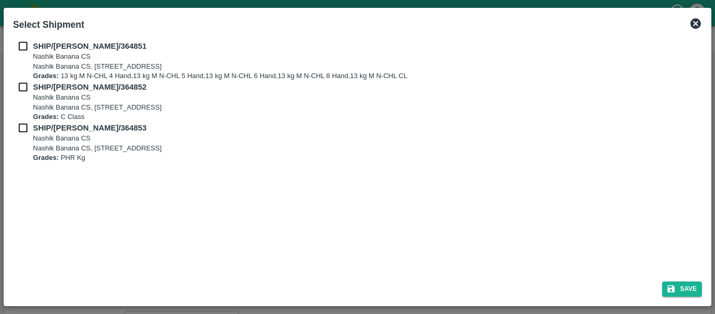
click at [25, 43] on input "checkbox" at bounding box center [23, 46] width 20 height 12
checkbox input "true"
click at [28, 83] on input "checkbox" at bounding box center [23, 87] width 20 height 12
checkbox input "true"
click at [30, 122] on input "checkbox" at bounding box center [23, 128] width 20 height 12
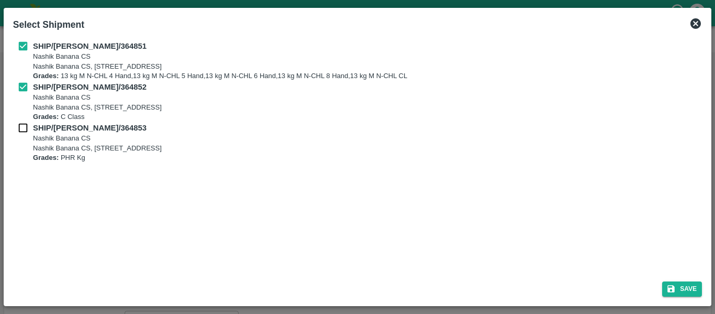
checkbox input "true"
click at [689, 283] on button "Save" at bounding box center [682, 288] width 40 height 15
type input "19/09/2025"
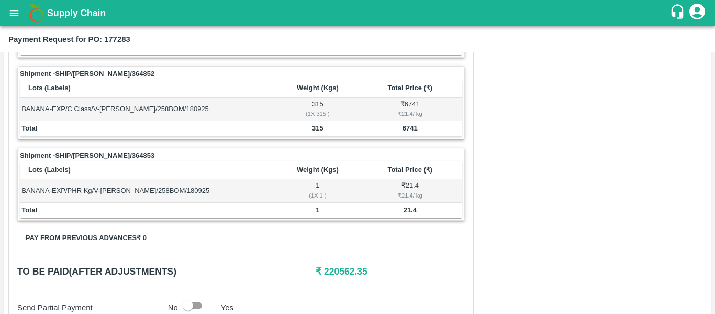
scroll to position [493, 0]
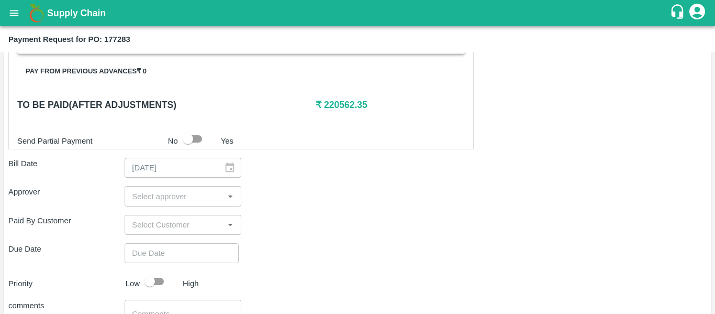
click at [170, 197] on input "input" at bounding box center [174, 196] width 93 height 14
type input "AJIT"
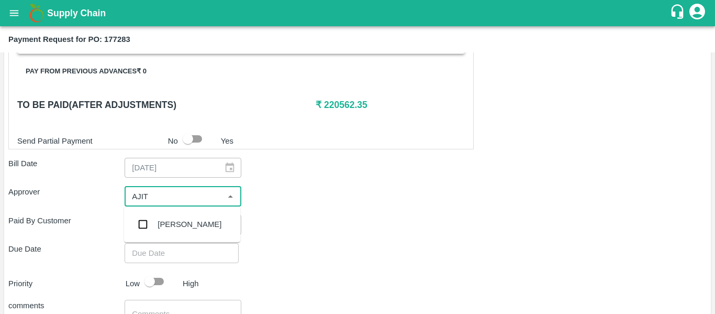
click at [195, 222] on div "[PERSON_NAME]" at bounding box center [182, 223] width 116 height 27
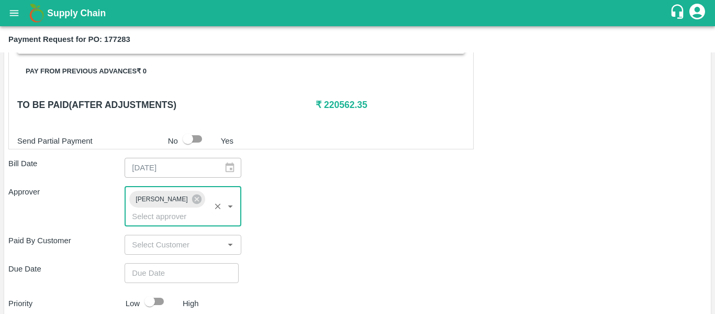
type input "DD/MM/YYYY hh:mm aa"
click at [185, 263] on input "DD/MM/YYYY hh:mm aa" at bounding box center [178, 273] width 107 height 20
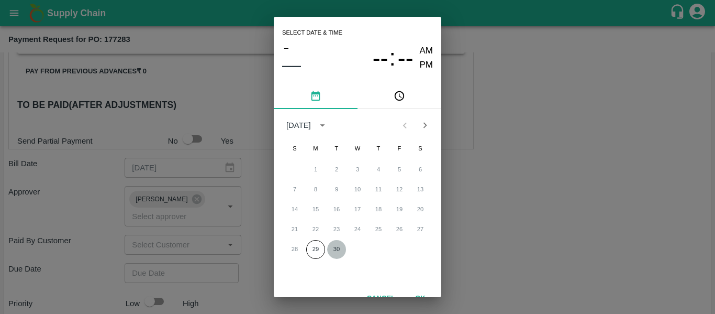
click at [332, 243] on button "30" at bounding box center [336, 249] width 19 height 19
type input "[DATE] 12:00 AM"
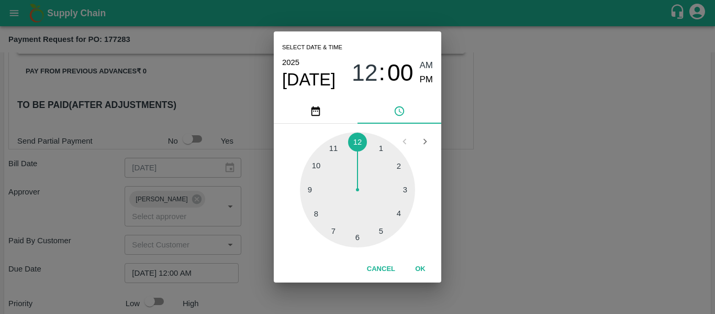
click at [492, 251] on div "Select date & time [DATE] 12 : 00 AM PM 1 2 3 4 5 6 7 8 9 10 11 12 Cancel OK" at bounding box center [357, 157] width 715 height 314
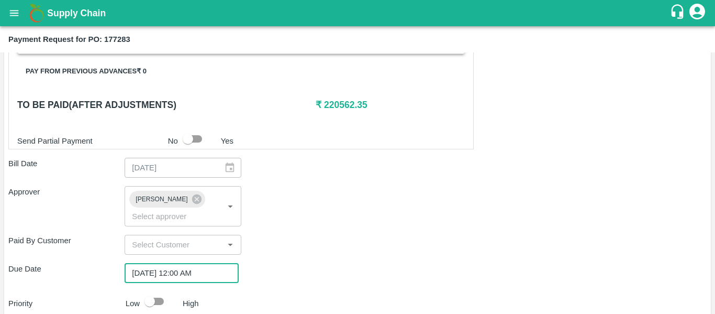
scroll to position [590, 0]
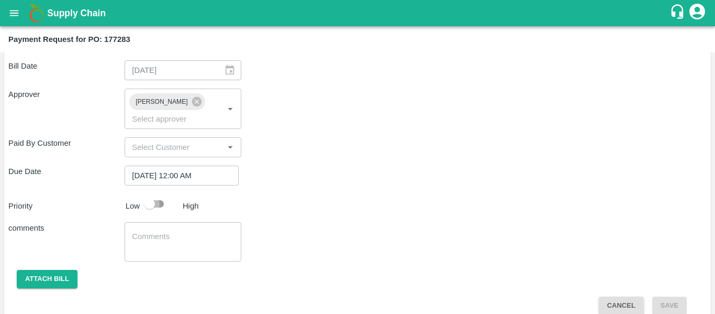
click at [155, 194] on input "checkbox" at bounding box center [150, 204] width 60 height 20
checkbox input "true"
click at [171, 231] on textarea at bounding box center [183, 242] width 102 height 22
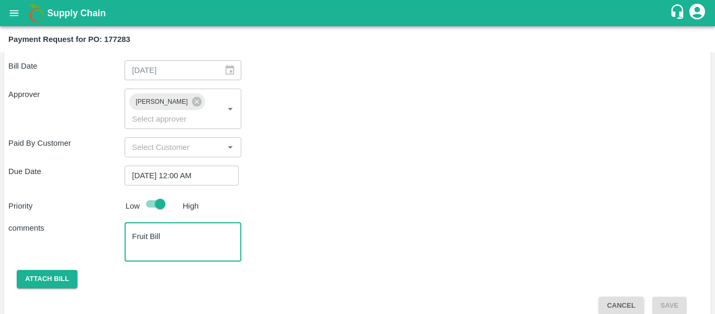
type textarea "Fruit Bill"
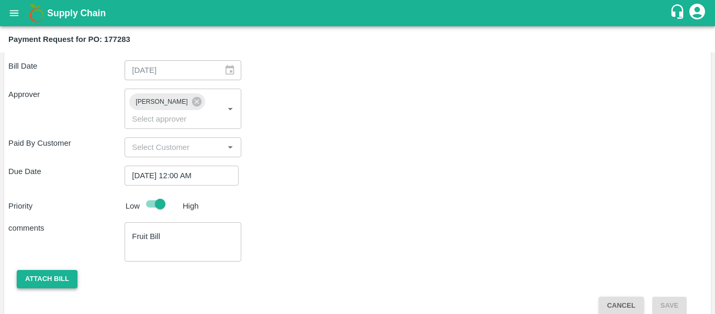
click at [36, 270] on button "Attach bill" at bounding box center [47, 279] width 61 height 18
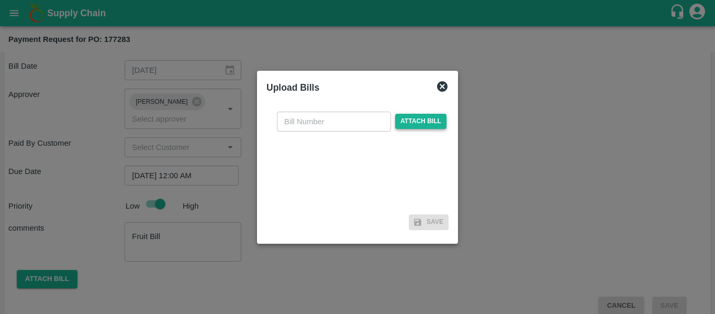
click at [420, 118] on span "Attach bill" at bounding box center [420, 121] width 51 height 15
click at [0, 0] on input "Attach bill" at bounding box center [0, 0] width 0 height 0
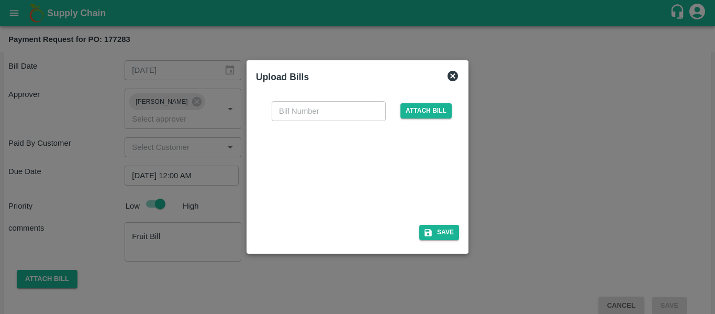
click at [370, 170] on div at bounding box center [355, 169] width 157 height 55
click at [303, 112] on input "text" at bounding box center [329, 111] width 114 height 20
type input "SE/25-26/1533"
click at [447, 234] on button "Save" at bounding box center [439, 232] width 40 height 15
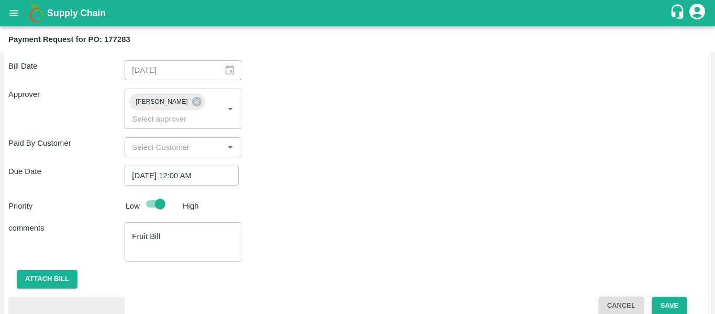
click at [672, 296] on button "Save" at bounding box center [669, 305] width 35 height 18
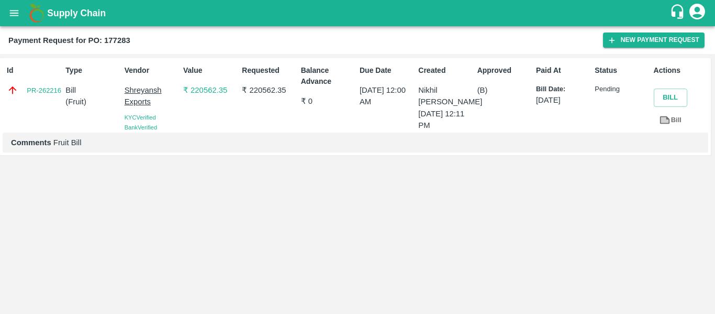
click at [2, 2] on div "Supply Chain" at bounding box center [357, 13] width 715 height 26
click at [10, 11] on icon "open drawer" at bounding box center [14, 13] width 9 height 6
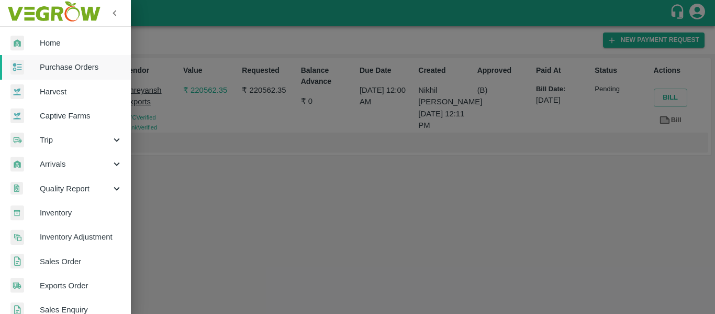
click at [91, 63] on span "Purchase Orders" at bounding box center [81, 67] width 83 height 12
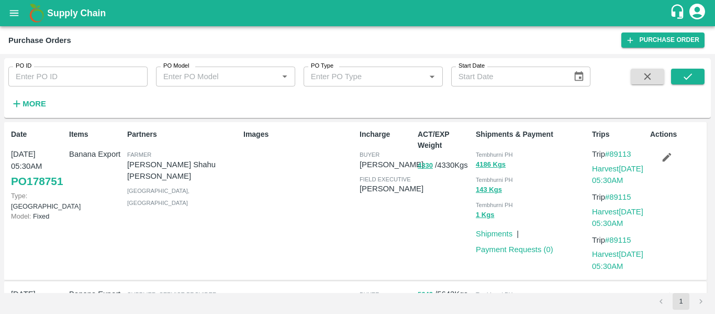
click at [75, 83] on input "PO ID" at bounding box center [77, 76] width 139 height 20
paste input "177291"
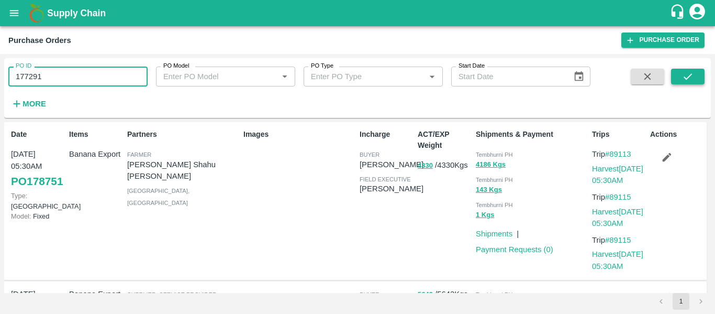
type input "177291"
click at [681, 80] on button "submit" at bounding box center [688, 77] width 34 height 16
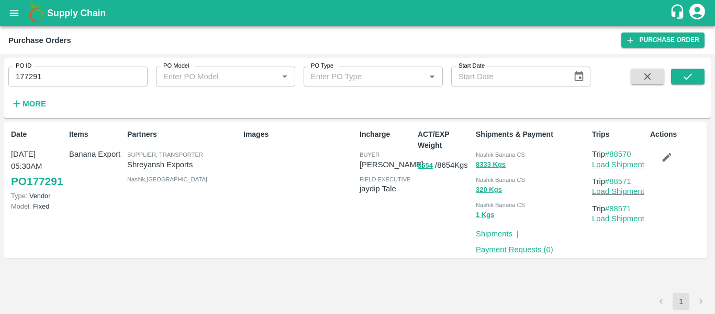
click at [521, 251] on link "Payment Requests ( 0 )" at bounding box center [514, 249] width 77 height 8
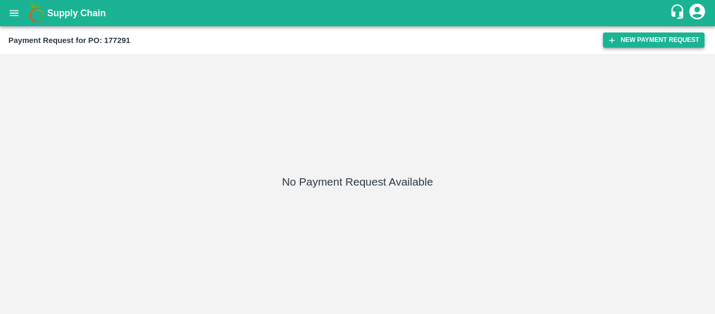
click at [669, 37] on button "New Payment Request" at bounding box center [654, 39] width 102 height 15
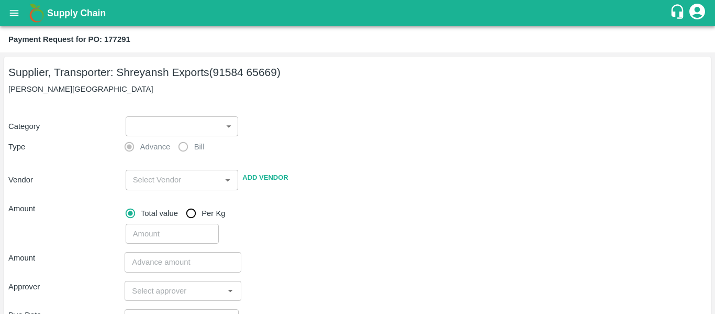
click at [154, 128] on body "Supply Chain Payment Request for PO: 177291 Supplier, Transporter: [PERSON_NAME…" at bounding box center [357, 157] width 715 height 314
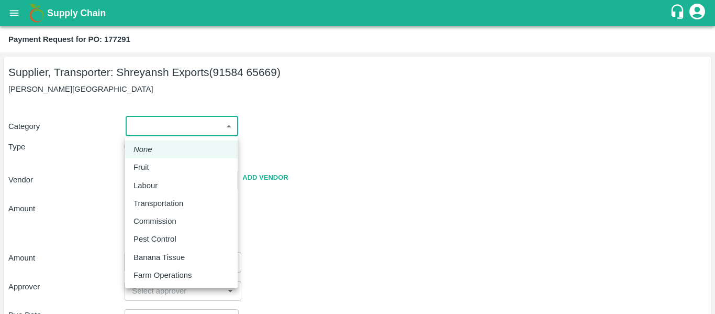
click at [156, 164] on div "Fruit" at bounding box center [181, 167] width 96 height 12
type input "1"
type input "Shreyansh Exports - 91584 65669(Supplier, Transporter)"
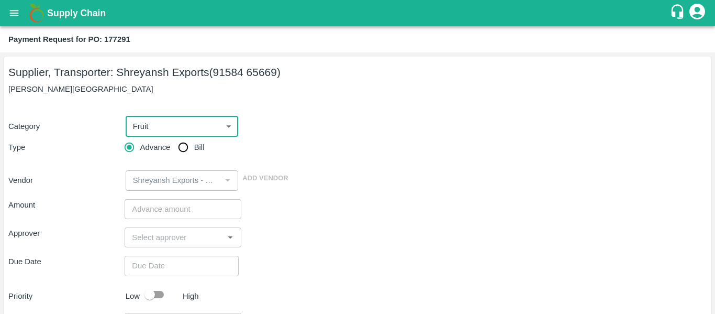
click at [181, 148] on input "Bill" at bounding box center [183, 147] width 21 height 21
radio input "true"
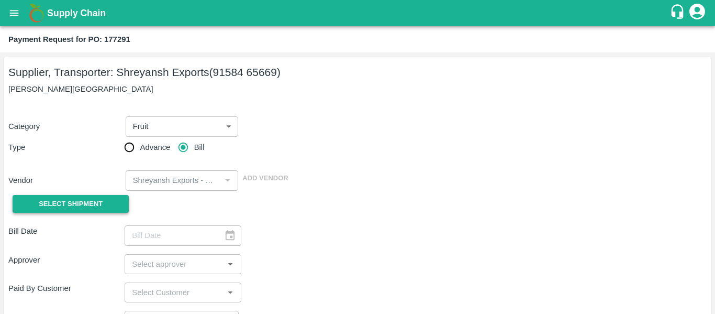
click at [109, 206] on button "Select Shipment" at bounding box center [71, 204] width 116 height 18
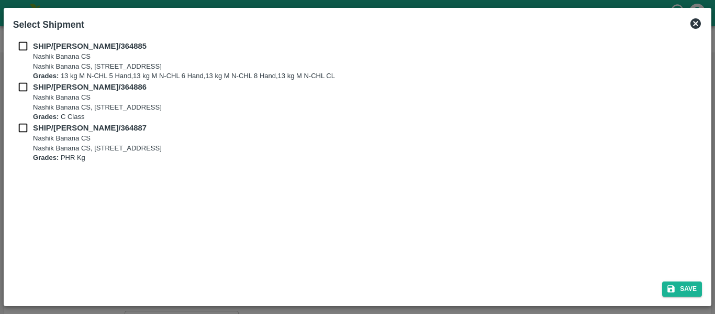
click at [20, 39] on div "SHIP/[PERSON_NAME]/364885 Nashik Banana CS Nashik Banana CS, Gat No. 314/2/1, A…" at bounding box center [357, 154] width 697 height 237
click at [21, 46] on input "checkbox" at bounding box center [23, 46] width 20 height 12
checkbox input "true"
click at [27, 86] on input "checkbox" at bounding box center [23, 87] width 20 height 12
checkbox input "true"
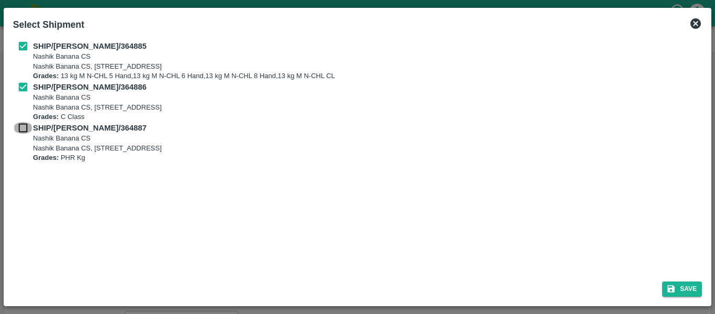
click at [23, 128] on input "checkbox" at bounding box center [23, 128] width 20 height 12
checkbox input "true"
click at [668, 285] on icon "submit" at bounding box center [670, 288] width 9 height 9
type input "[DATE]"
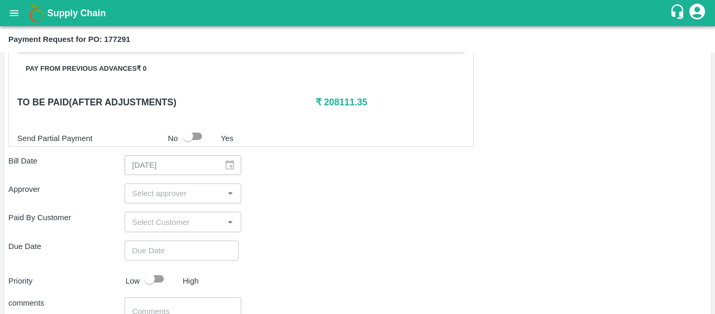
scroll to position [473, 0]
click at [160, 194] on input "input" at bounding box center [174, 193] width 93 height 14
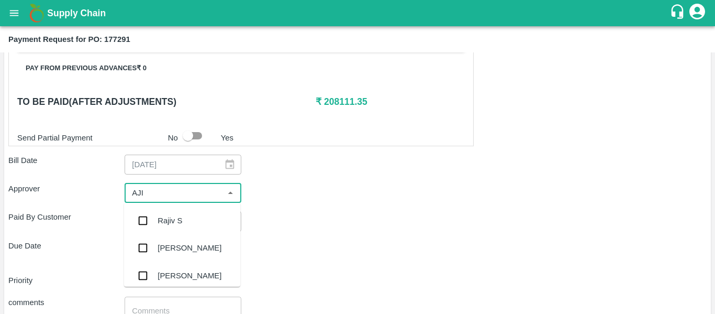
type input "AJIT"
click at [160, 211] on div "[PERSON_NAME]" at bounding box center [182, 220] width 116 height 27
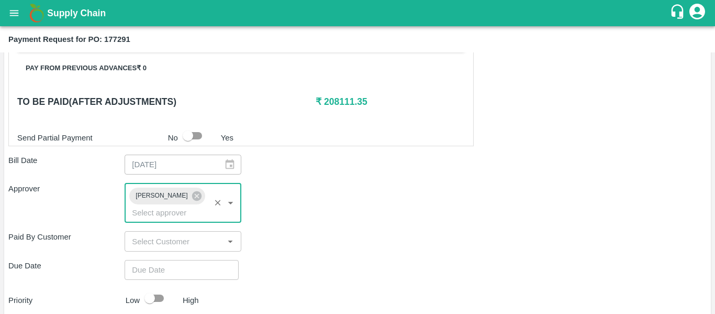
type input "DD/MM/YYYY hh:mm aa"
click at [173, 260] on input "DD/MM/YYYY hh:mm aa" at bounding box center [178, 270] width 107 height 20
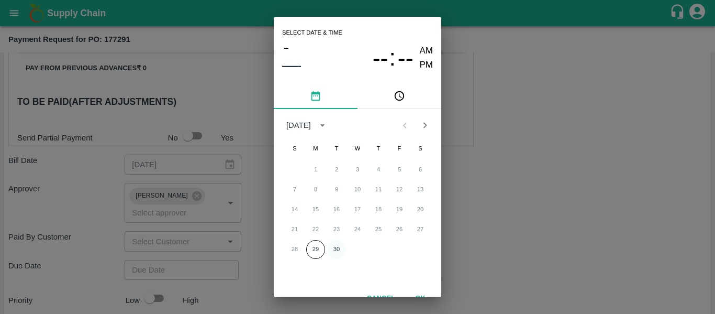
click at [340, 247] on button "30" at bounding box center [336, 249] width 19 height 19
type input "[DATE] 12:00 AM"
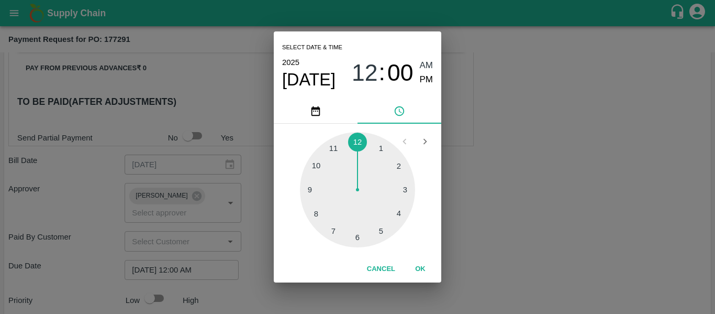
click at [518, 237] on div "Select date & time [DATE] 12 : 00 AM PM 1 2 3 4 5 6 7 8 9 10 11 12 Cancel OK" at bounding box center [357, 157] width 715 height 314
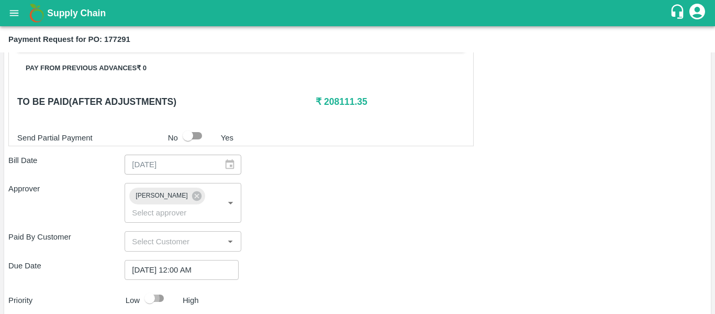
click at [161, 288] on input "checkbox" at bounding box center [150, 298] width 60 height 20
checkbox input "true"
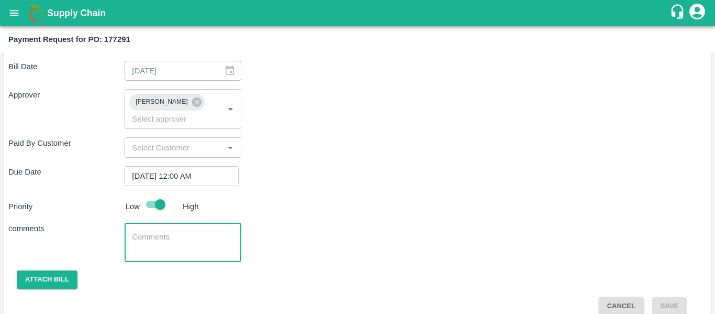
click at [149, 234] on textarea at bounding box center [183, 242] width 102 height 22
type textarea "Fruit Bill"
click at [49, 274] on button "Attach bill" at bounding box center [47, 279] width 61 height 18
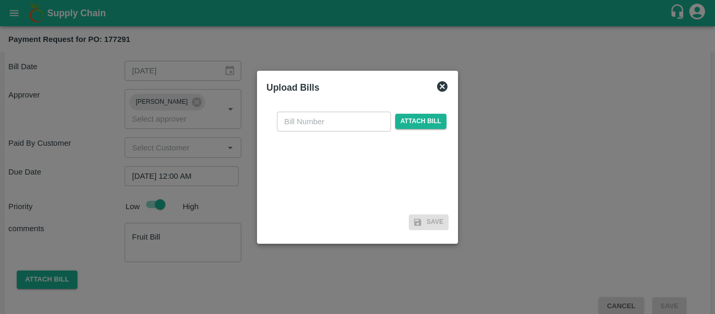
click at [400, 139] on div "​ Attach bill" at bounding box center [357, 156] width 182 height 107
click at [406, 124] on span "Attach bill" at bounding box center [420, 121] width 51 height 15
click at [0, 0] on input "Attach bill" at bounding box center [0, 0] width 0 height 0
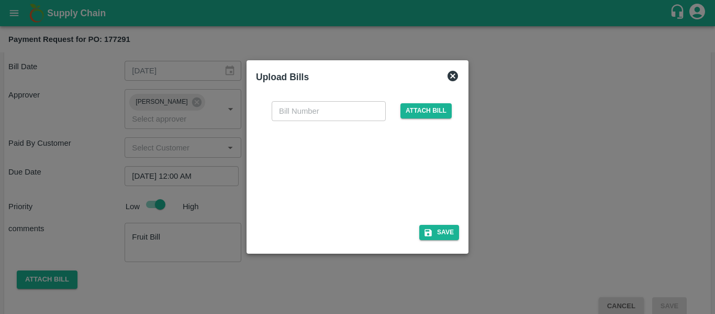
click at [370, 172] on div at bounding box center [355, 169] width 157 height 55
click at [298, 111] on input "text" at bounding box center [329, 111] width 114 height 20
type input "SE/25-26/1534"
click at [440, 233] on button "Save" at bounding box center [439, 232] width 40 height 15
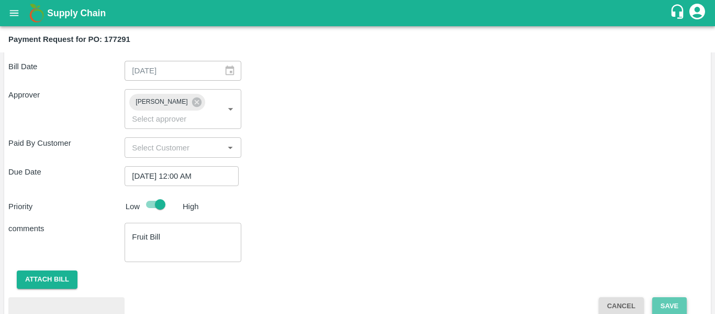
click at [666, 297] on button "Save" at bounding box center [669, 306] width 35 height 18
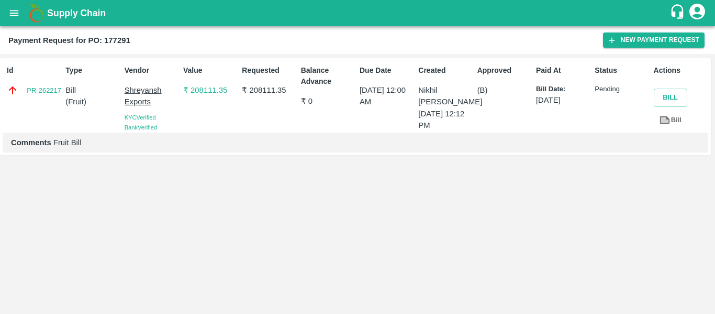
click at [19, 13] on icon "open drawer" at bounding box center [14, 13] width 12 height 12
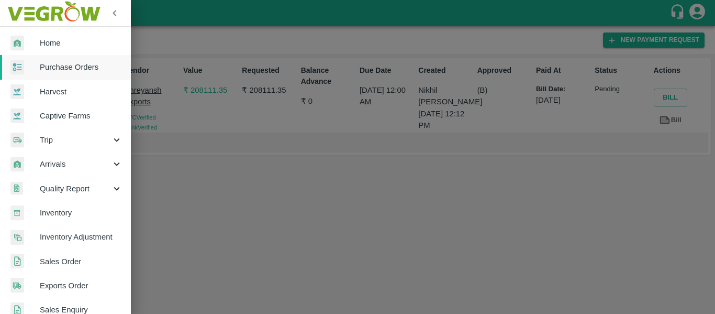
click at [63, 72] on span "Purchase Orders" at bounding box center [81, 67] width 83 height 12
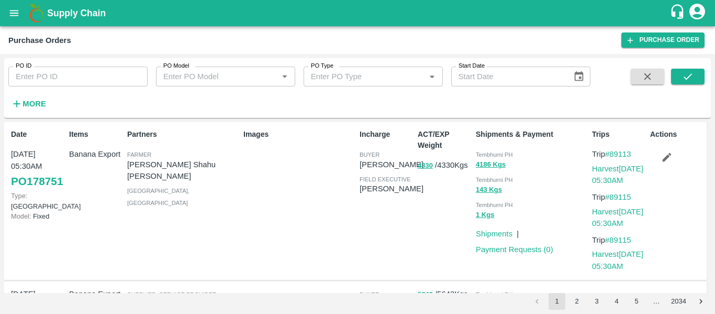
click at [35, 82] on input "PO ID" at bounding box center [77, 76] width 139 height 20
paste input "177514"
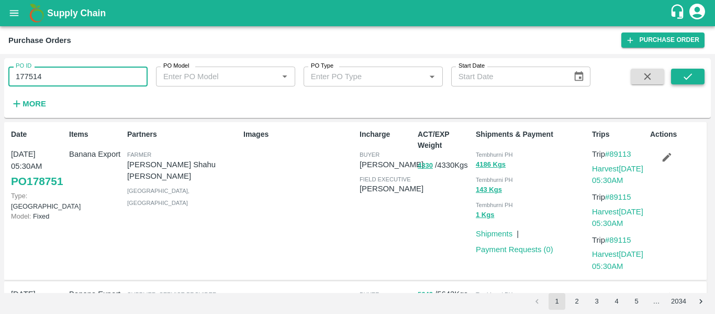
type input "177514"
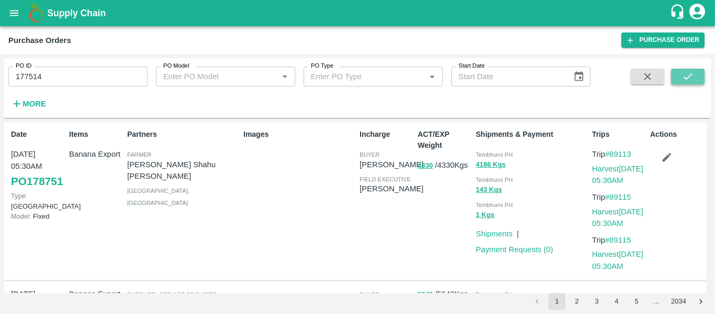
click at [700, 81] on button "submit" at bounding box center [688, 77] width 34 height 16
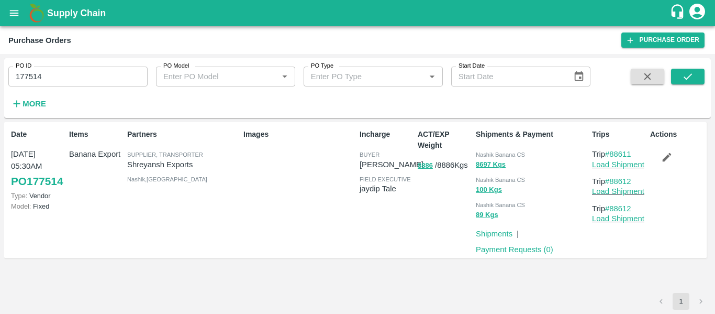
click at [532, 254] on p "Payment Requests ( 0 )" at bounding box center [514, 249] width 77 height 12
click at [538, 249] on link "Payment Requests ( 0 )" at bounding box center [514, 249] width 77 height 8
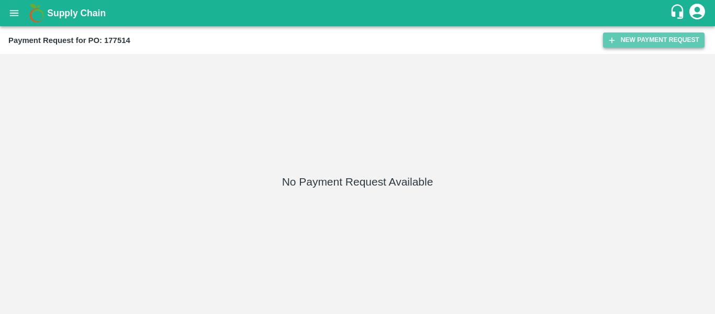
click at [621, 37] on button "New Payment Request" at bounding box center [654, 39] width 102 height 15
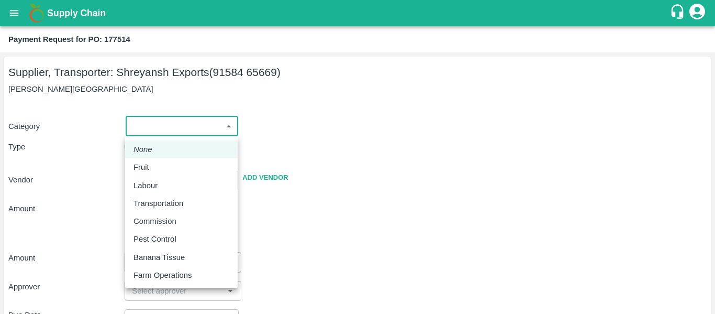
click at [164, 123] on body "Supply Chain Payment Request for PO: 177514 Supplier, Transporter: [PERSON_NAME…" at bounding box center [357, 157] width 715 height 314
click at [152, 168] on div "Fruit" at bounding box center [143, 167] width 21 height 12
type input "1"
type input "Shreyansh Exports - 91584 65669(Supplier, Transporter)"
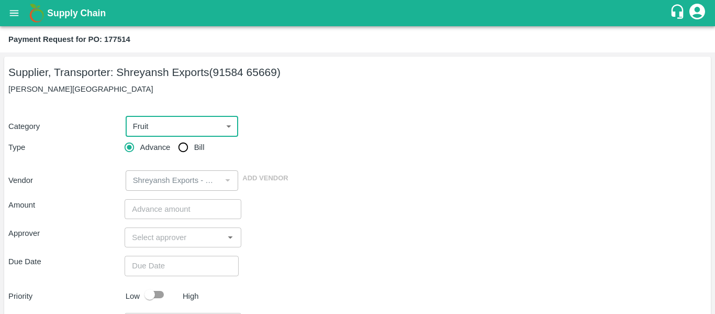
click at [199, 147] on span "Bill" at bounding box center [199, 147] width 10 height 12
click at [194, 147] on input "Bill" at bounding box center [183, 147] width 21 height 21
radio input "true"
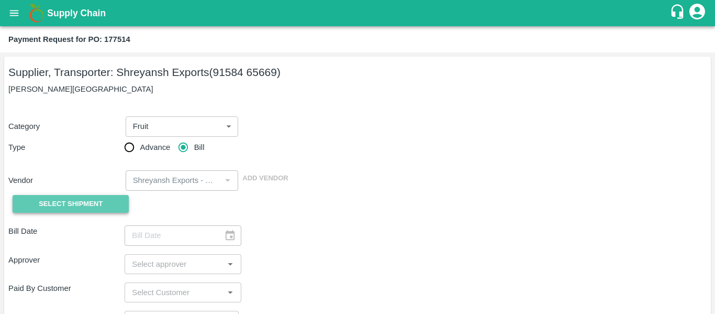
click at [116, 204] on button "Select Shipment" at bounding box center [71, 204] width 116 height 18
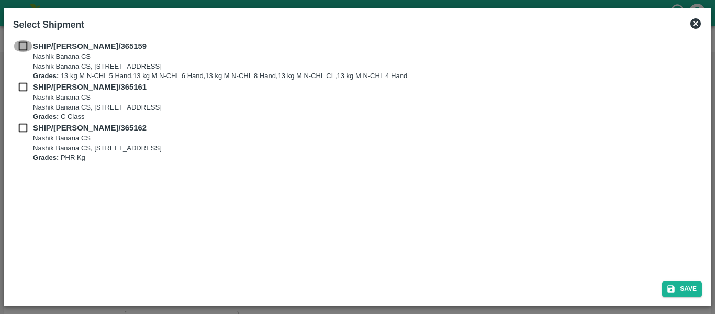
click at [26, 42] on input "checkbox" at bounding box center [23, 46] width 20 height 12
checkbox input "true"
click at [25, 87] on input "checkbox" at bounding box center [23, 87] width 20 height 12
checkbox input "true"
click at [28, 133] on input "checkbox" at bounding box center [23, 128] width 20 height 12
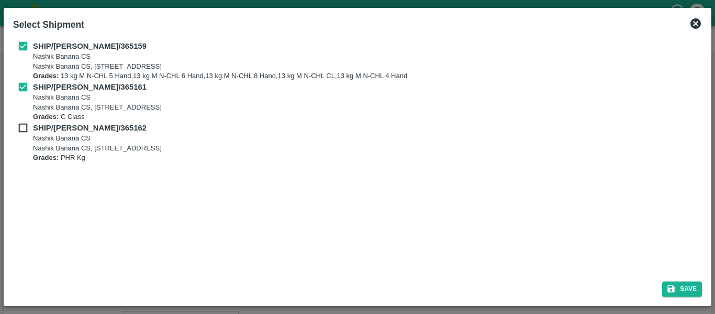
checkbox input "true"
click at [696, 304] on div "Select Shipment SHIP/NASH/365159 Nashik Banana CS Nashik Banana CS, Gat No. 314…" at bounding box center [358, 157] width 708 height 298
click at [682, 293] on button "Save" at bounding box center [682, 288] width 40 height 15
type input "[DATE]"
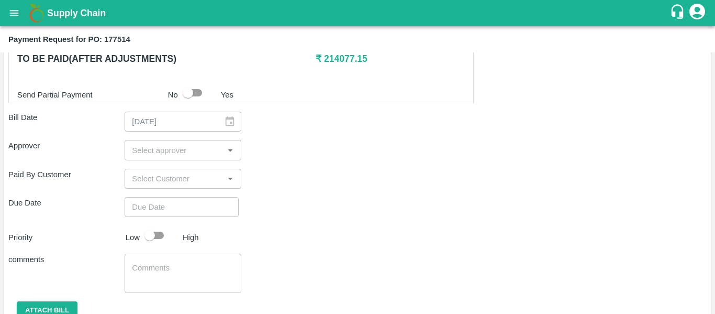
scroll to position [552, 0]
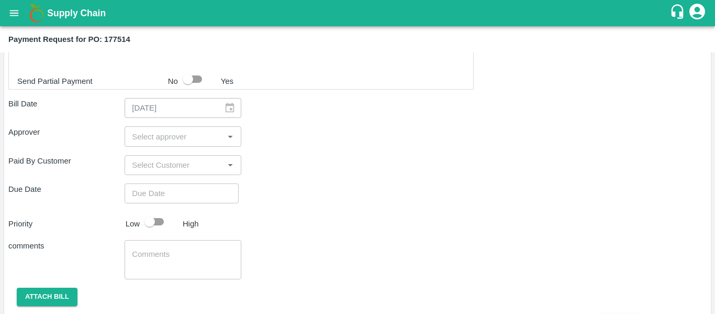
click at [170, 143] on div "​" at bounding box center [183, 136] width 116 height 20
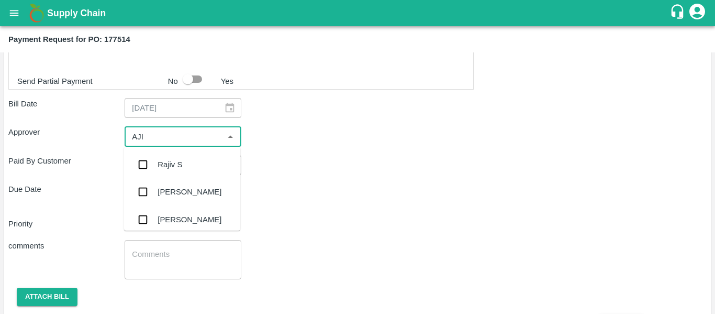
type input "AJIT"
click at [170, 160] on div "Ajit Otari" at bounding box center [190, 165] width 64 height 12
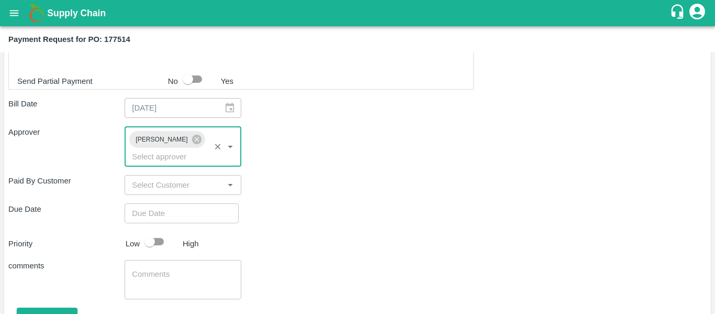
type input "DD/MM/YYYY hh:mm aa"
click at [179, 205] on input "DD/MM/YYYY hh:mm aa" at bounding box center [178, 213] width 107 height 20
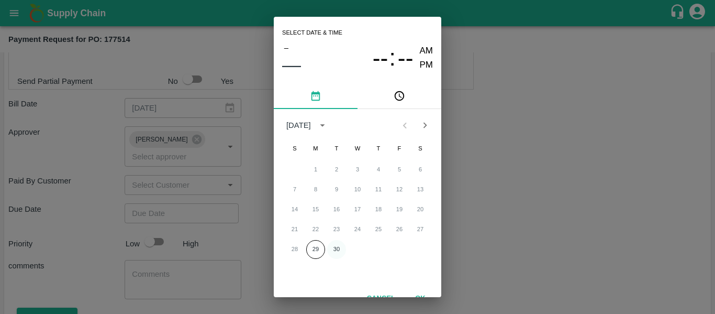
click at [335, 244] on button "30" at bounding box center [336, 249] width 19 height 19
type input "[DATE] 12:00 AM"
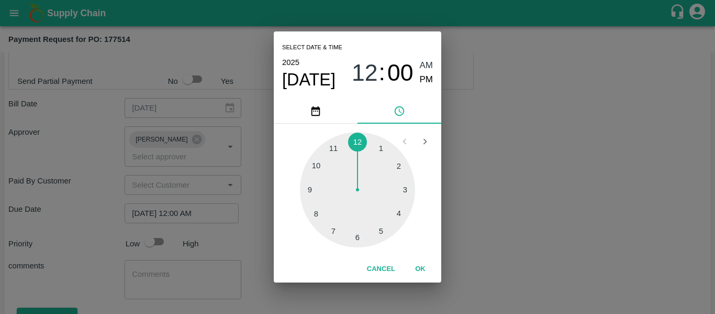
click at [514, 236] on div "Select date & time [DATE] 12 : 00 AM PM 1 2 3 4 5 6 7 8 9 10 11 12 Cancel OK" at bounding box center [357, 157] width 715 height 314
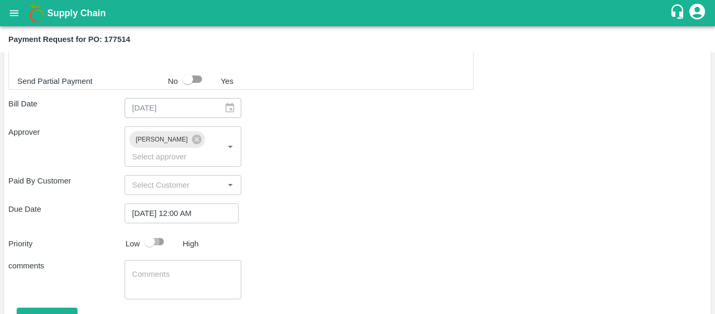
click at [154, 231] on input "checkbox" at bounding box center [150, 241] width 60 height 20
checkbox input "true"
click at [166, 269] on textarea at bounding box center [183, 280] width 102 height 22
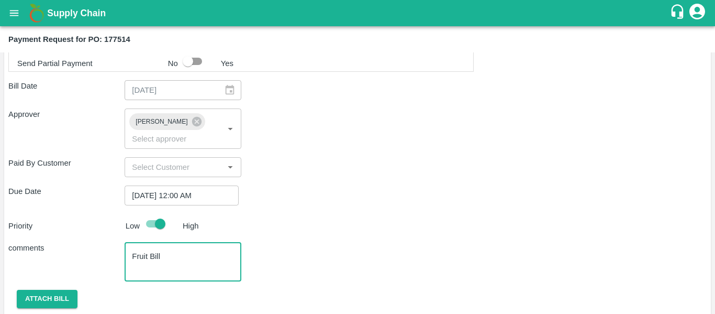
scroll to position [574, 0]
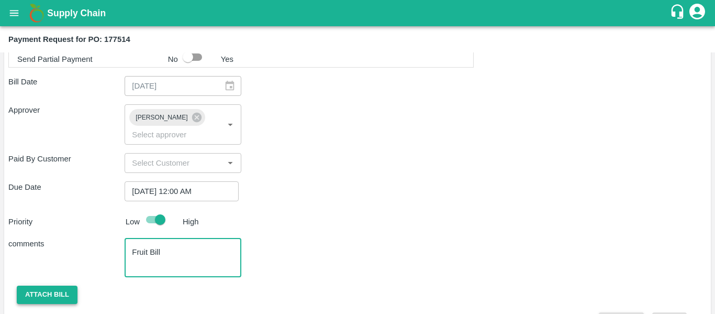
type textarea "Fruit Bill"
click at [51, 285] on button "Attach bill" at bounding box center [47, 294] width 61 height 18
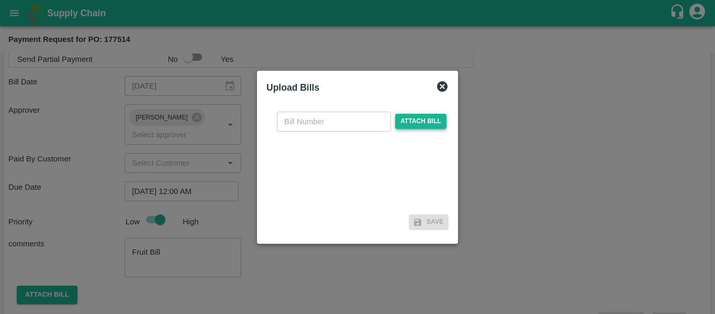
click at [413, 121] on span "Attach bill" at bounding box center [420, 121] width 51 height 15
click at [0, 0] on input "Attach bill" at bounding box center [0, 0] width 0 height 0
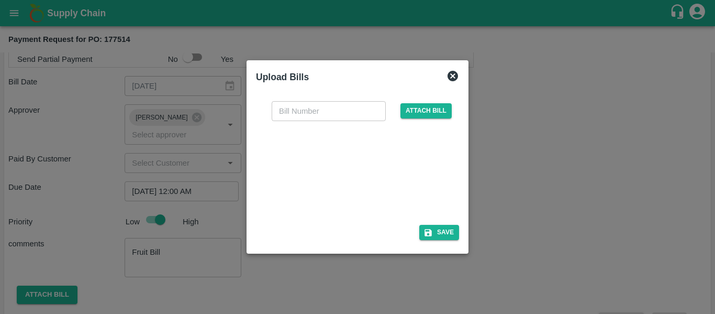
click at [369, 187] on div at bounding box center [355, 169] width 157 height 55
click at [302, 114] on input "text" at bounding box center [329, 111] width 114 height 20
type input "SE/25-26/1535"
click at [442, 232] on button "Save" at bounding box center [439, 232] width 40 height 15
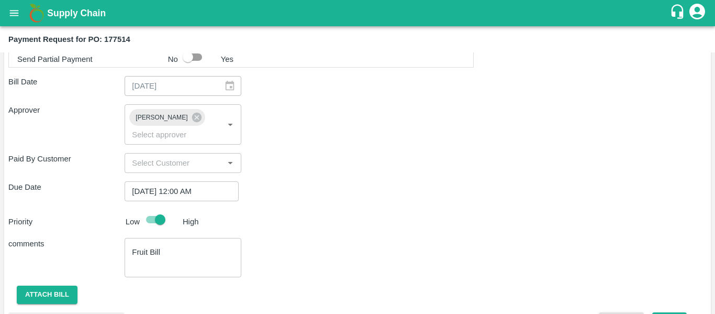
scroll to position [645, 0]
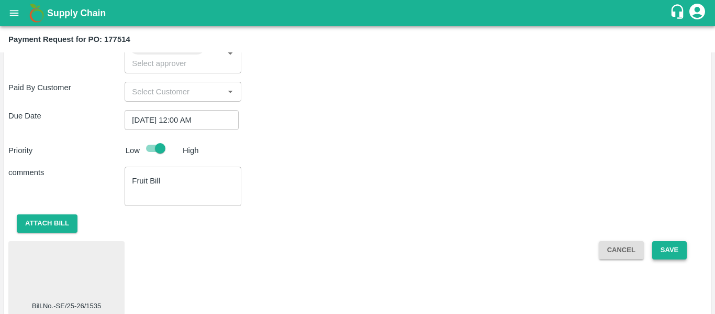
click at [676, 241] on button "Save" at bounding box center [669, 250] width 35 height 18
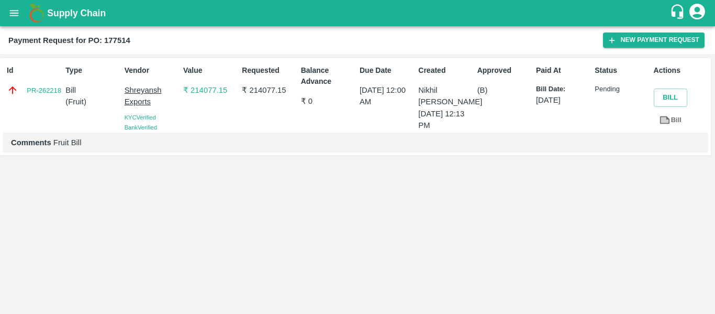
click at [9, 15] on icon "open drawer" at bounding box center [14, 13] width 12 height 12
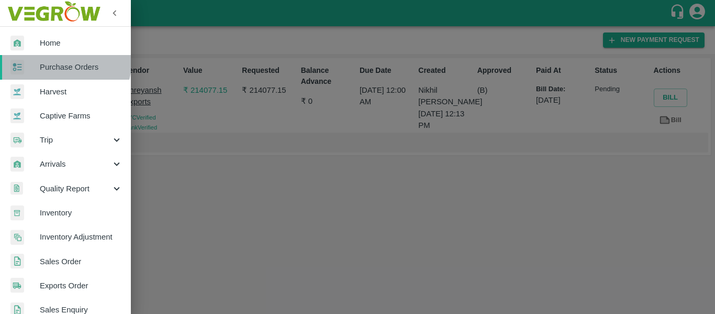
click at [59, 60] on link "Purchase Orders" at bounding box center [65, 67] width 131 height 24
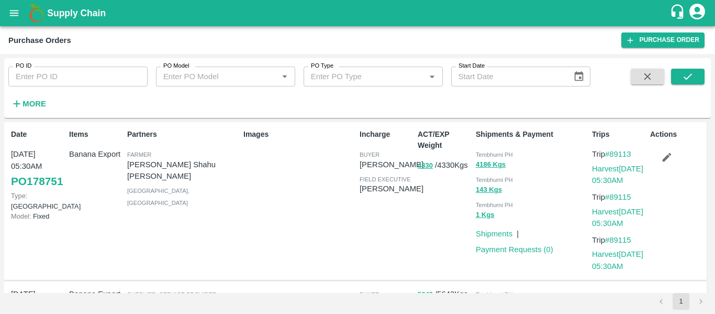
click at [85, 74] on input "PO ID" at bounding box center [77, 76] width 139 height 20
paste input "177536"
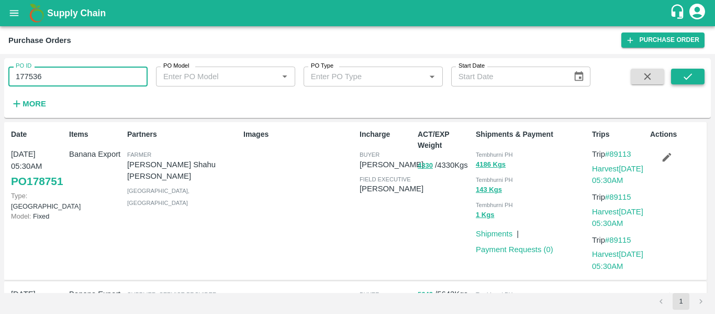
type input "177536"
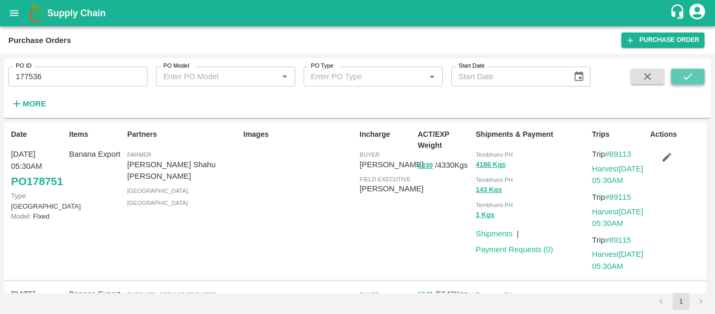
click at [681, 75] on button "submit" at bounding box center [688, 77] width 34 height 16
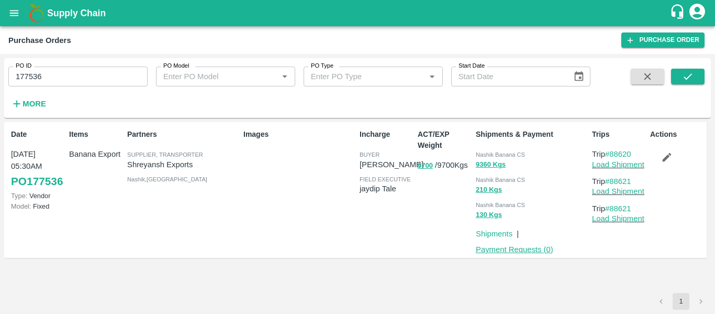
click at [501, 247] on link "Payment Requests ( 0 )" at bounding box center [514, 249] width 77 height 8
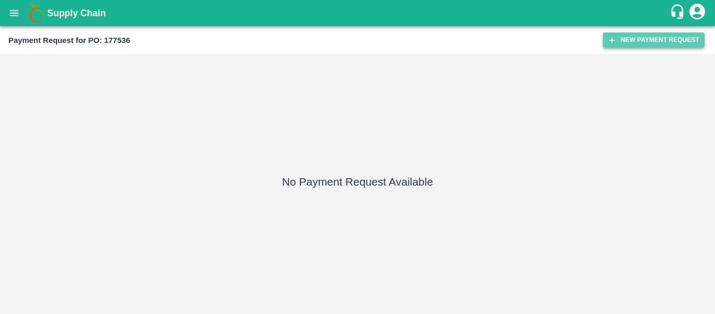
click at [645, 40] on button "New Payment Request" at bounding box center [654, 39] width 102 height 15
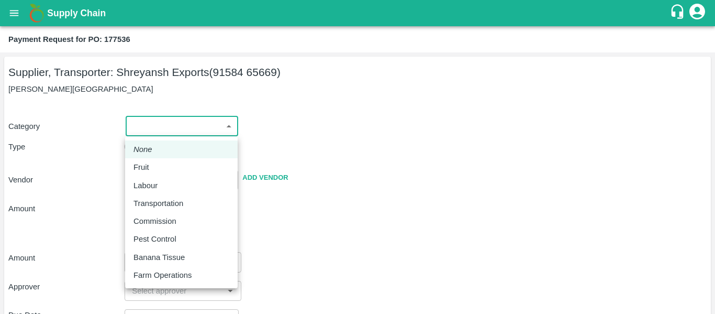
click at [163, 131] on body "Supply Chain Payment Request for PO: 177536 Supplier, Transporter: [PERSON_NAME…" at bounding box center [357, 157] width 715 height 314
click at [165, 163] on div "Fruit" at bounding box center [181, 167] width 96 height 12
type input "1"
type input "Shreyansh Exports - 91584 65669(Supplier, Transporter)"
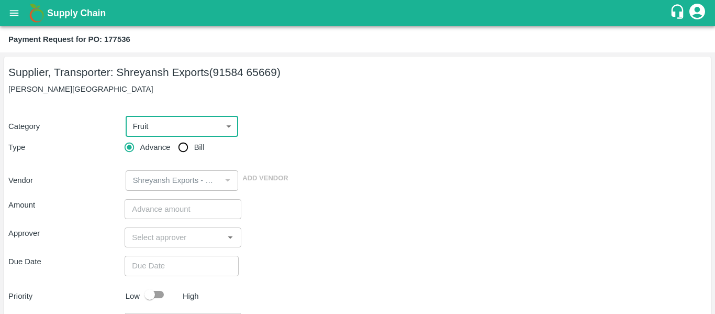
click at [176, 152] on input "Bill" at bounding box center [183, 147] width 21 height 21
radio input "true"
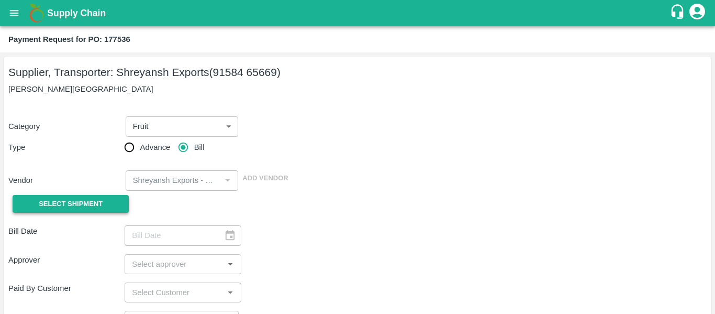
click at [98, 206] on span "Select Shipment" at bounding box center [71, 204] width 64 height 12
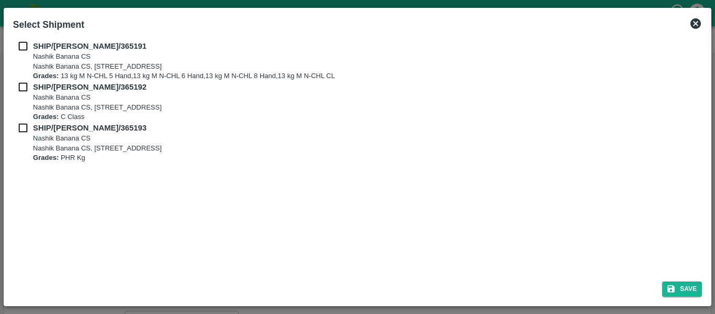
click at [29, 46] on input "checkbox" at bounding box center [23, 46] width 20 height 12
checkbox input "true"
click at [29, 88] on input "checkbox" at bounding box center [23, 87] width 20 height 12
checkbox input "true"
click at [31, 120] on div "SHIP/[PERSON_NAME]/365192 Nashik Banana CS [STREET_ADDRESS] Grades: C Class" at bounding box center [357, 101] width 689 height 41
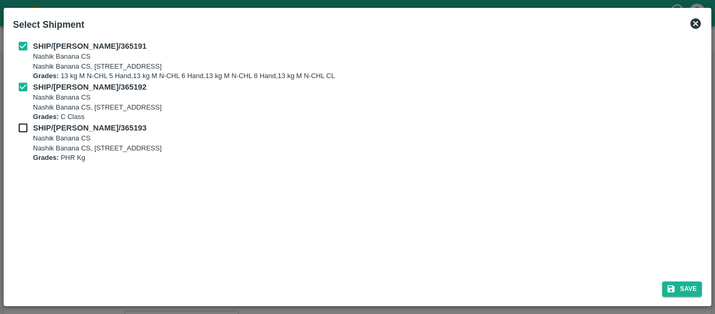
click at [31, 120] on div "SHIP/[PERSON_NAME]/365192 Nashik Banana CS [STREET_ADDRESS] Grades: C Class" at bounding box center [357, 101] width 689 height 41
click at [32, 127] on input "checkbox" at bounding box center [23, 128] width 20 height 12
checkbox input "true"
click at [688, 286] on button "Save" at bounding box center [682, 288] width 40 height 15
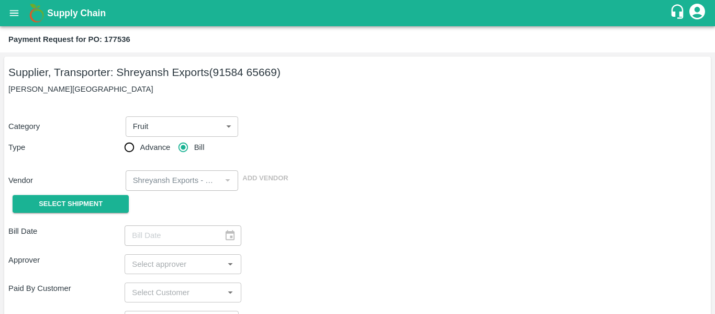
type input "[DATE]"
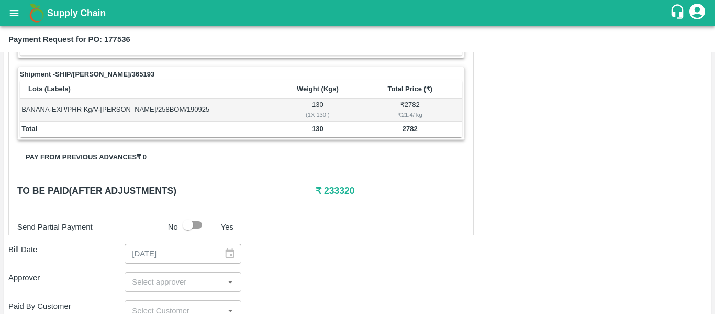
scroll to position [561, 0]
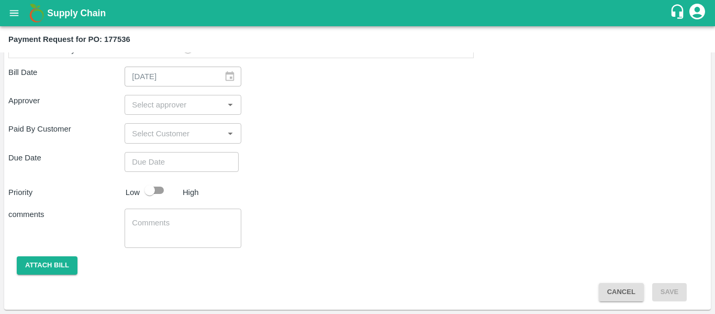
click at [151, 101] on input "input" at bounding box center [174, 105] width 93 height 14
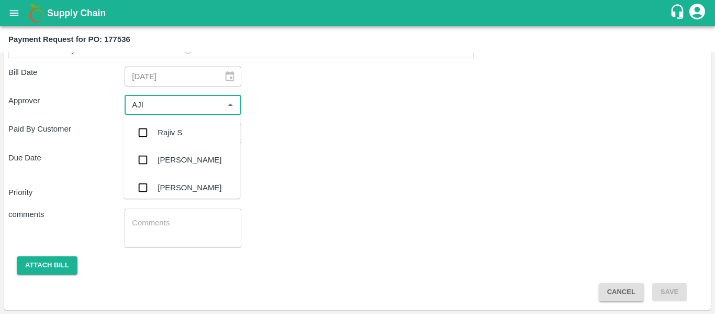
type input "AJIT"
click at [153, 122] on input "checkbox" at bounding box center [142, 132] width 21 height 21
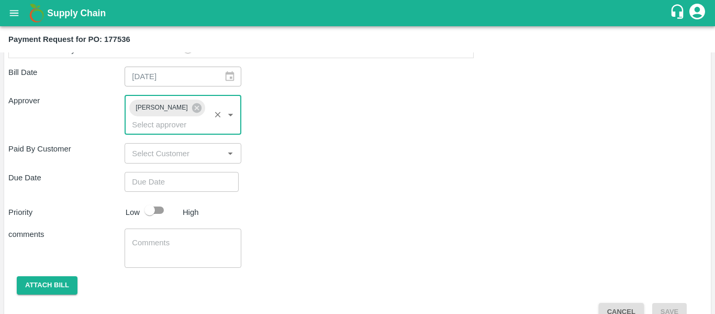
type input "DD/MM/YYYY hh:mm aa"
click at [168, 172] on input "DD/MM/YYYY hh:mm aa" at bounding box center [178, 182] width 107 height 20
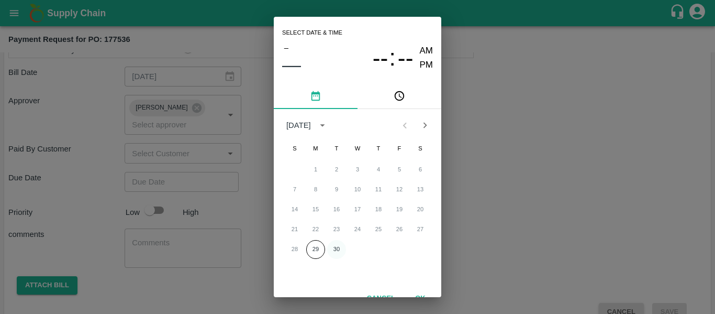
click at [339, 246] on button "30" at bounding box center [336, 249] width 19 height 19
type input "[DATE] 12:00 AM"
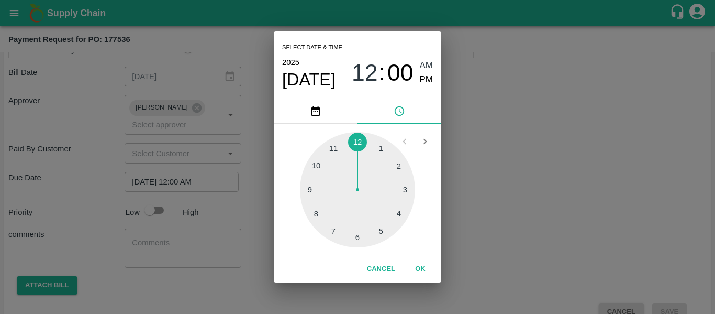
click at [512, 202] on div "Select date & time [DATE] 12 : 00 AM PM 1 2 3 4 5 6 7 8 9 10 11 12 Cancel OK" at bounding box center [357, 157] width 715 height 314
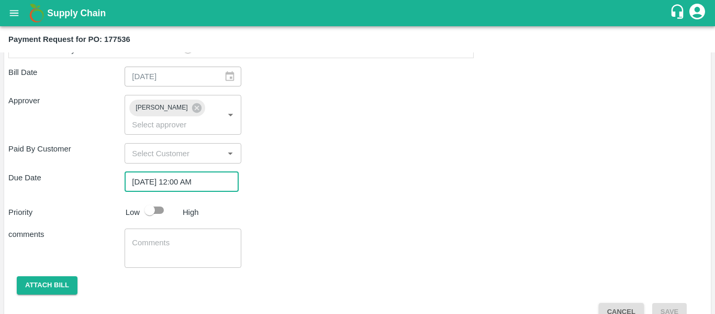
click at [162, 200] on input "checkbox" at bounding box center [150, 210] width 60 height 20
checkbox input "true"
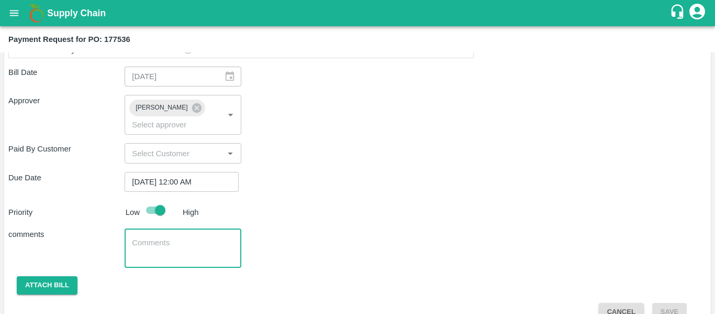
click at [168, 237] on textarea at bounding box center [183, 248] width 102 height 22
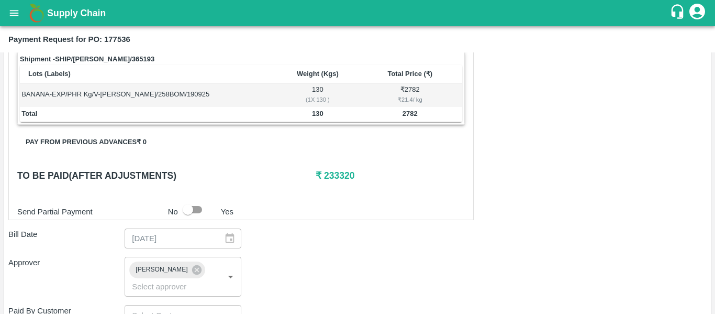
scroll to position [566, 0]
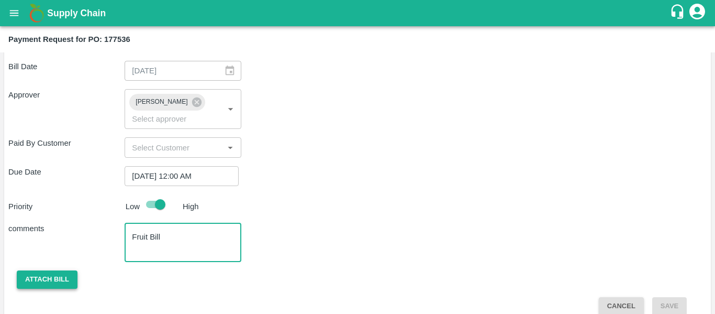
type textarea "Fruit Bill"
click at [55, 270] on button "Attach bill" at bounding box center [47, 279] width 61 height 18
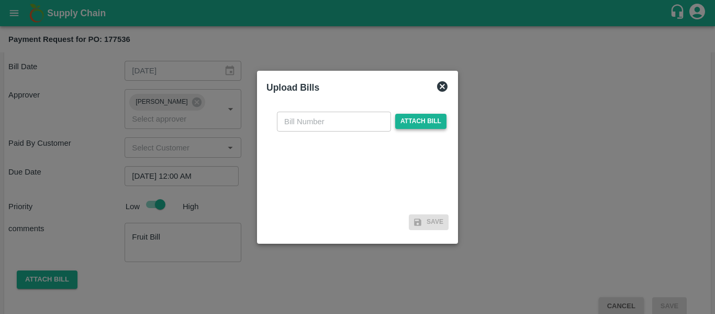
click at [428, 115] on span "Attach bill" at bounding box center [420, 121] width 51 height 15
click at [0, 0] on input "Attach bill" at bounding box center [0, 0] width 0 height 0
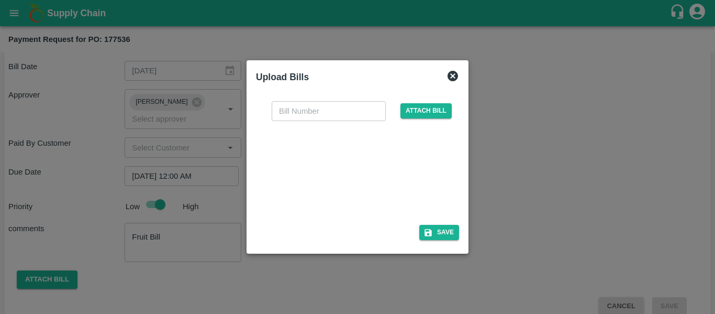
click at [346, 194] on div at bounding box center [355, 169] width 157 height 55
click at [295, 107] on input "text" at bounding box center [329, 111] width 114 height 20
type input "SE/25-26/1536"
click at [443, 233] on button "Save" at bounding box center [439, 232] width 40 height 15
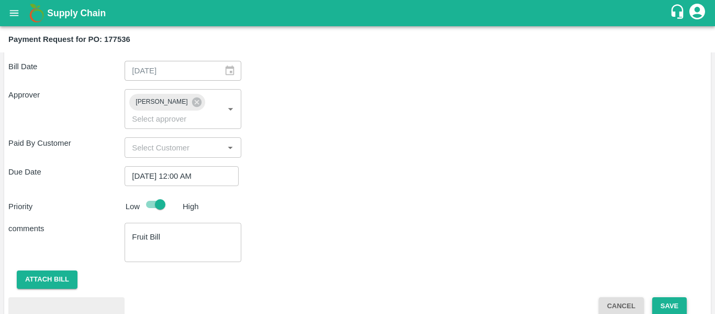
click at [670, 297] on button "Save" at bounding box center [669, 306] width 35 height 18
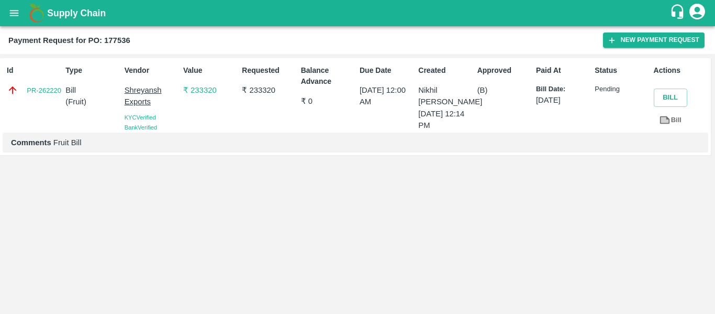
click at [9, 12] on icon "open drawer" at bounding box center [14, 13] width 12 height 12
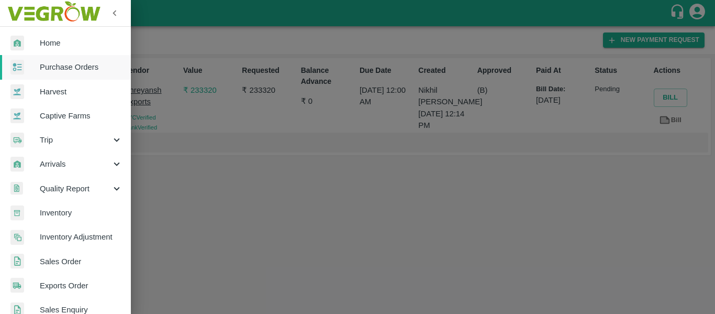
click at [65, 71] on span "Purchase Orders" at bounding box center [81, 67] width 83 height 12
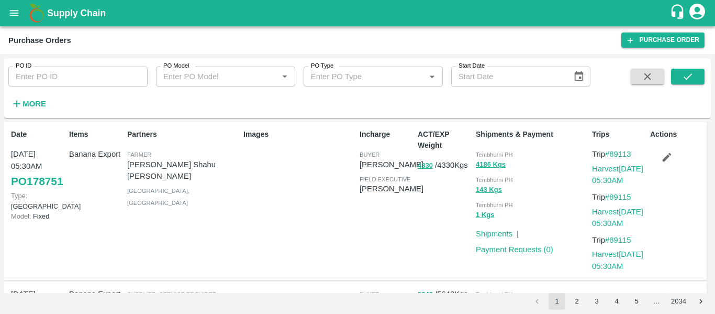
click at [46, 77] on input "PO ID" at bounding box center [77, 76] width 139 height 20
paste input "177547"
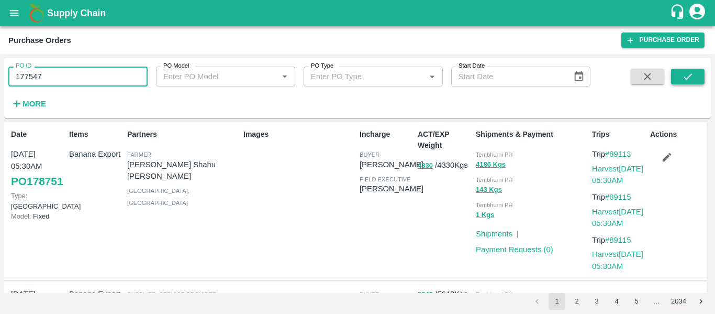
type input "177547"
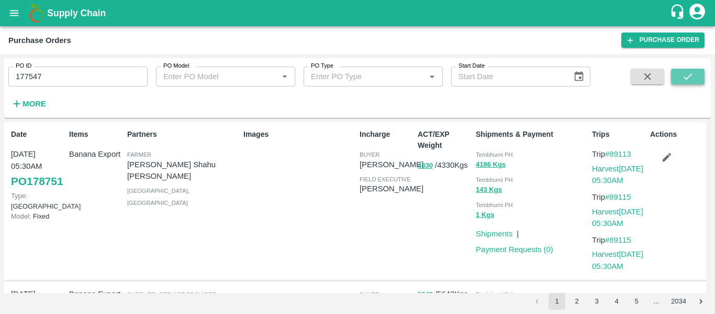
click at [689, 76] on icon "submit" at bounding box center [688, 77] width 12 height 12
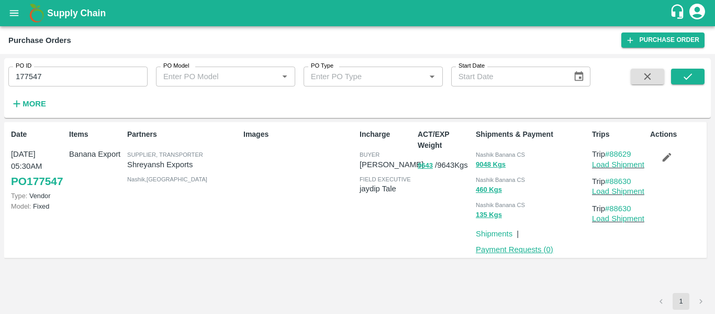
click at [523, 245] on link "Payment Requests ( 0 )" at bounding box center [514, 249] width 77 height 8
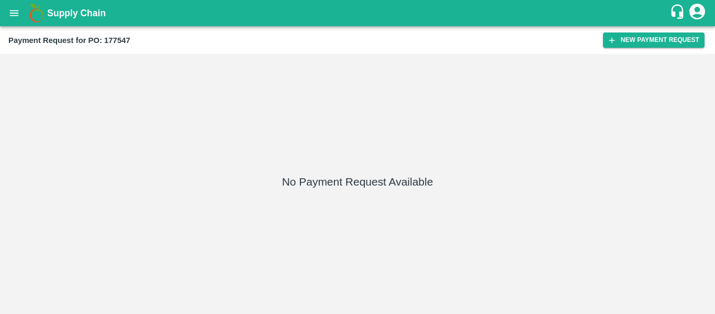
click at [651, 32] on div "Payment Request for PO: 177547 New Payment Request" at bounding box center [357, 40] width 715 height 28
click at [614, 38] on icon "button" at bounding box center [611, 40] width 9 height 9
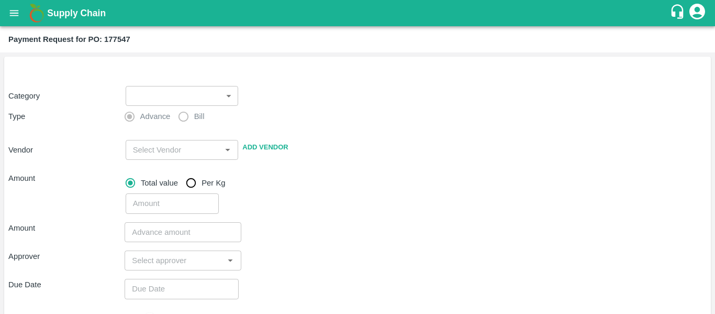
click at [200, 93] on body "Supply Chain Payment Request for PO: 177547 Category ​ ​ Type Advance Bill Vend…" at bounding box center [357, 157] width 715 height 314
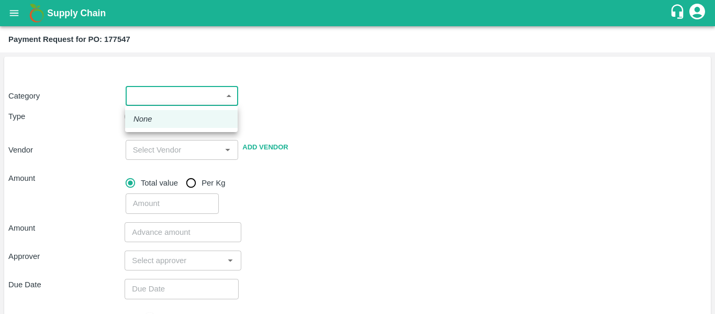
click at [304, 94] on div at bounding box center [357, 157] width 715 height 314
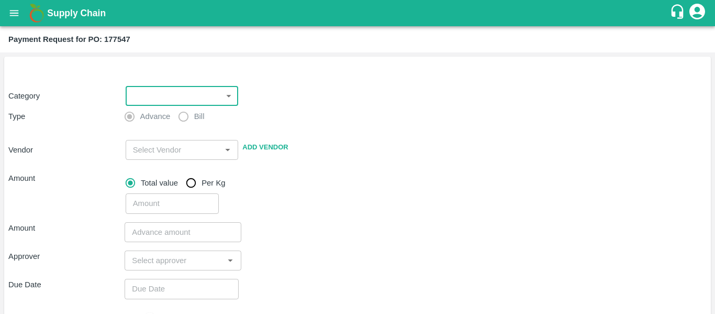
click at [159, 79] on div "Category ​ ​ Type Advance Bill Vendor ​ Add Vendor Amount Total value Per Kg ​" at bounding box center [357, 143] width 698 height 140
click at [160, 85] on div "​ ​" at bounding box center [179, 94] width 117 height 24
click at [196, 103] on body "Supply Chain Payment Request for PO: 177547 Category ​ ​ Type Advance Bill Vend…" at bounding box center [357, 157] width 715 height 314
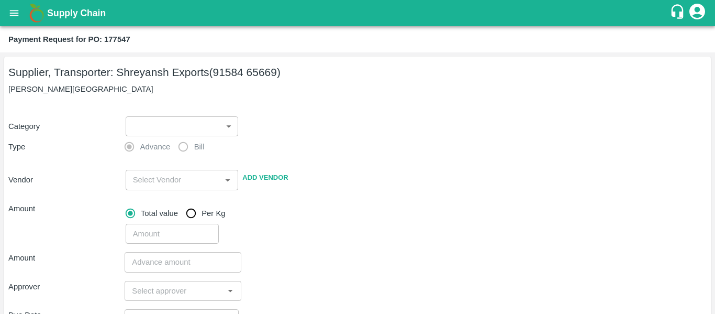
click at [180, 122] on body "Supply Chain Payment Request for PO: 177547 Supplier, Transporter: [PERSON_NAME…" at bounding box center [357, 157] width 715 height 314
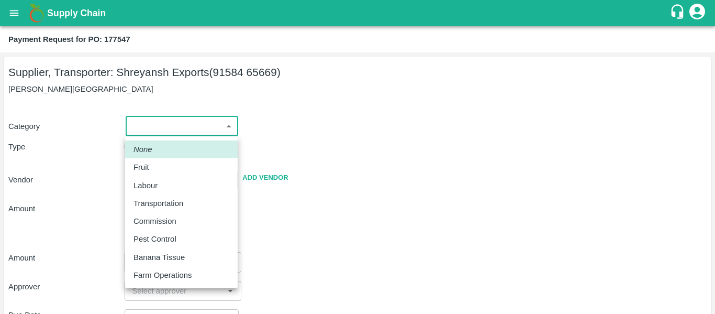
click at [157, 163] on div "Fruit" at bounding box center [181, 167] width 96 height 12
type input "1"
type input "Shreyansh Exports - 91584 65669(Supplier, Transporter)"
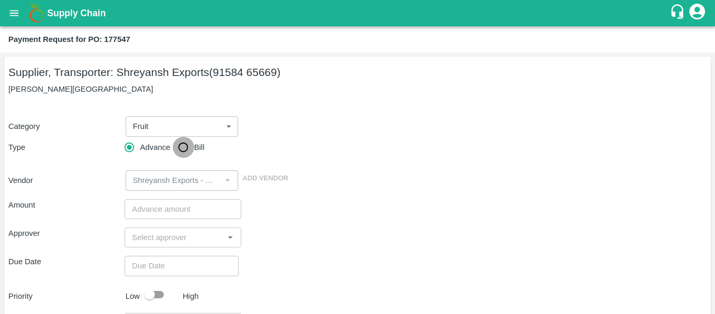
click at [178, 154] on input "Bill" at bounding box center [183, 147] width 21 height 21
radio input "true"
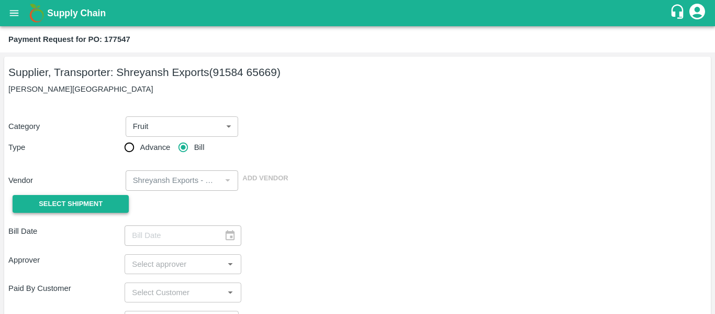
click at [104, 196] on button "Select Shipment" at bounding box center [71, 204] width 116 height 18
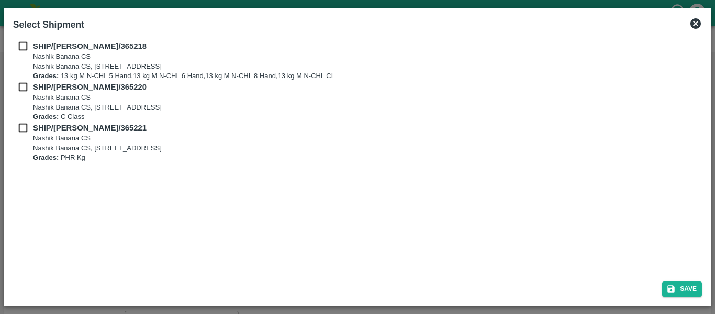
click at [21, 47] on input "checkbox" at bounding box center [23, 46] width 20 height 12
checkbox input "true"
click at [24, 84] on input "checkbox" at bounding box center [23, 87] width 20 height 12
checkbox input "true"
click at [24, 129] on input "checkbox" at bounding box center [23, 128] width 20 height 12
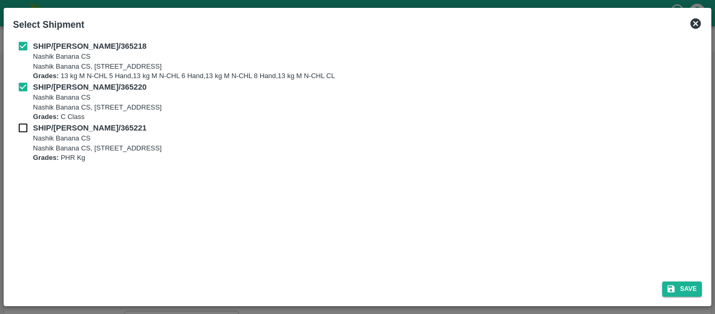
checkbox input "true"
click at [680, 288] on button "Save" at bounding box center [682, 288] width 40 height 15
type input "[DATE]"
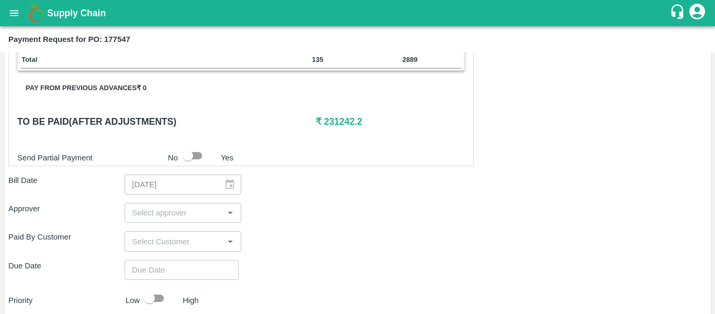
scroll to position [453, 0]
click at [158, 207] on input "input" at bounding box center [174, 212] width 93 height 14
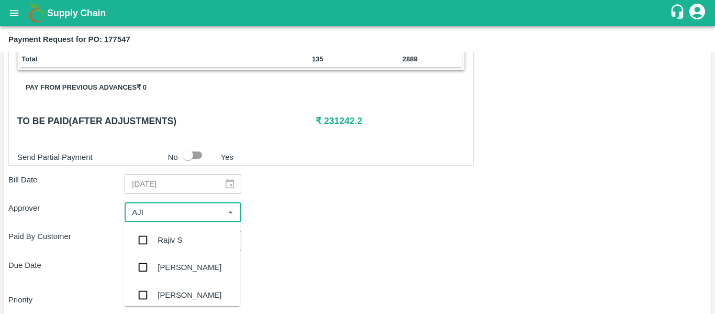
type input "AJIT"
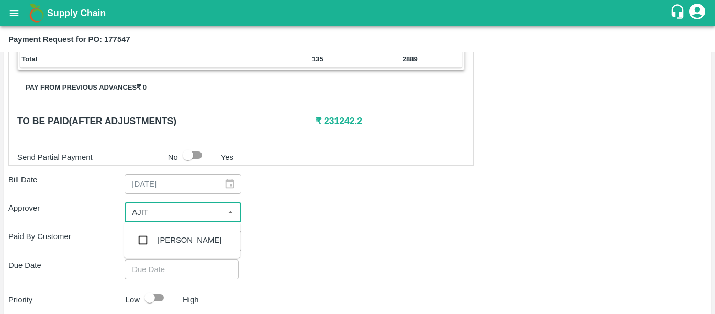
click at [166, 239] on div "[PERSON_NAME]" at bounding box center [190, 240] width 64 height 12
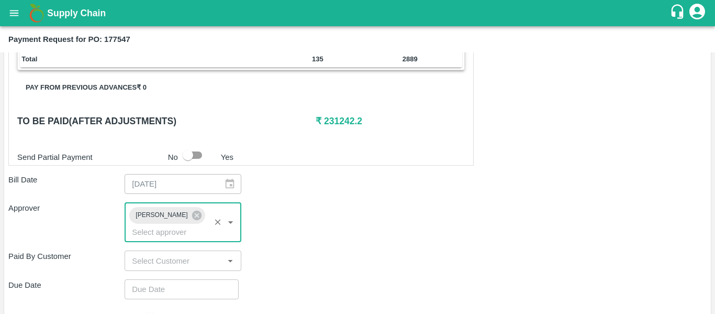
click at [171, 279] on input "Choose date" at bounding box center [178, 289] width 107 height 20
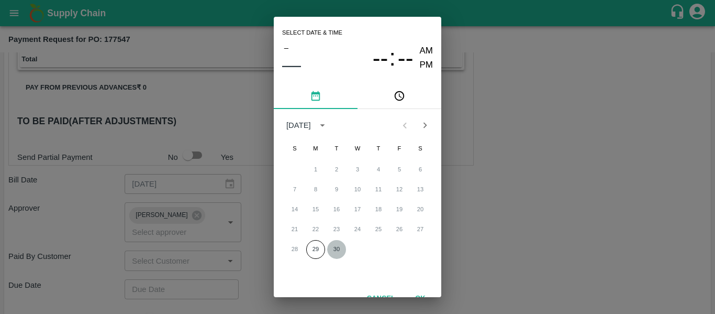
click at [339, 249] on button "30" at bounding box center [336, 249] width 19 height 19
type input "[DATE] 12:00 AM"
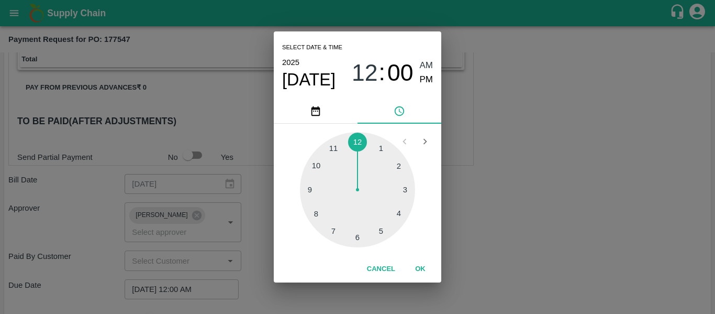
click at [610, 236] on div "Select date & time [DATE] 12 : 00 AM PM 1 2 3 4 5 6 7 8 9 10 11 12 Cancel OK" at bounding box center [357, 157] width 715 height 314
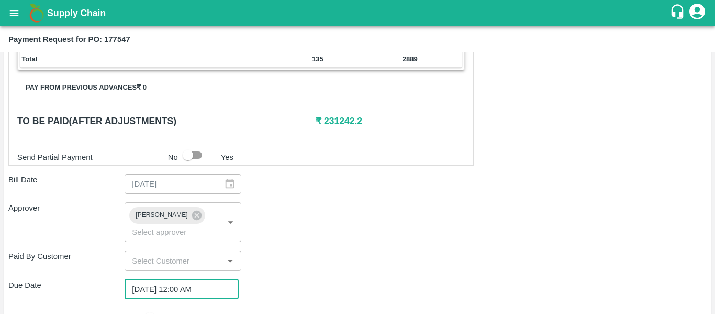
scroll to position [566, 0]
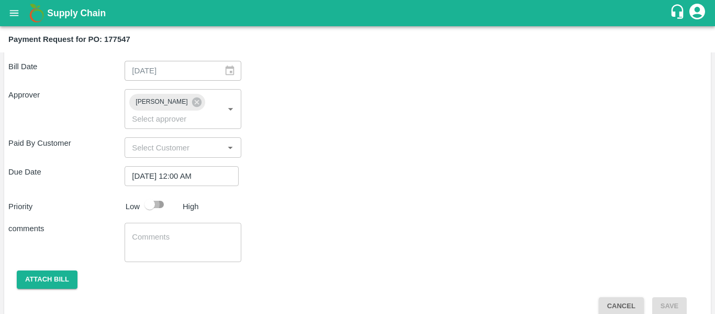
click at [163, 194] on input "checkbox" at bounding box center [150, 204] width 60 height 20
checkbox input "true"
click at [174, 231] on textarea at bounding box center [183, 242] width 102 height 22
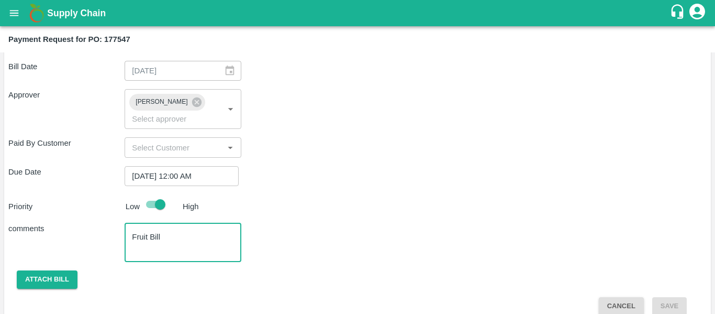
type textarea "Fruit Bill"
click at [65, 270] on button "Attach bill" at bounding box center [47, 279] width 61 height 18
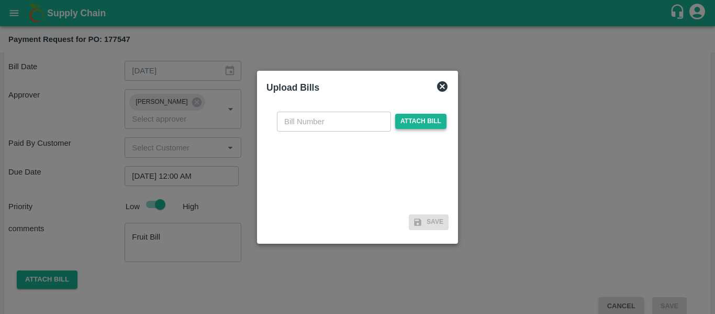
click at [396, 121] on span "Attach bill" at bounding box center [420, 121] width 51 height 15
click at [0, 0] on input "Attach bill" at bounding box center [0, 0] width 0 height 0
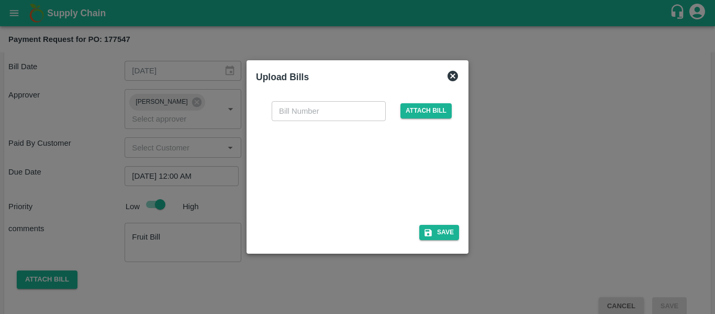
click at [379, 157] on div at bounding box center [355, 169] width 157 height 55
click at [341, 116] on input "text" at bounding box center [329, 111] width 114 height 20
type input "SE/25-26/1537"
click at [436, 231] on button "Save" at bounding box center [439, 232] width 40 height 15
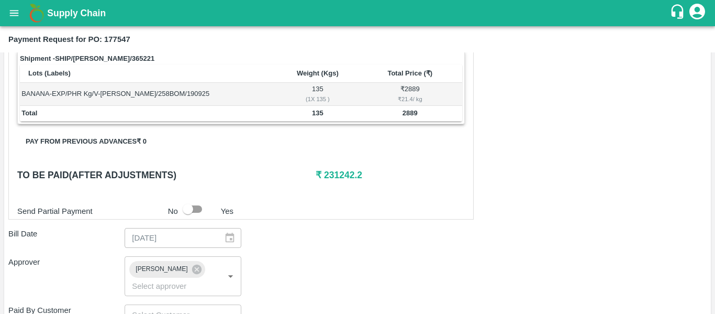
scroll to position [622, 0]
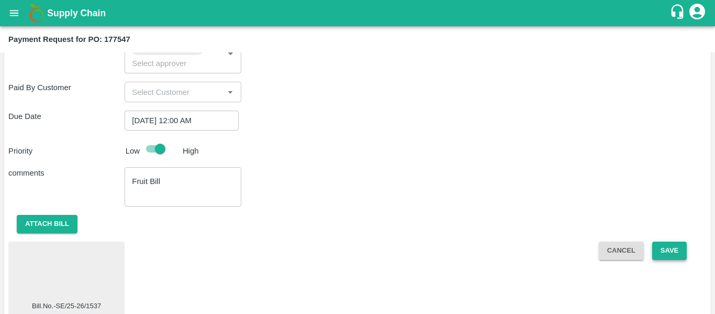
click at [660, 241] on button "Save" at bounding box center [669, 250] width 35 height 18
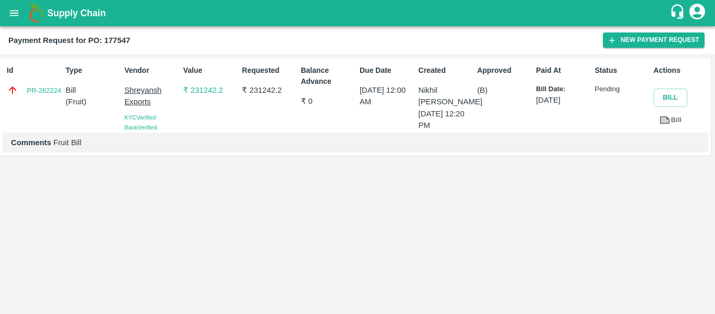
click at [18, 16] on icon "open drawer" at bounding box center [14, 13] width 12 height 12
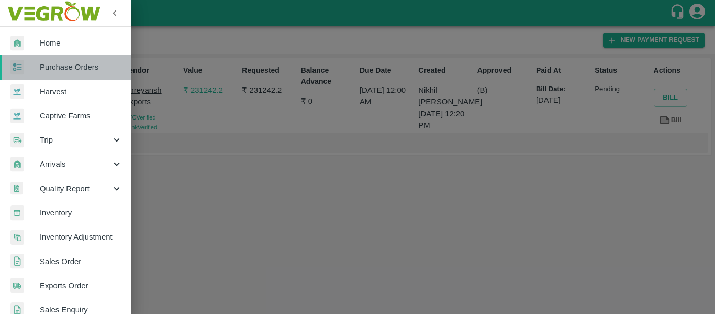
click at [68, 69] on span "Purchase Orders" at bounding box center [81, 67] width 83 height 12
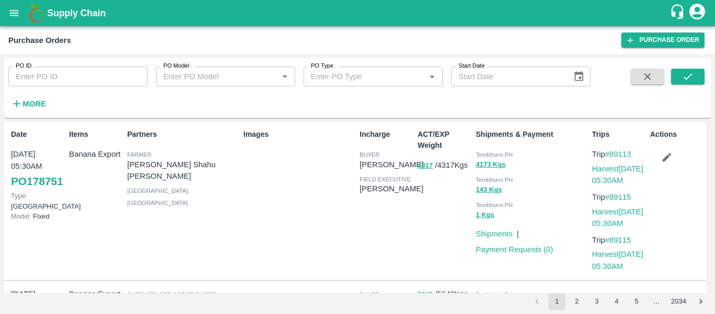
click at [58, 86] on input "PO ID" at bounding box center [77, 76] width 139 height 20
paste input "177542"
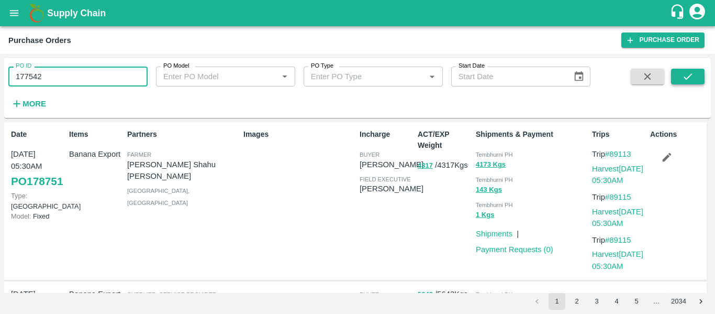
type input "177542"
click at [690, 77] on icon "submit" at bounding box center [688, 77] width 12 height 12
